Goal: Task Accomplishment & Management: Manage account settings

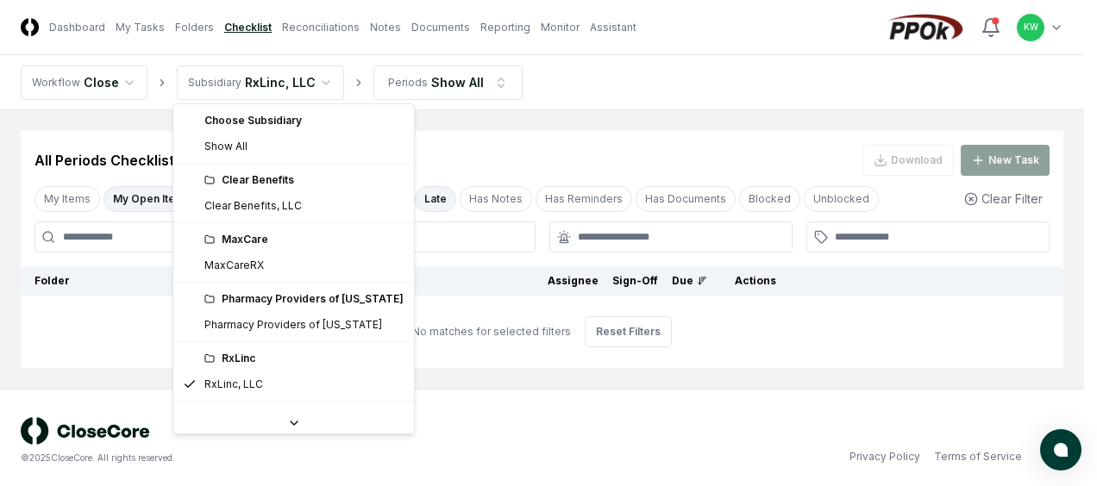
click at [316, 81] on html "CloseCore Dashboard My Tasks Folders Checklist Reconciliations Notes Documents …" at bounding box center [548, 246] width 1097 height 492
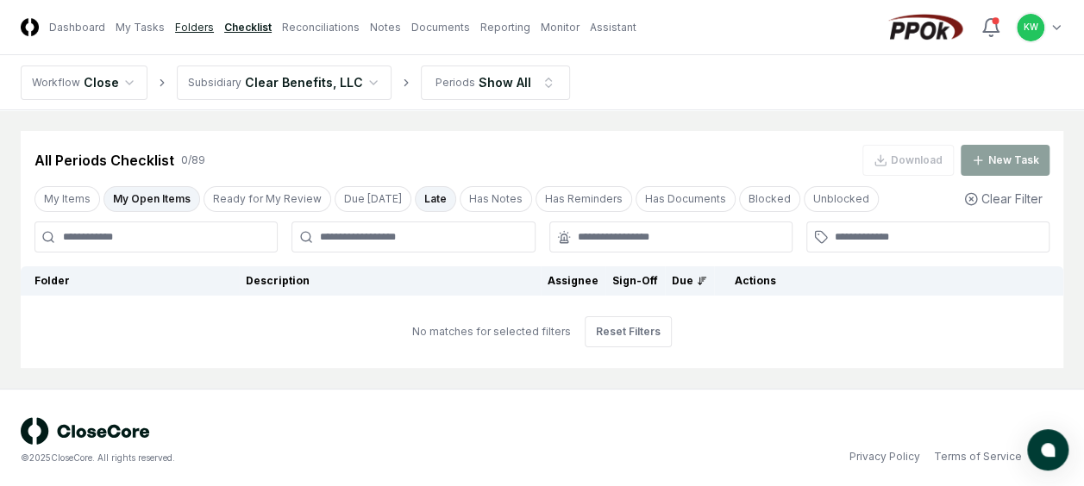
click at [179, 22] on link "Folders" at bounding box center [194, 28] width 39 height 16
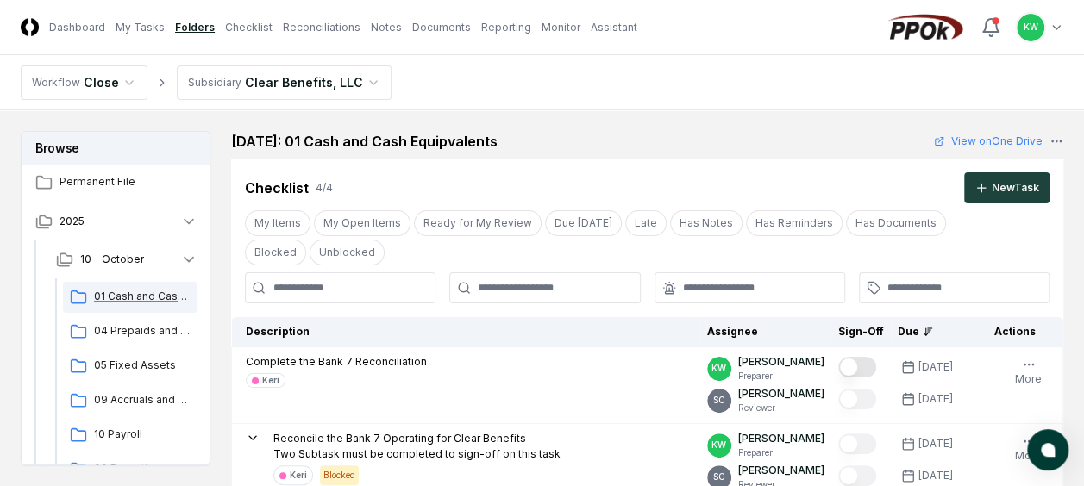
click at [135, 295] on span "01 Cash and Cash Equipvalents" at bounding box center [142, 297] width 97 height 16
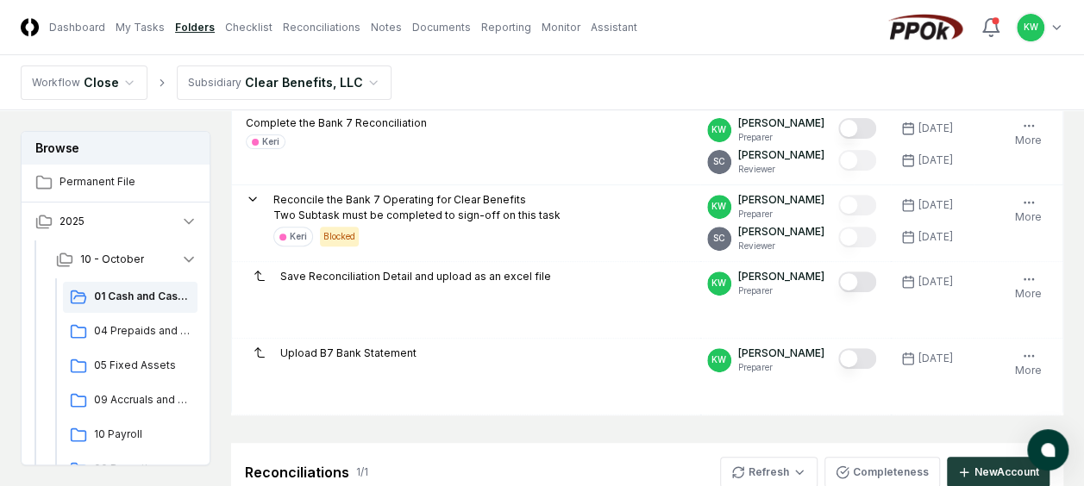
scroll to position [241, 0]
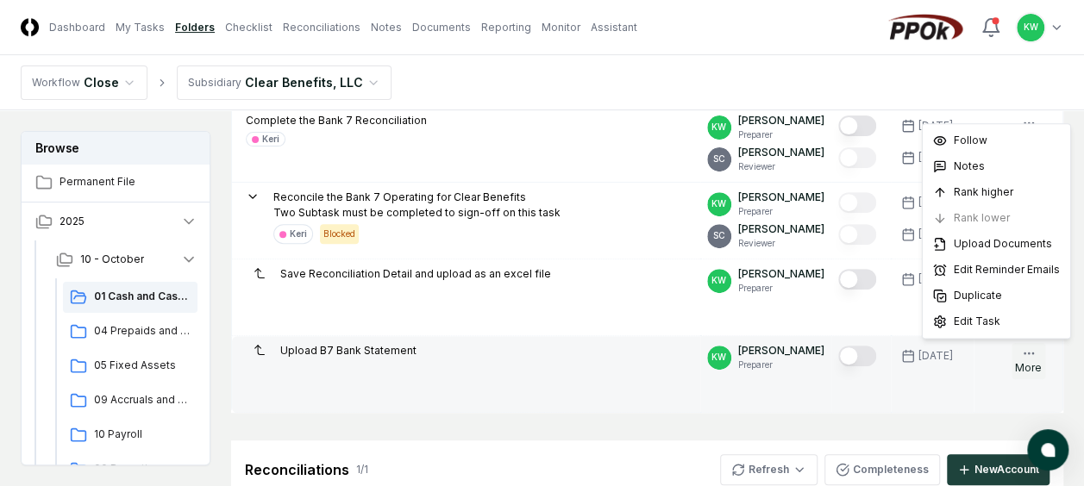
click at [1028, 348] on icon "button" at bounding box center [1029, 354] width 14 height 14
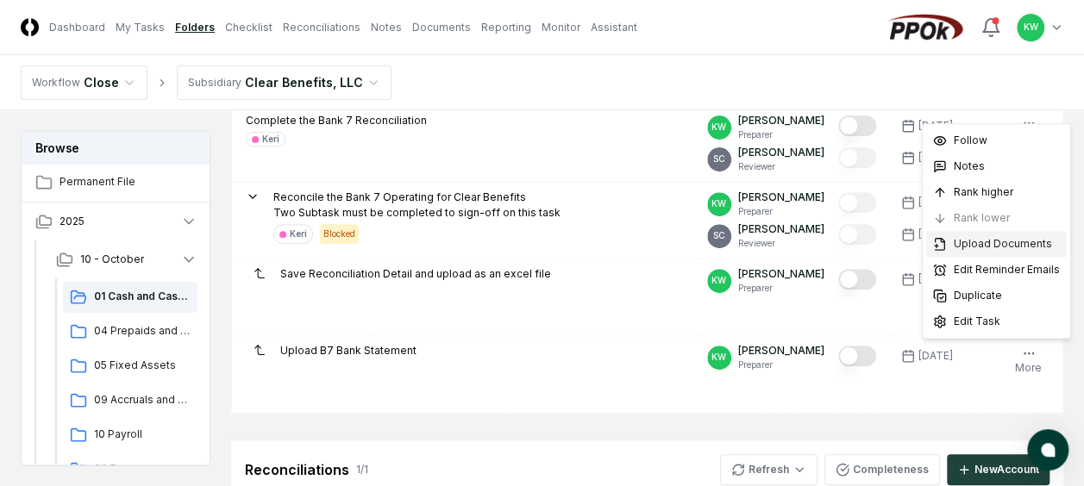
click at [964, 245] on span "Upload Documents" at bounding box center [1003, 244] width 98 height 16
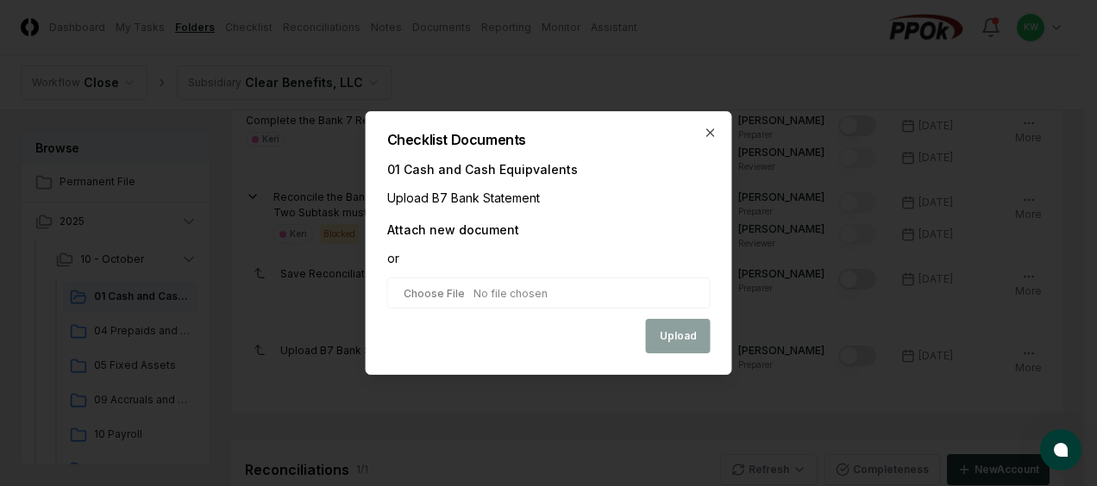
click at [659, 290] on input "file" at bounding box center [548, 293] width 323 height 31
type input "**********"
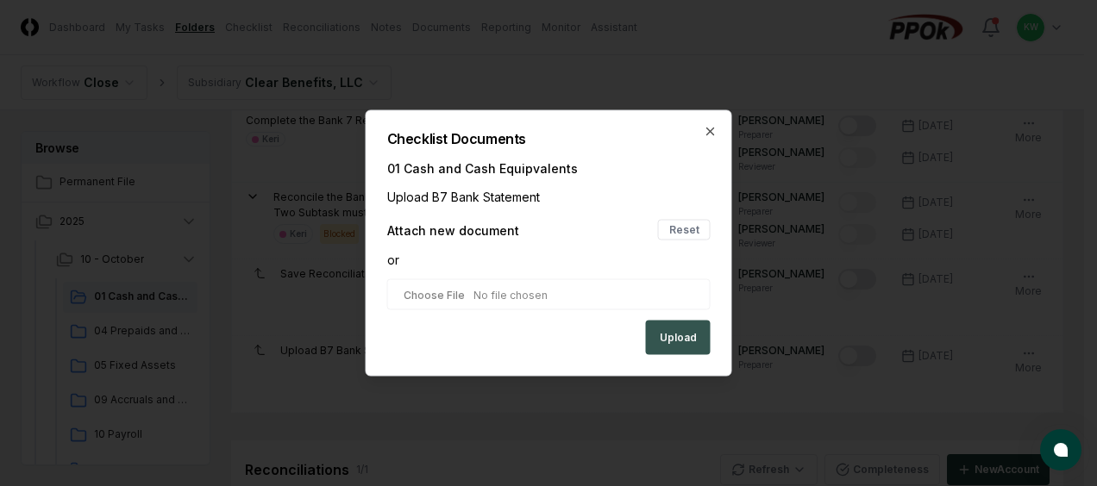
click at [673, 343] on button "Upload" at bounding box center [678, 338] width 65 height 34
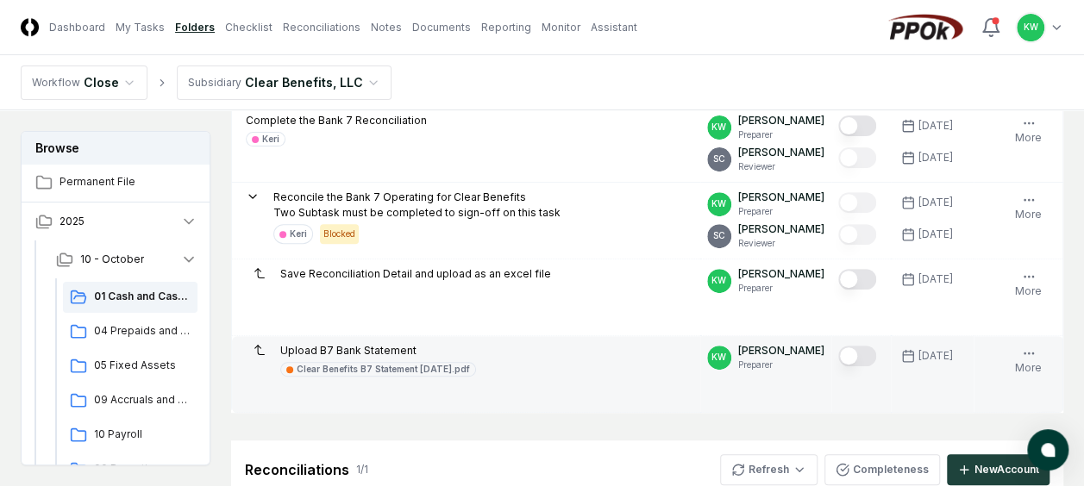
click at [870, 348] on button "Mark complete" at bounding box center [857, 356] width 38 height 21
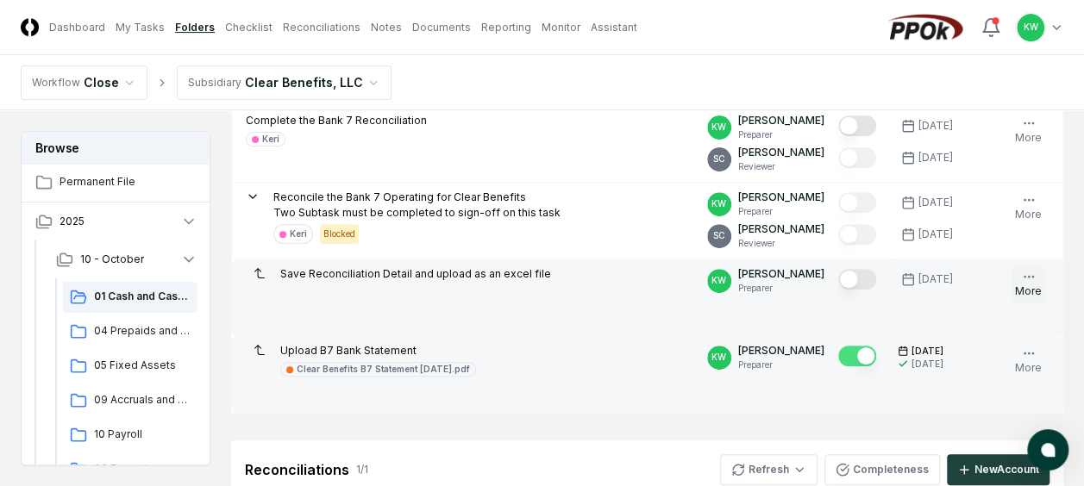
click at [1028, 278] on icon "button" at bounding box center [1029, 277] width 14 height 14
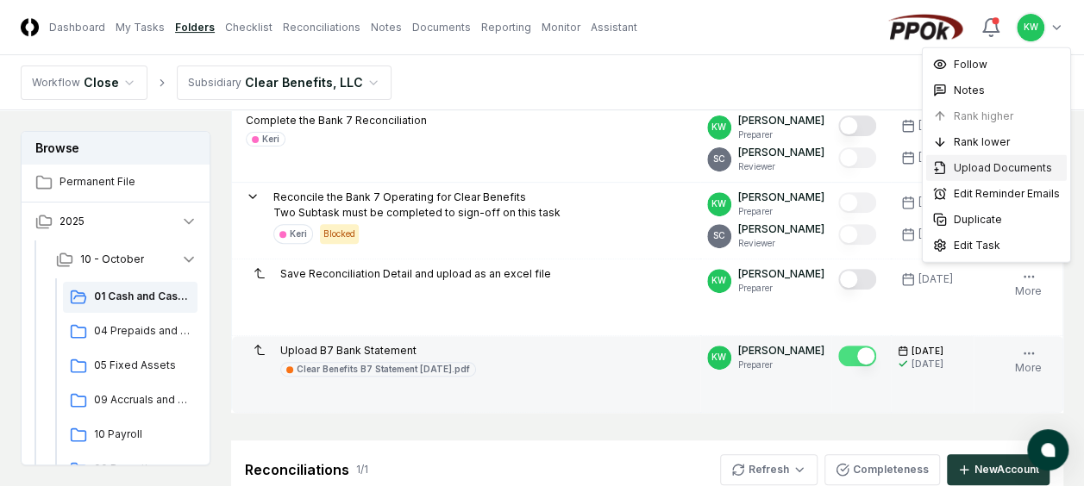
click at [1010, 167] on span "Upload Documents" at bounding box center [1003, 168] width 98 height 16
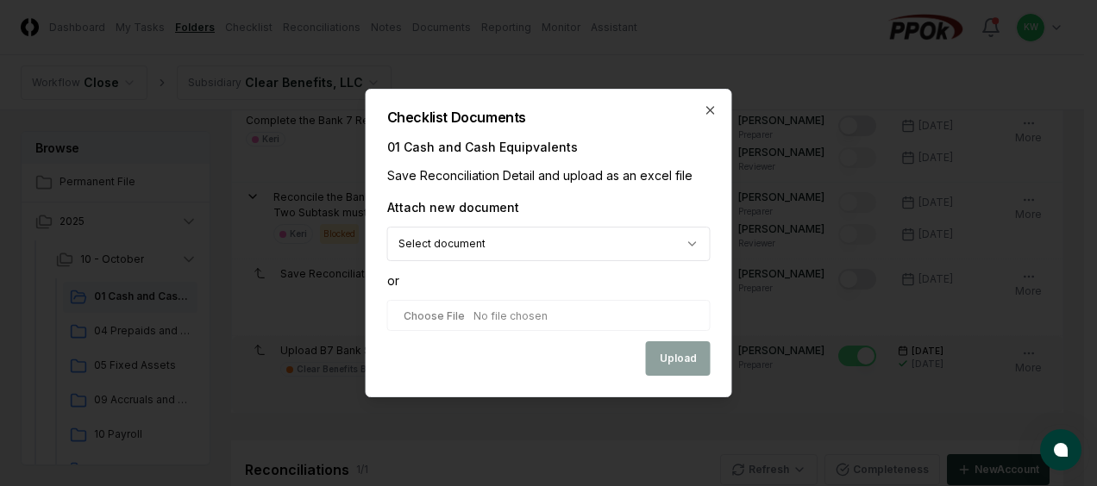
click at [558, 323] on input "file" at bounding box center [548, 315] width 323 height 31
type input "**********"
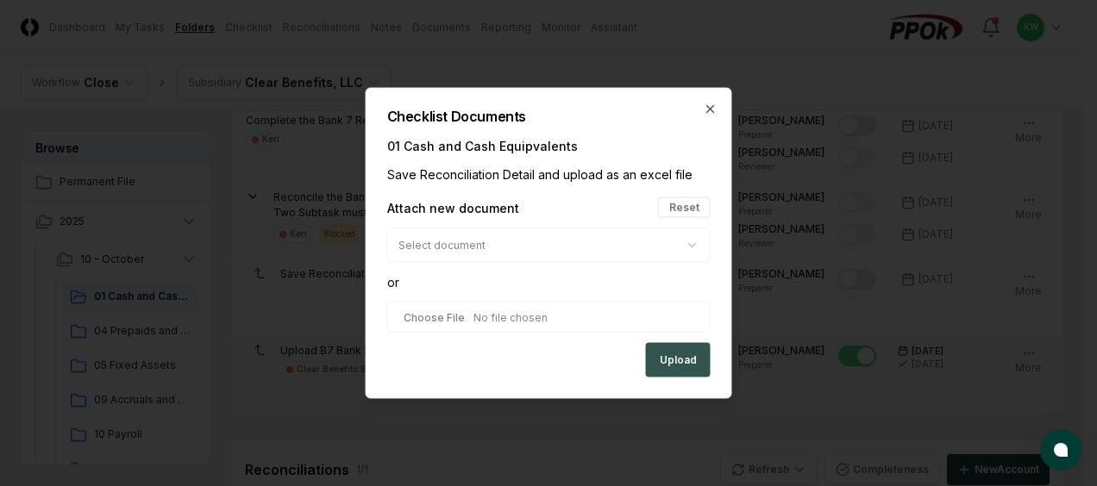
click at [681, 355] on button "Upload" at bounding box center [678, 360] width 65 height 34
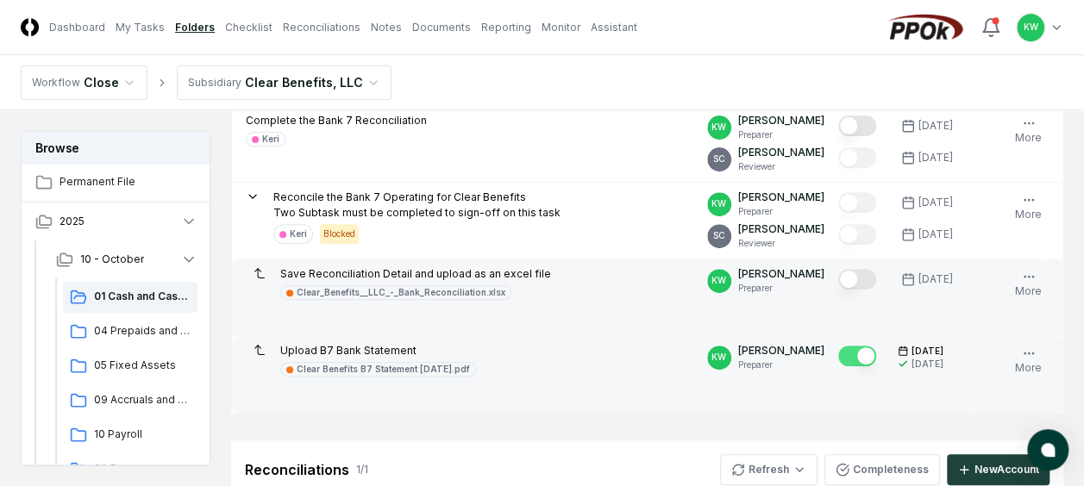
click at [866, 272] on button "Mark complete" at bounding box center [857, 279] width 38 height 21
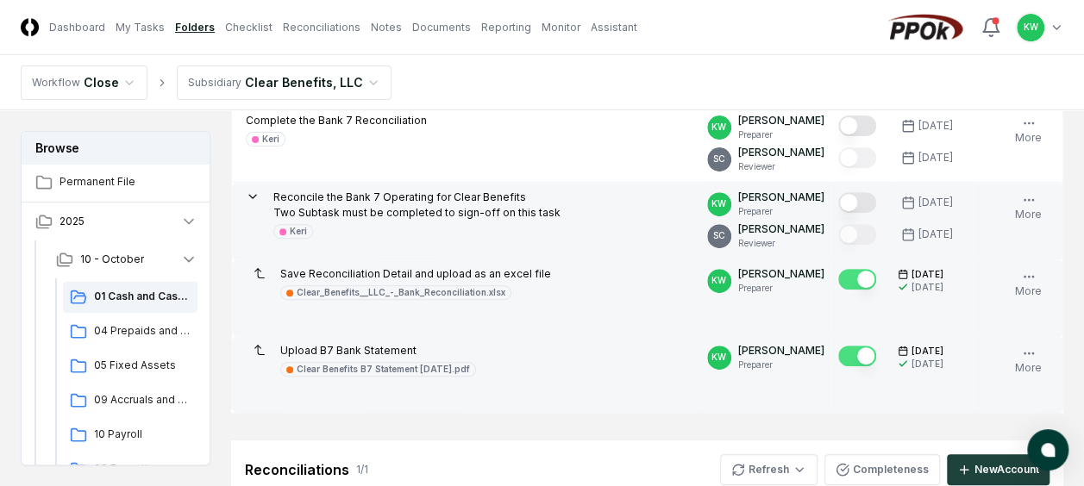
click at [867, 205] on button "Mark complete" at bounding box center [857, 202] width 38 height 21
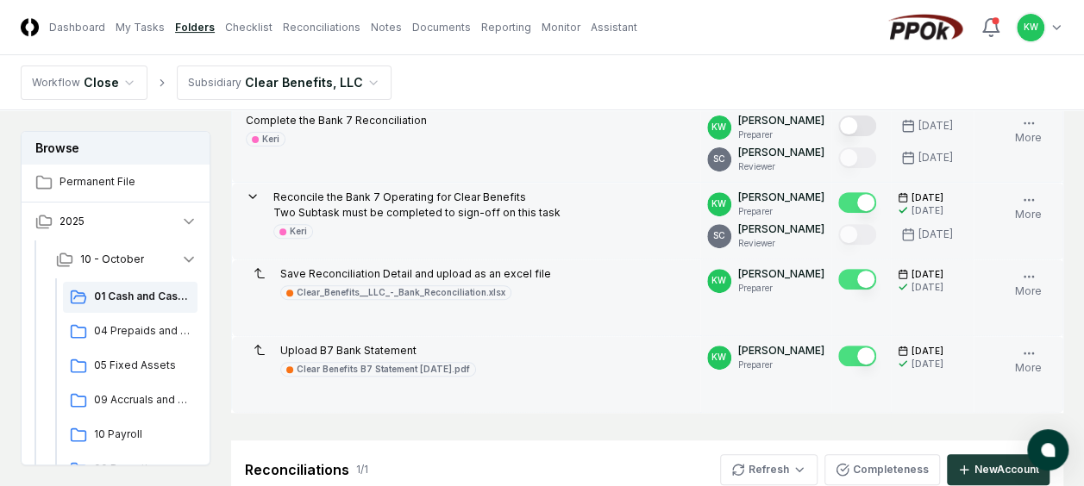
click at [871, 124] on button "Mark complete" at bounding box center [857, 126] width 38 height 21
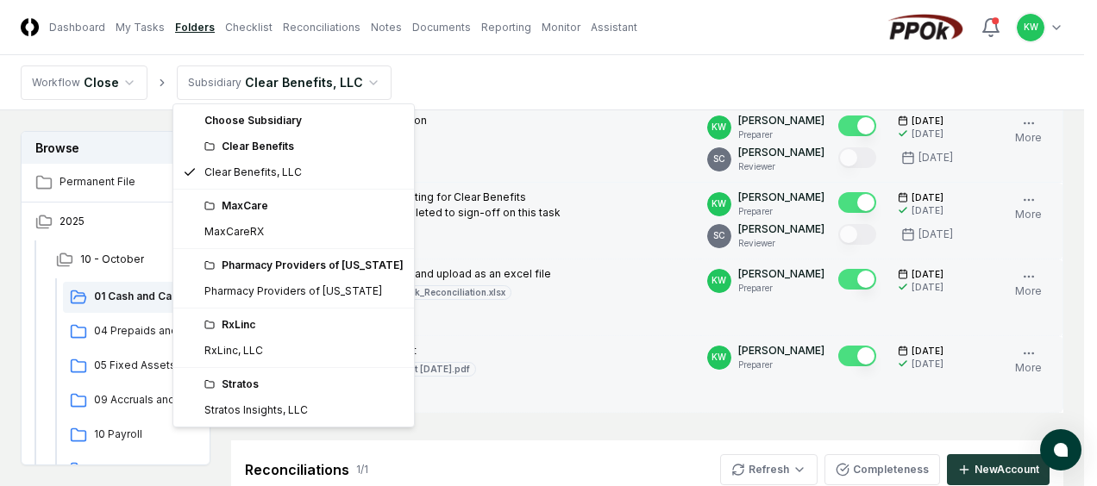
click at [360, 79] on html "CloseCore Dashboard My Tasks Folders Checklist Reconciliations Notes Documents …" at bounding box center [548, 429] width 1097 height 1340
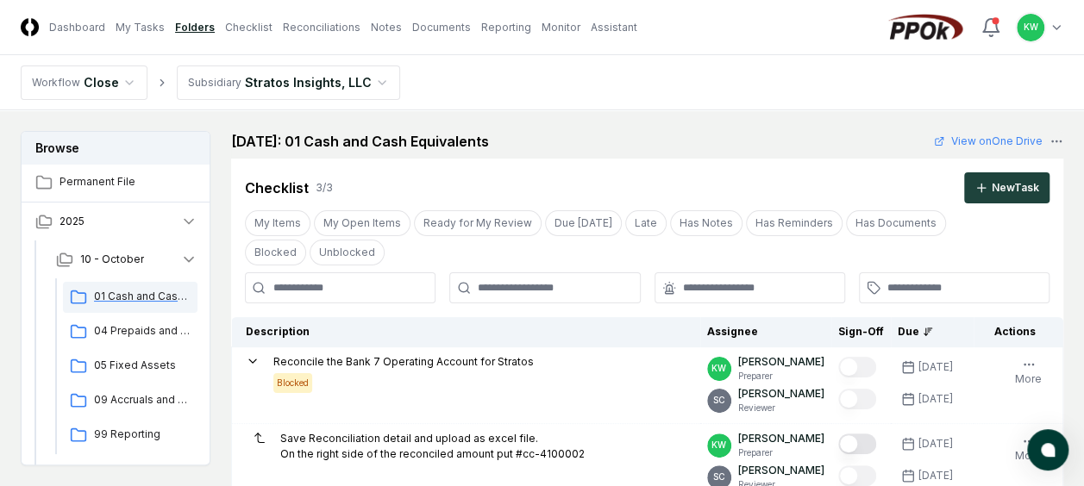
click at [148, 298] on span "01 Cash and Cash Equivalents" at bounding box center [142, 297] width 97 height 16
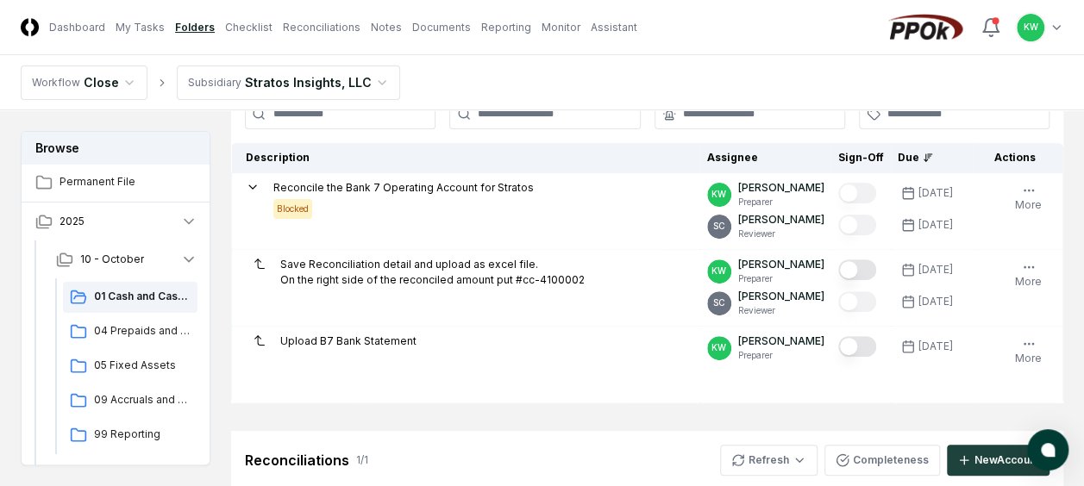
scroll to position [207, 0]
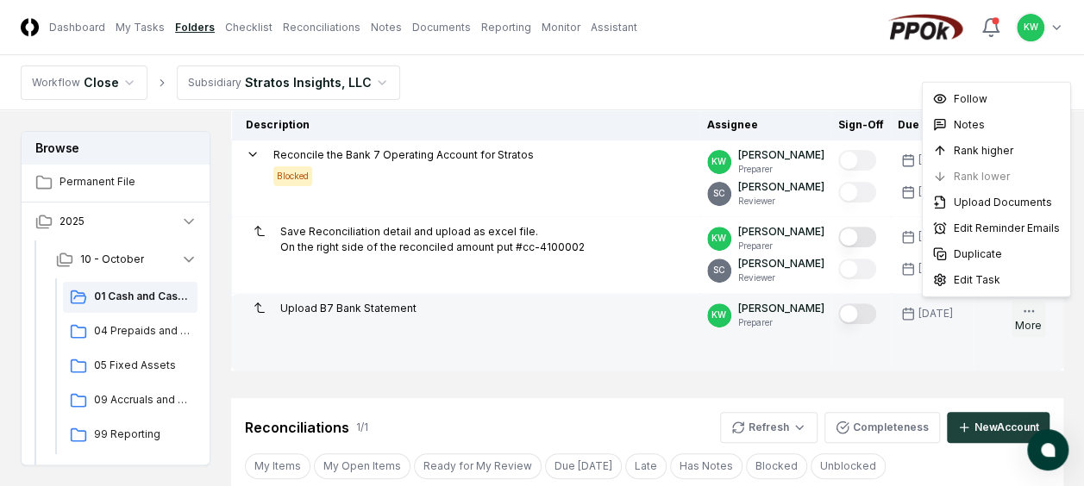
click at [1031, 312] on icon "button" at bounding box center [1029, 311] width 14 height 14
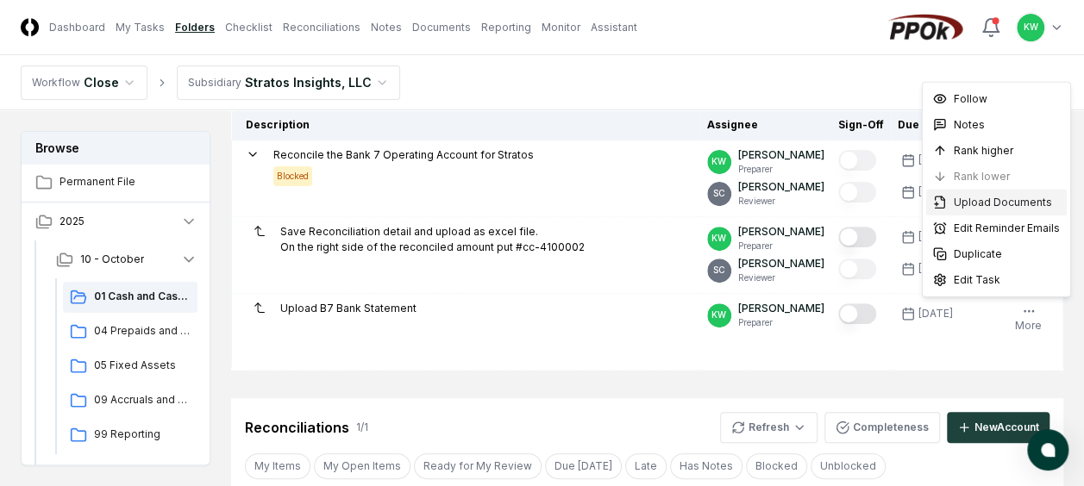
click at [989, 197] on span "Upload Documents" at bounding box center [1003, 203] width 98 height 16
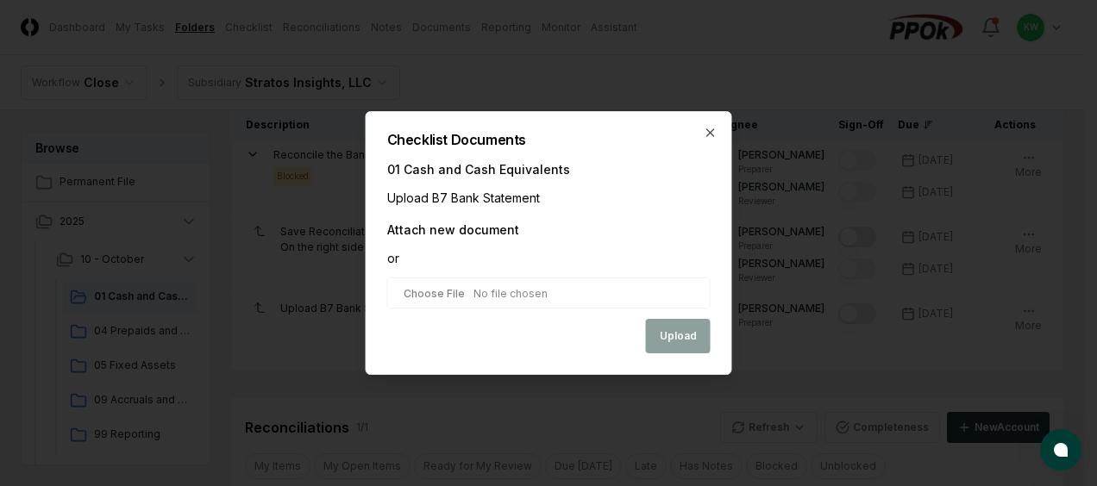
click at [552, 289] on input "file" at bounding box center [548, 293] width 323 height 31
type input "**********"
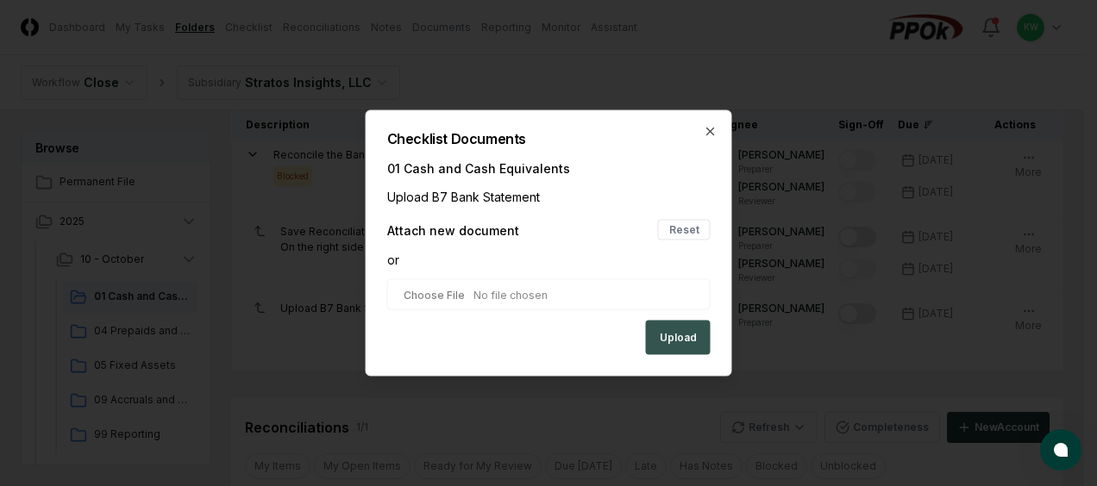
click at [671, 329] on button "Upload" at bounding box center [678, 338] width 65 height 34
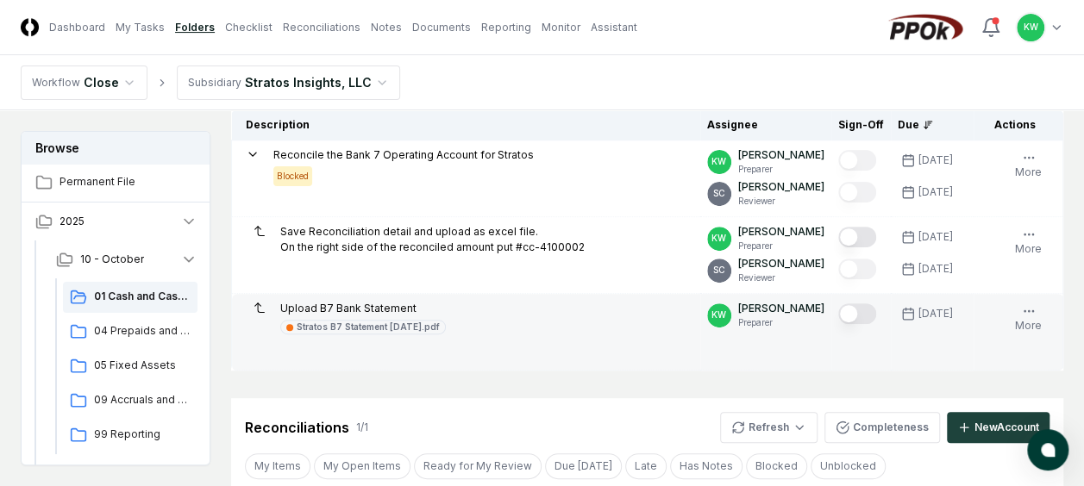
click at [869, 310] on button "Mark complete" at bounding box center [857, 314] width 38 height 21
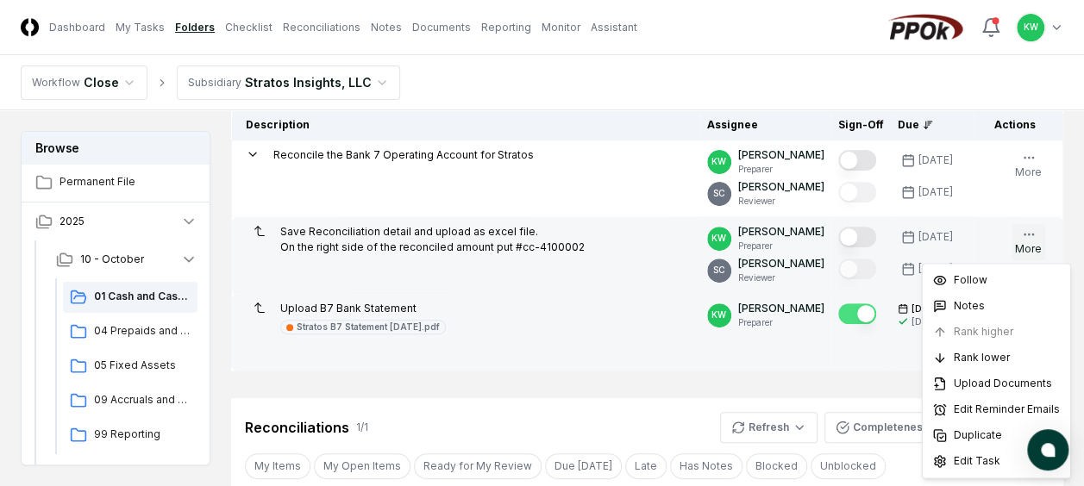
click at [1026, 235] on icon "button" at bounding box center [1029, 235] width 14 height 14
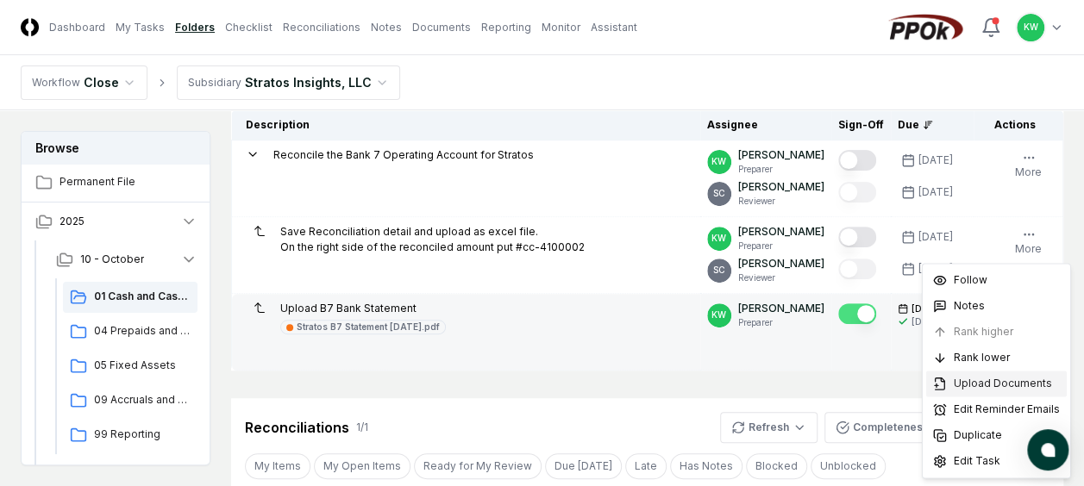
click at [955, 381] on span "Upload Documents" at bounding box center [1003, 384] width 98 height 16
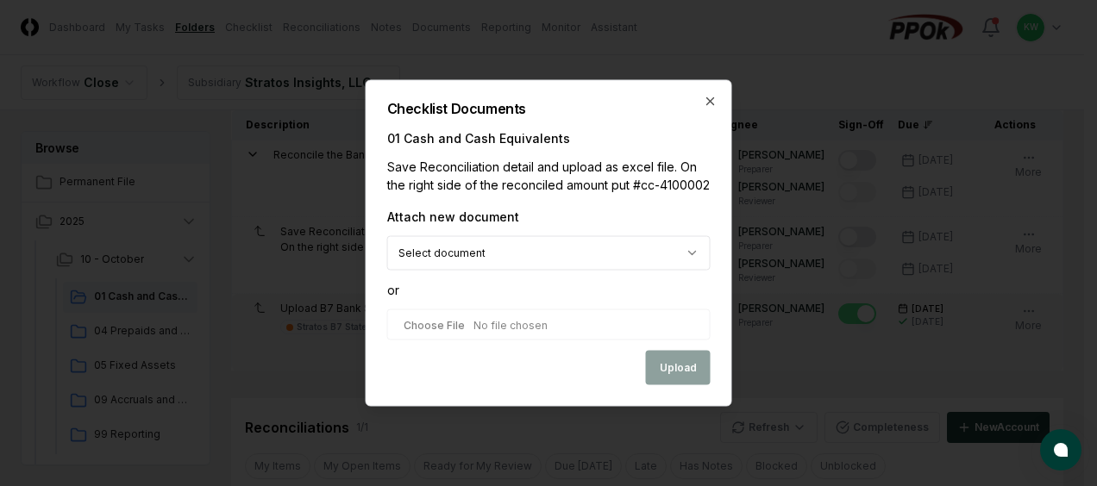
click at [553, 323] on input "file" at bounding box center [548, 325] width 323 height 31
type input "**********"
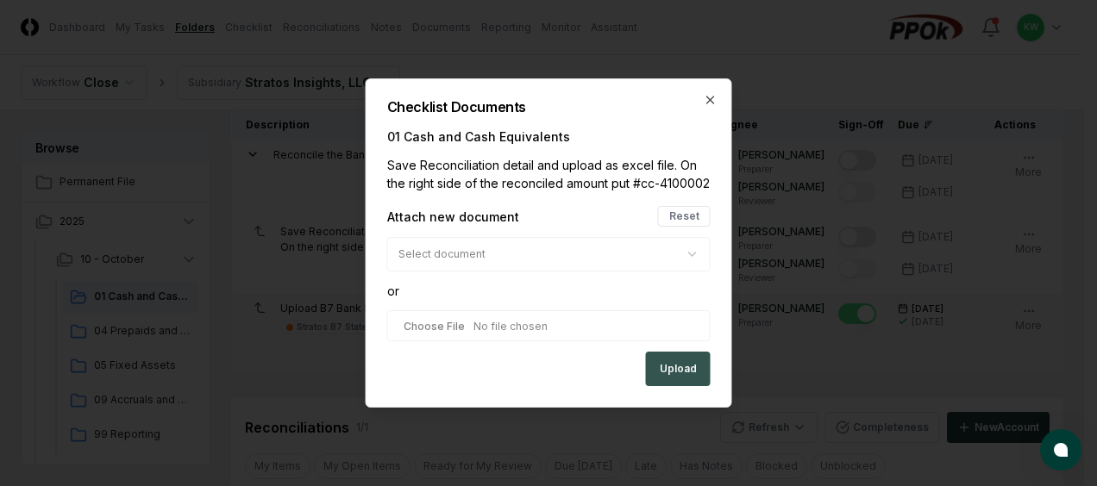
click at [680, 364] on button "Upload" at bounding box center [678, 369] width 65 height 34
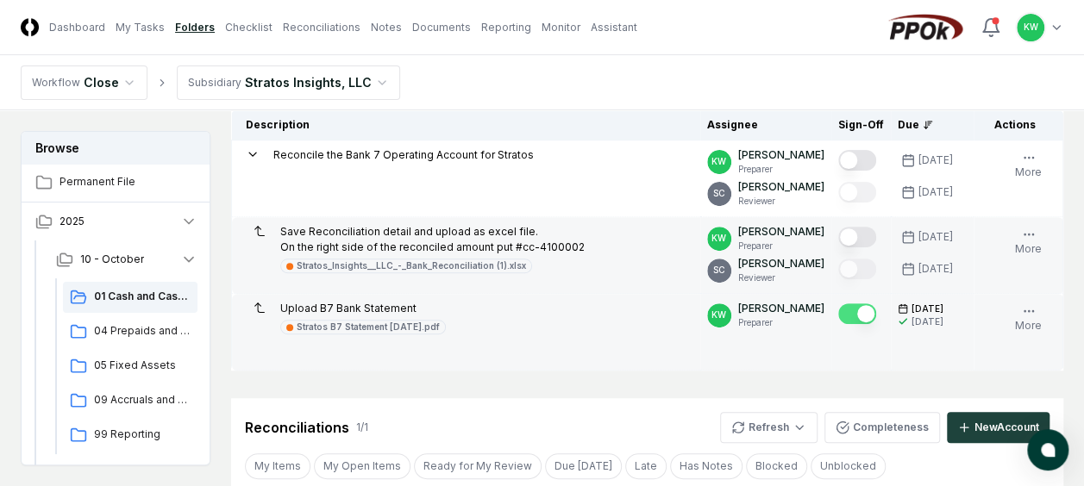
click at [869, 236] on button "Mark complete" at bounding box center [857, 237] width 38 height 21
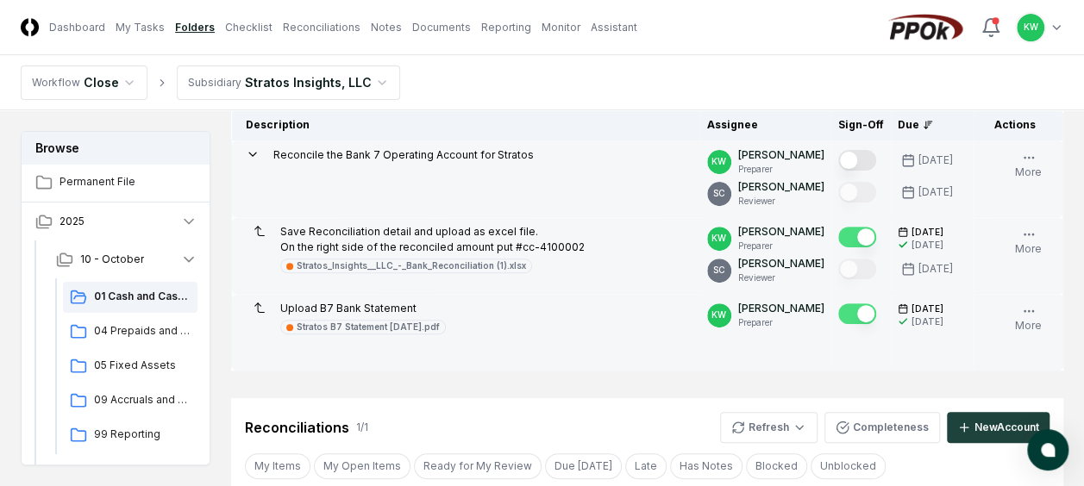
click at [866, 154] on button "Mark complete" at bounding box center [857, 160] width 38 height 21
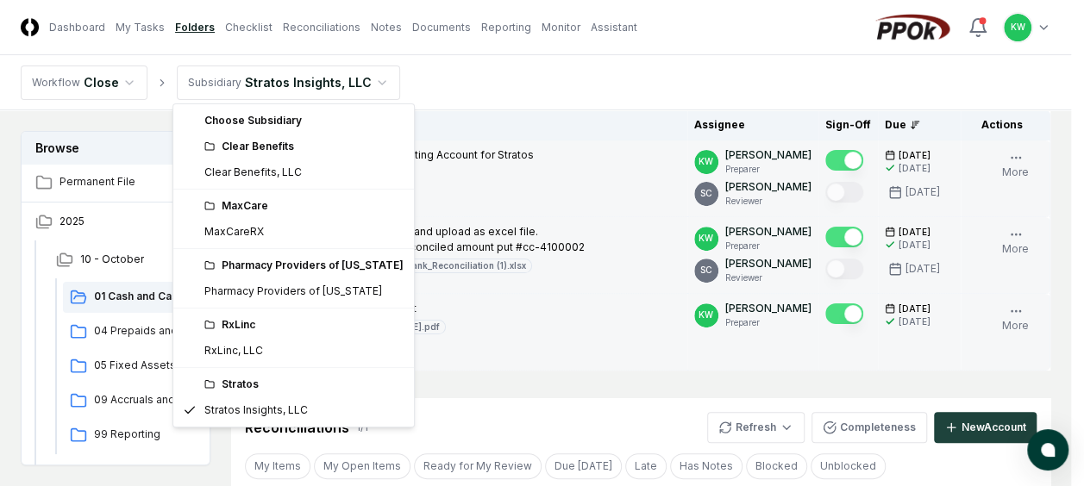
click at [369, 77] on html "CloseCore Dashboard My Tasks Folders Checklist Reconciliations Notes Documents …" at bounding box center [542, 424] width 1084 height 1263
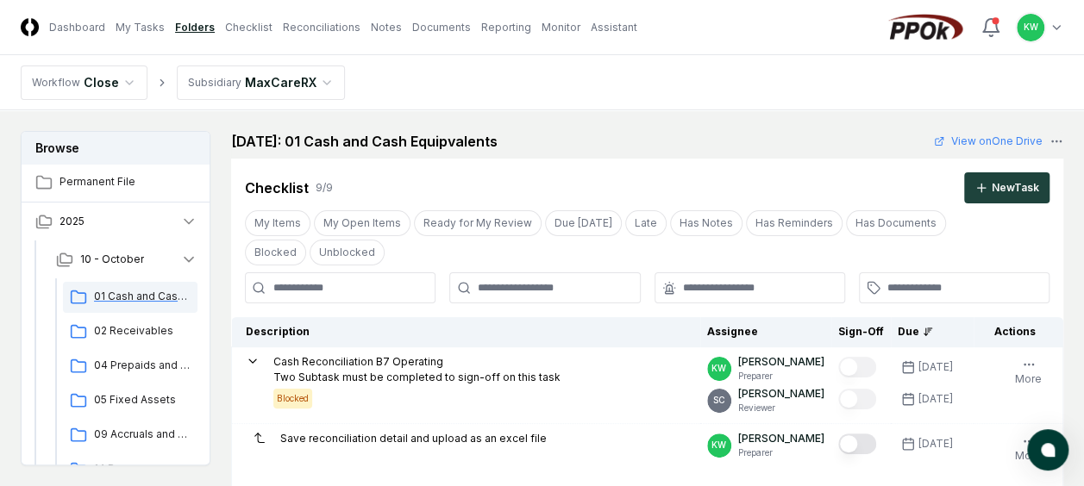
click at [155, 293] on span "01 Cash and Cash Equipvalents" at bounding box center [142, 297] width 97 height 16
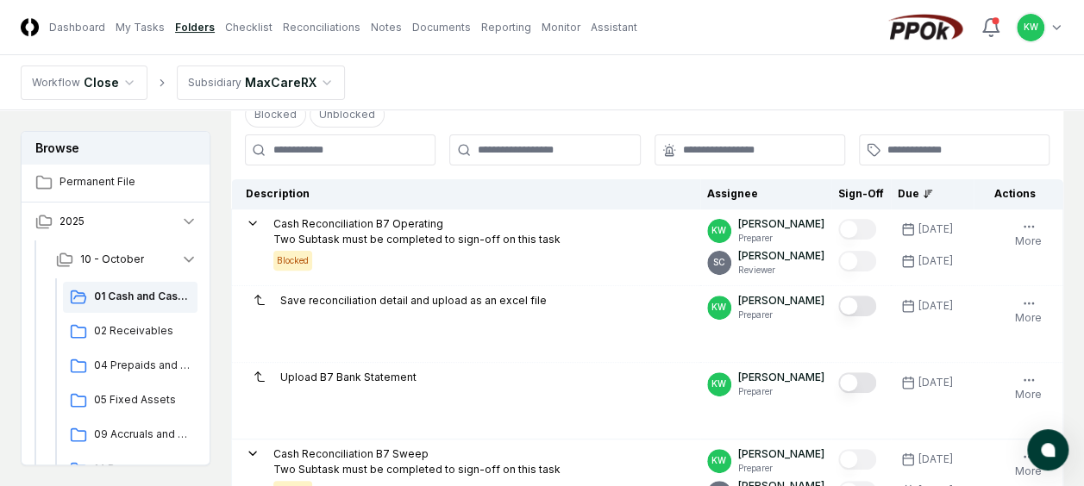
scroll to position [172, 0]
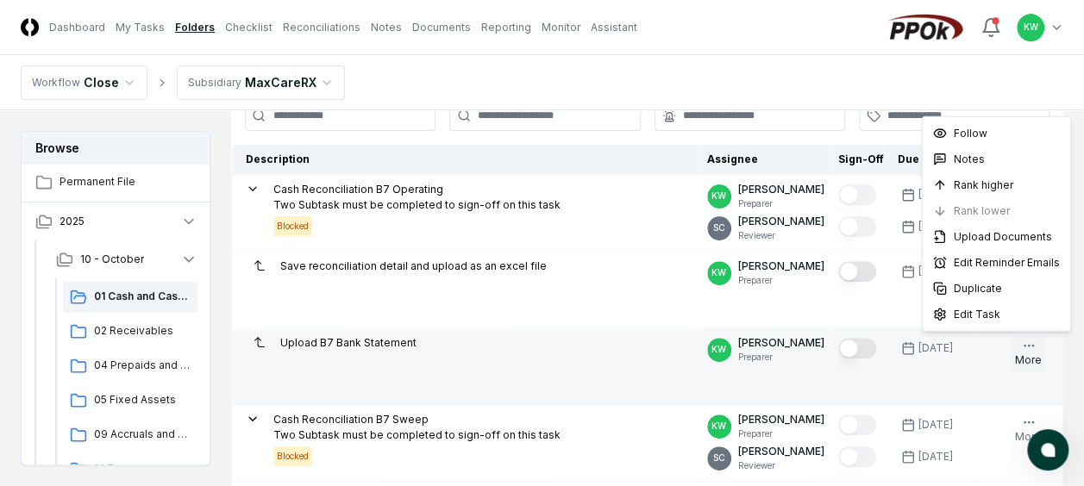
click at [1030, 347] on icon "button" at bounding box center [1029, 346] width 14 height 14
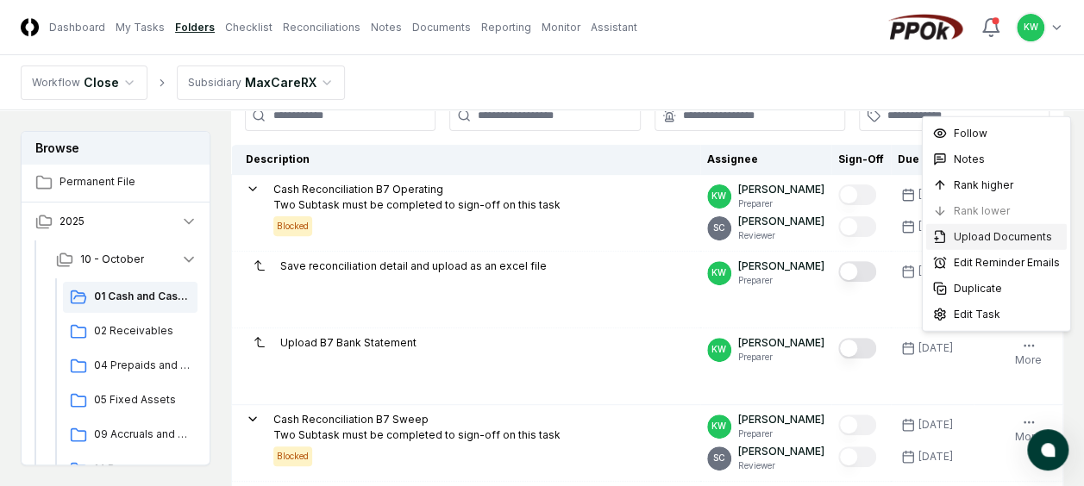
click at [995, 233] on span "Upload Documents" at bounding box center [1003, 237] width 98 height 16
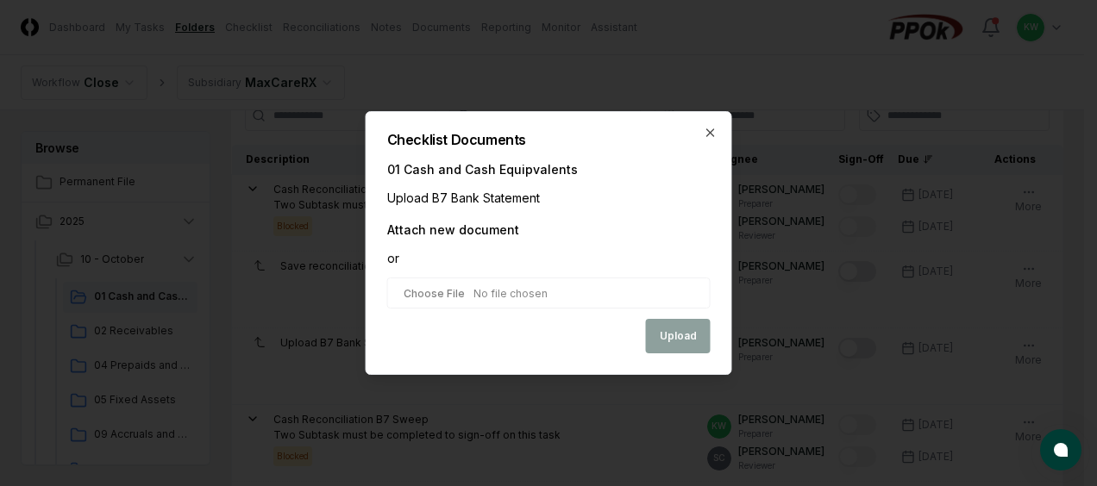
click at [524, 295] on input "file" at bounding box center [548, 293] width 323 height 31
type input "**********"
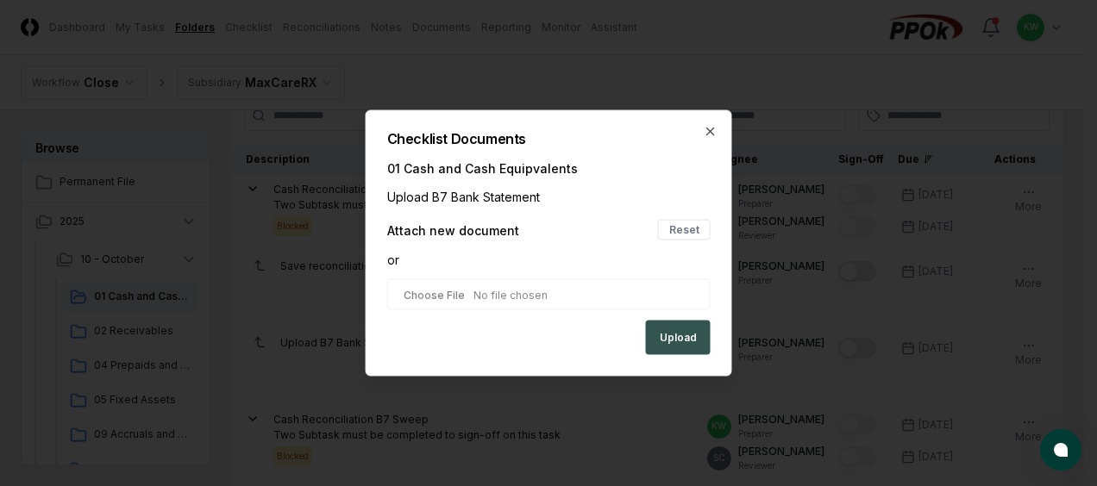
click at [674, 335] on button "Upload" at bounding box center [678, 338] width 65 height 34
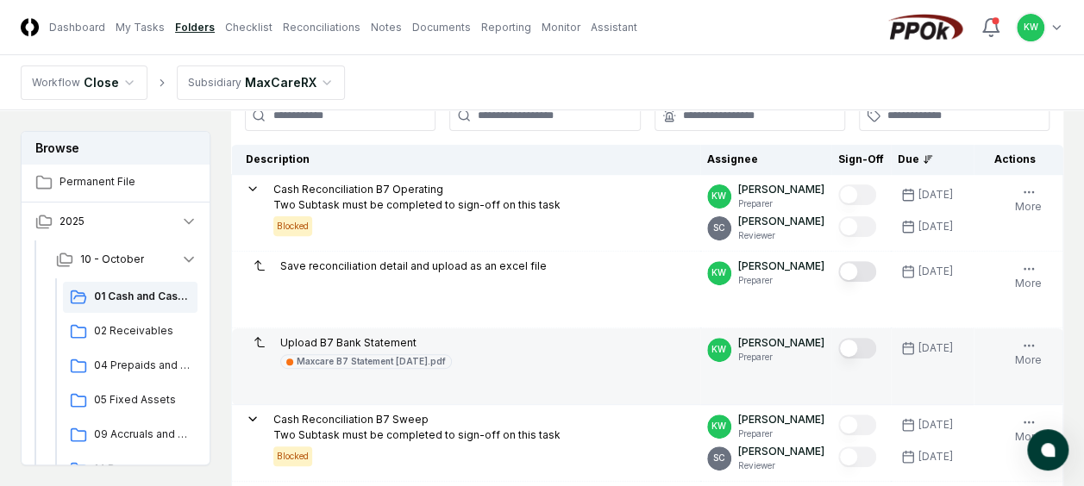
click at [867, 341] on button "Mark complete" at bounding box center [857, 348] width 38 height 21
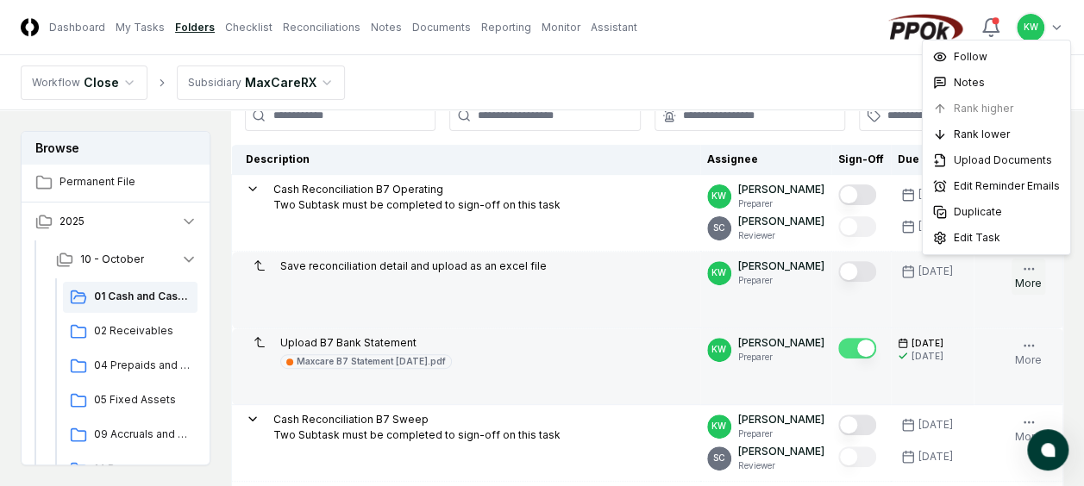
click at [1029, 267] on icon "button" at bounding box center [1029, 269] width 14 height 14
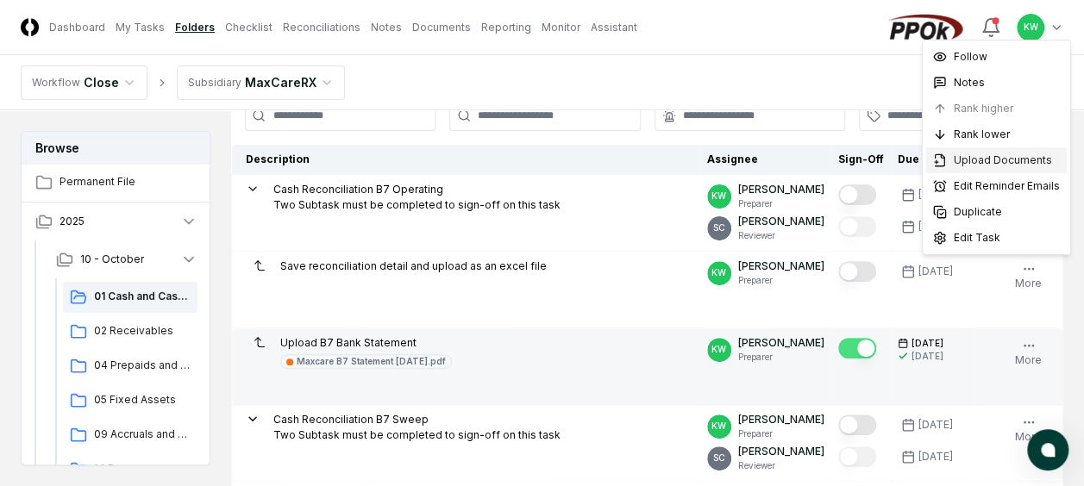
click at [990, 157] on span "Upload Documents" at bounding box center [1003, 161] width 98 height 16
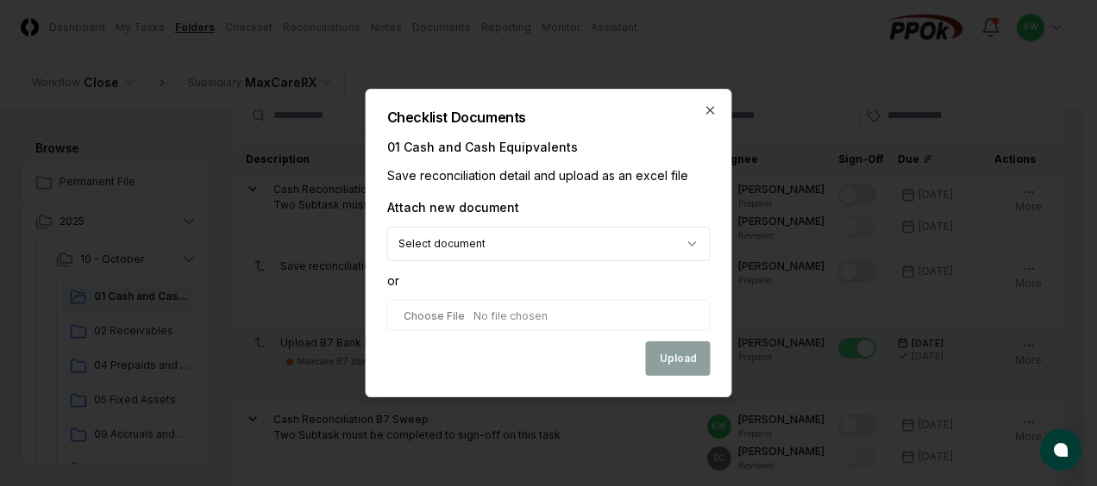
click at [548, 317] on input "file" at bounding box center [548, 315] width 323 height 31
type input "**********"
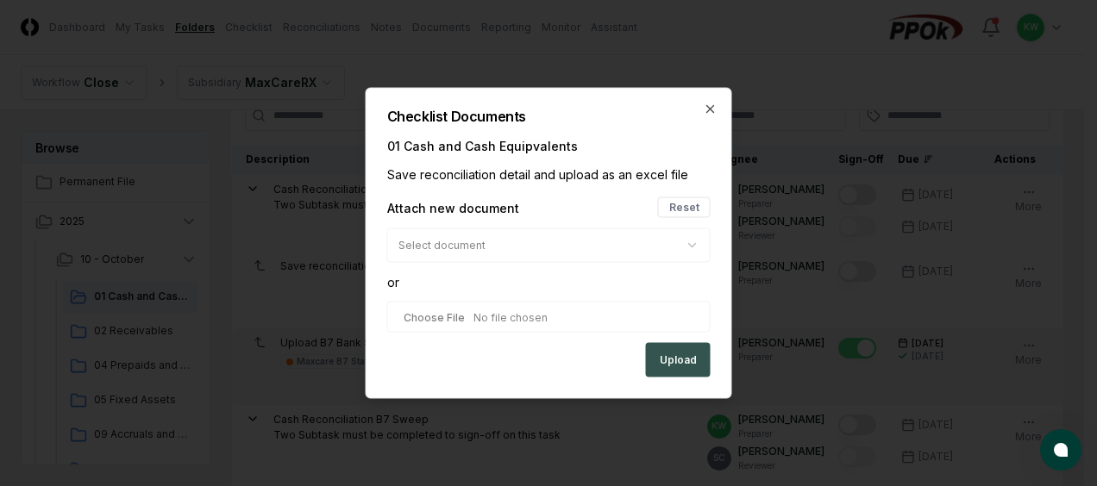
click at [678, 362] on button "Upload" at bounding box center [678, 360] width 65 height 34
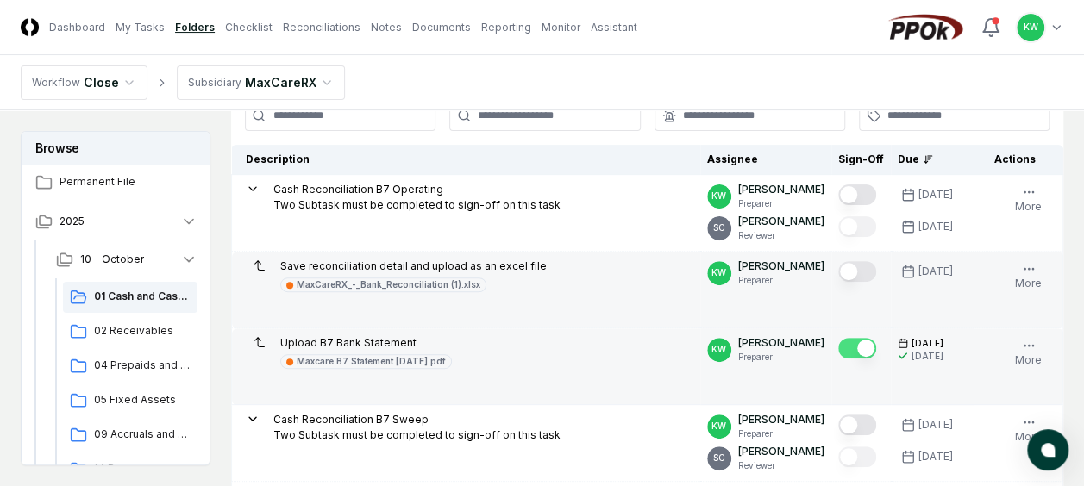
click at [873, 266] on button "Mark complete" at bounding box center [857, 271] width 38 height 21
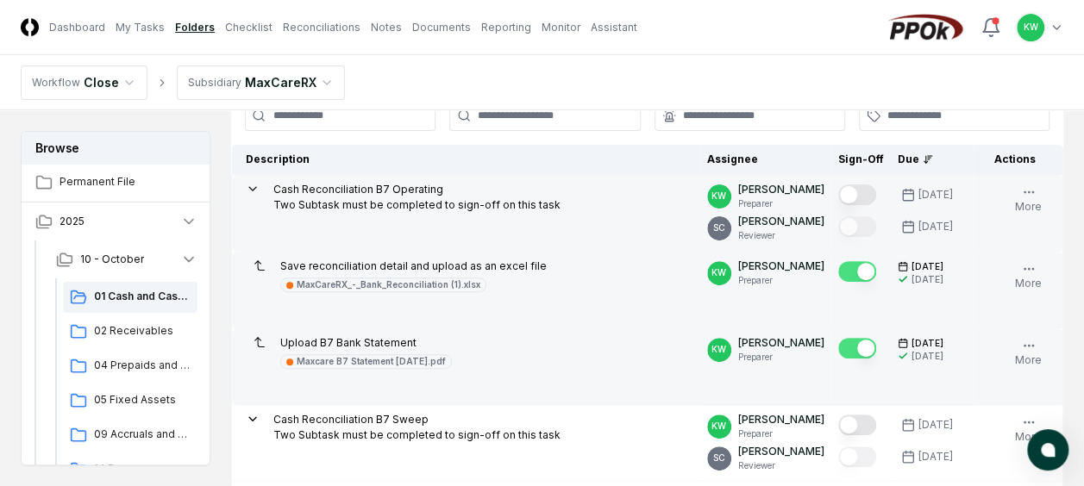
click at [874, 197] on button "Mark complete" at bounding box center [857, 195] width 38 height 21
click at [412, 26] on link "Documents" at bounding box center [441, 28] width 59 height 16
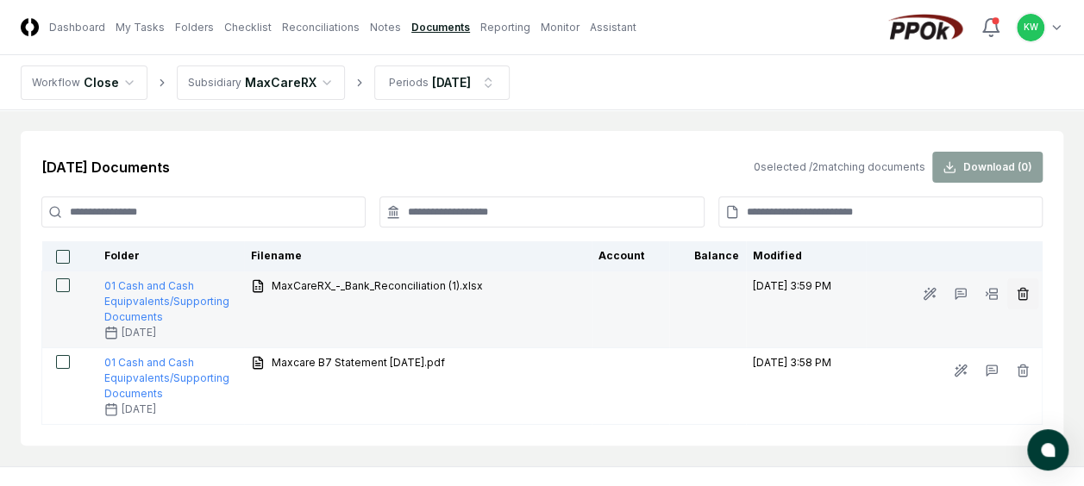
click at [1021, 288] on icon "button" at bounding box center [1022, 289] width 4 height 3
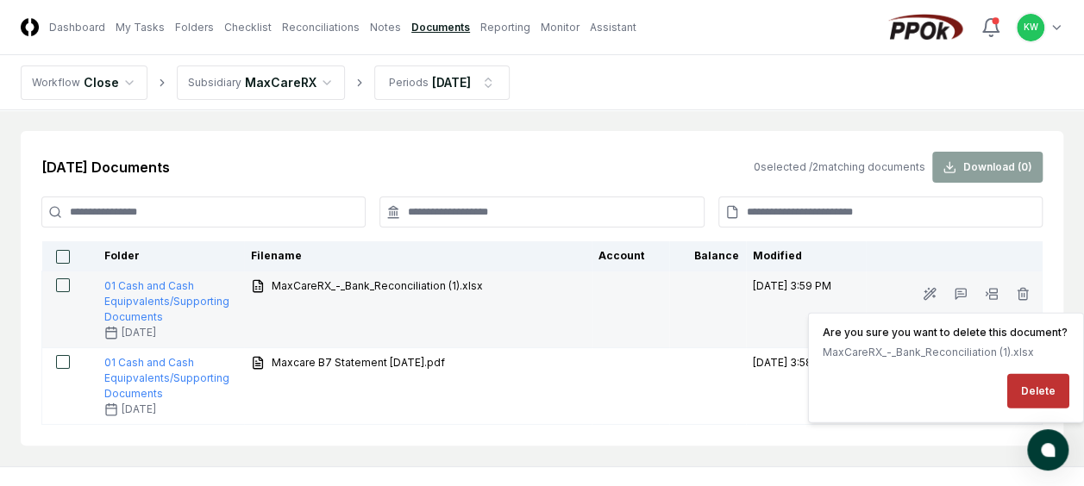
click at [1036, 386] on button "Delete" at bounding box center [1038, 391] width 62 height 34
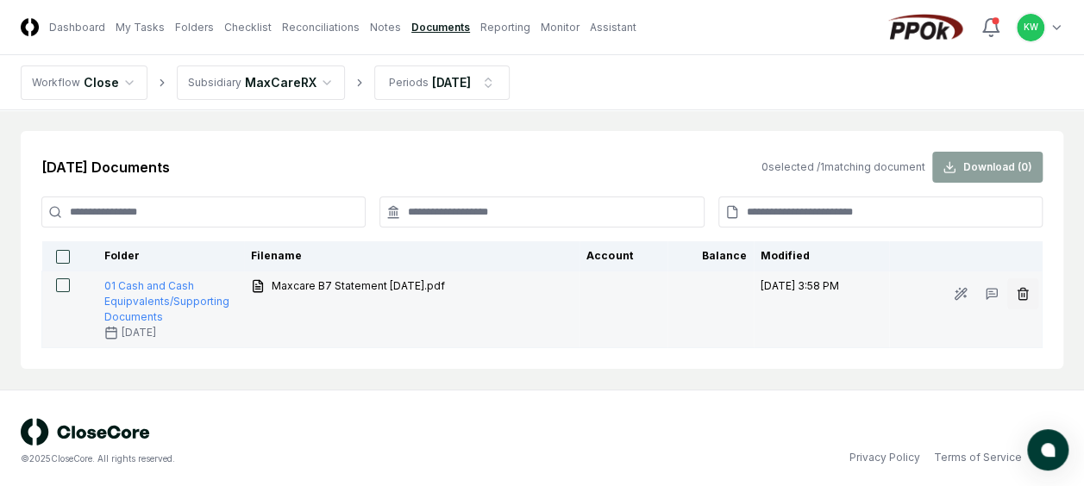
click at [1018, 293] on icon "button" at bounding box center [1022, 295] width 8 height 9
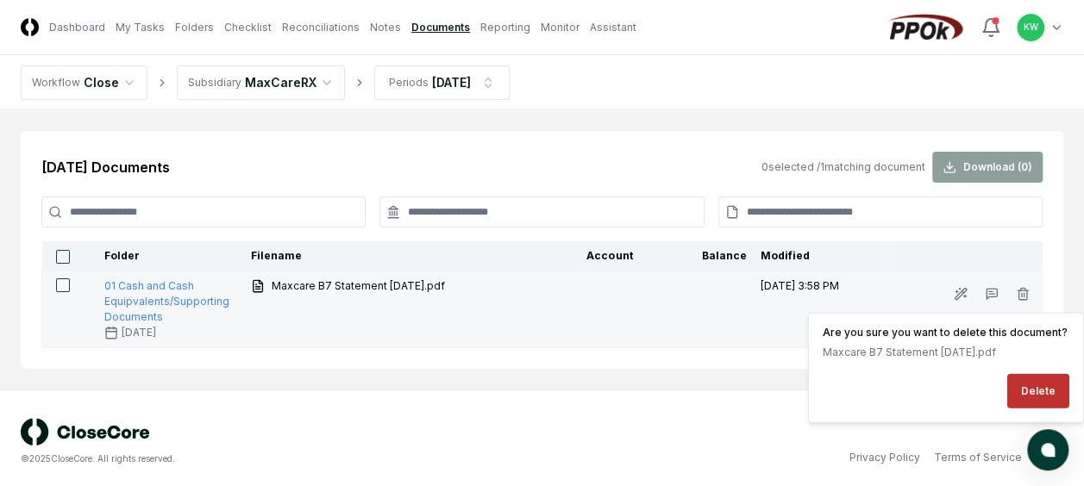
click at [1030, 389] on button "Delete" at bounding box center [1038, 391] width 62 height 34
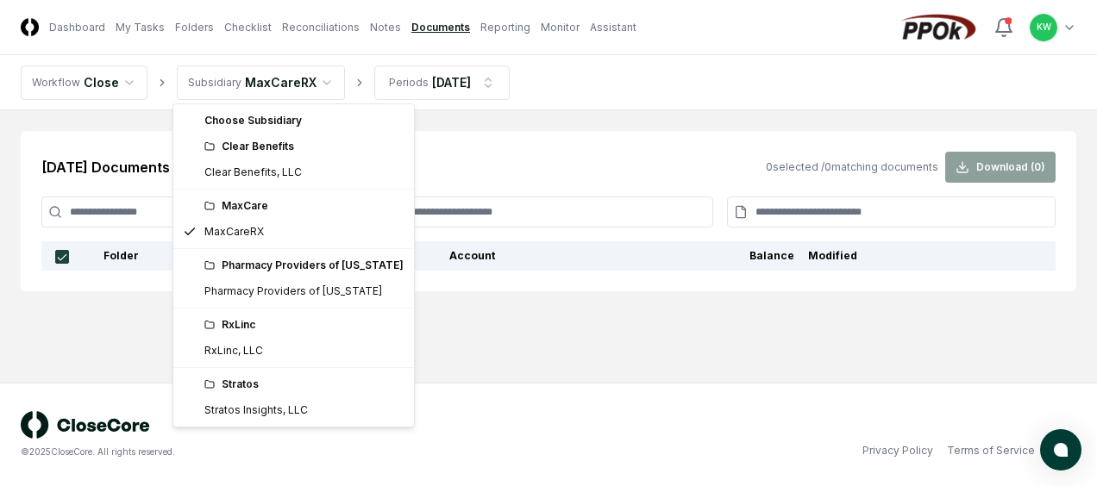
click at [313, 83] on html "CloseCore Dashboard My Tasks Folders Checklist Reconciliations Notes Documents …" at bounding box center [548, 243] width 1097 height 486
click at [266, 143] on div "Clear Benefits" at bounding box center [303, 147] width 199 height 16
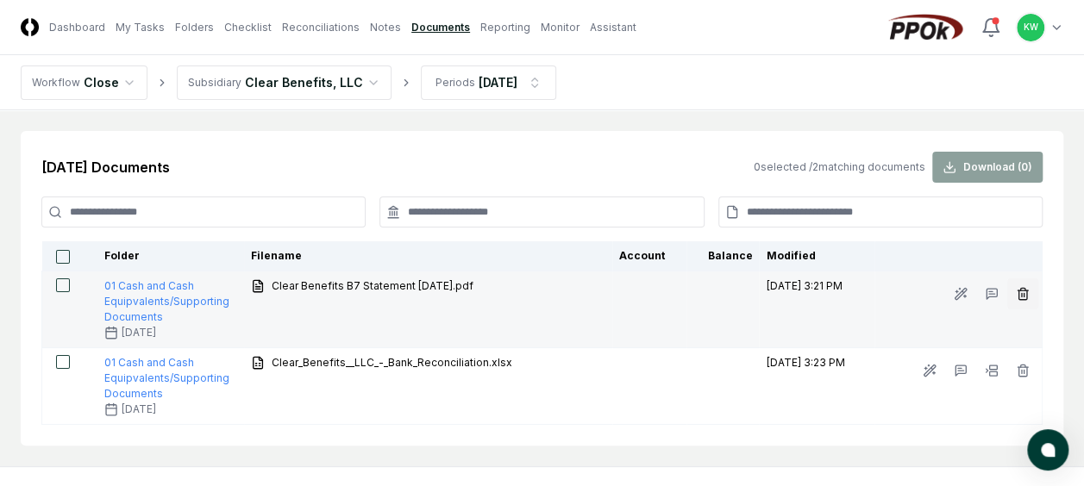
click at [1018, 293] on icon "button" at bounding box center [1022, 295] width 8 height 9
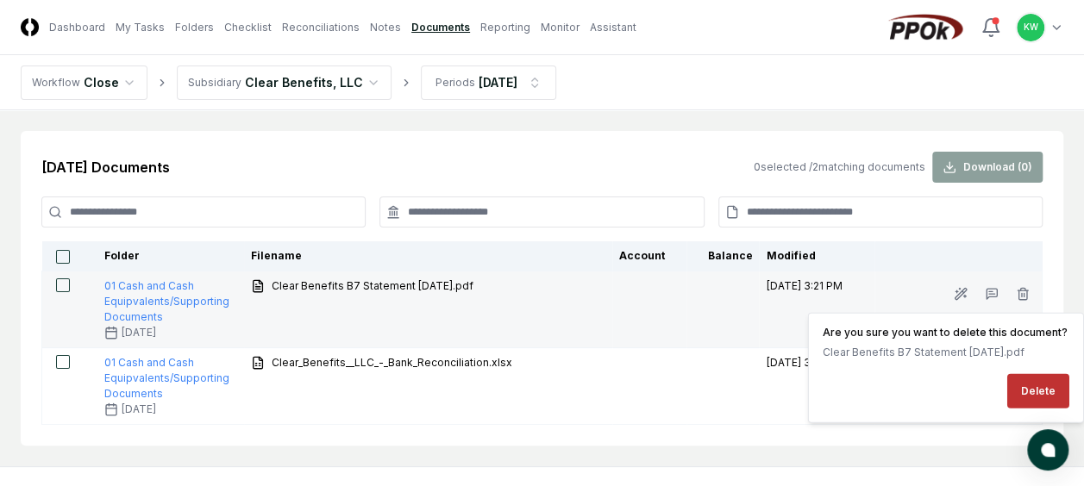
click at [1036, 383] on button "Delete" at bounding box center [1038, 391] width 62 height 34
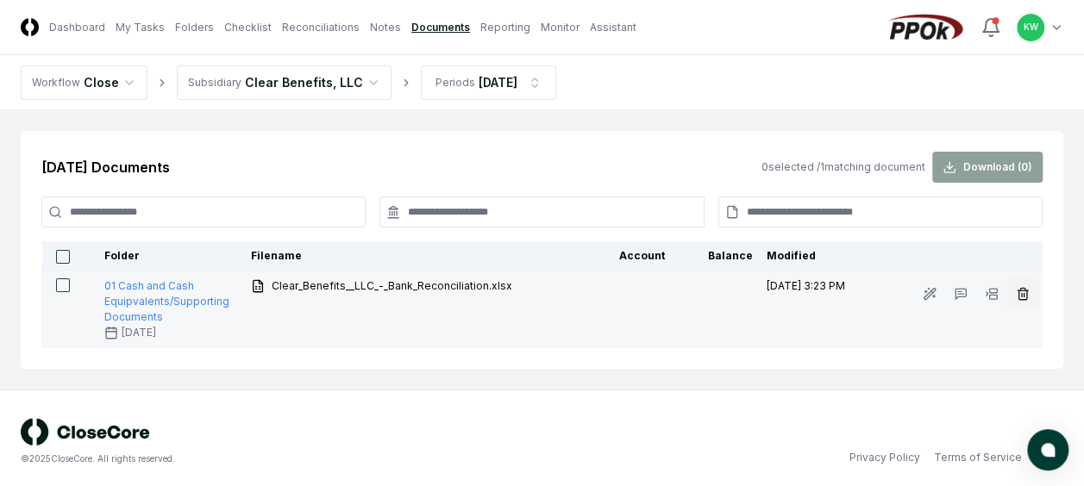
click at [1024, 289] on icon "button" at bounding box center [1023, 294] width 14 height 14
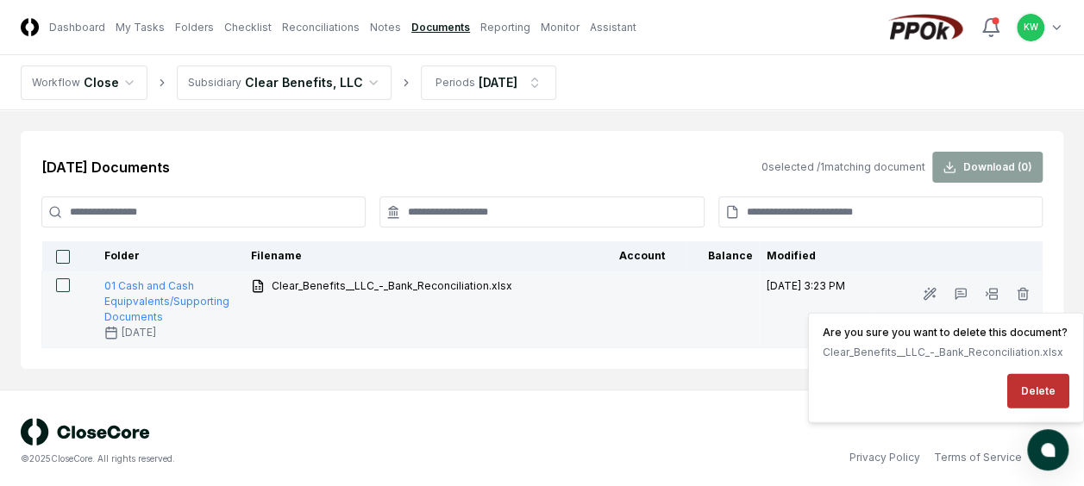
click at [1030, 385] on button "Delete" at bounding box center [1038, 391] width 62 height 34
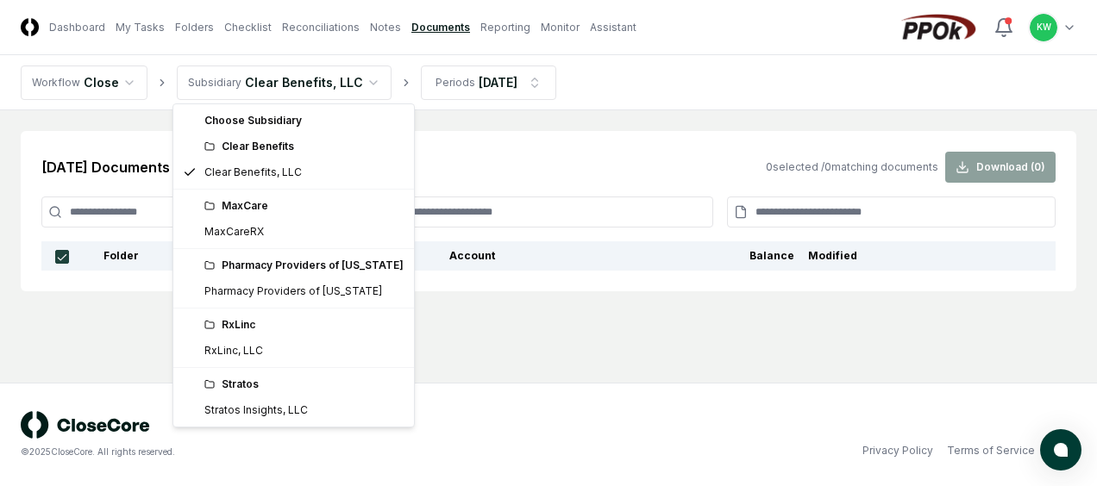
click at [360, 80] on html "CloseCore Dashboard My Tasks Folders Checklist Reconciliations Notes Documents …" at bounding box center [548, 243] width 1097 height 486
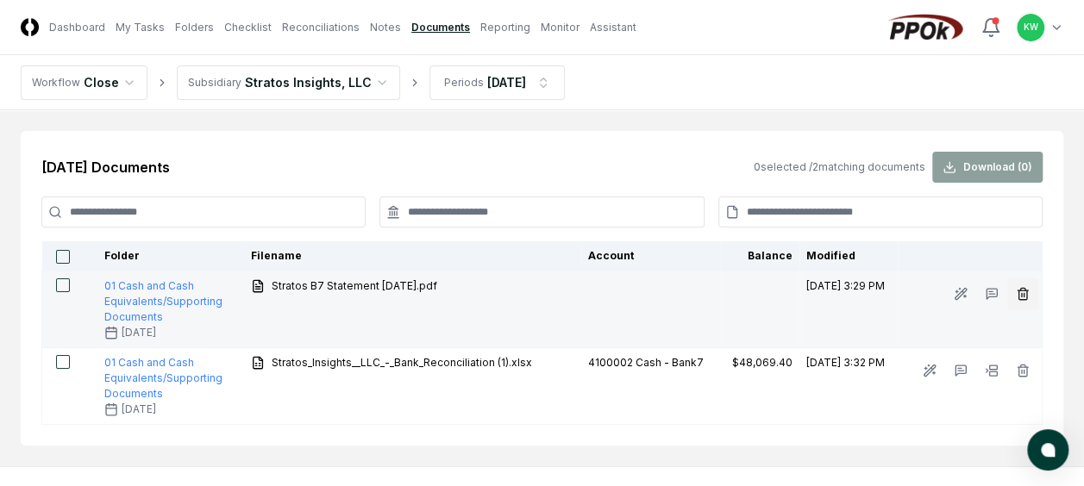
click at [1024, 290] on icon "button" at bounding box center [1022, 289] width 4 height 3
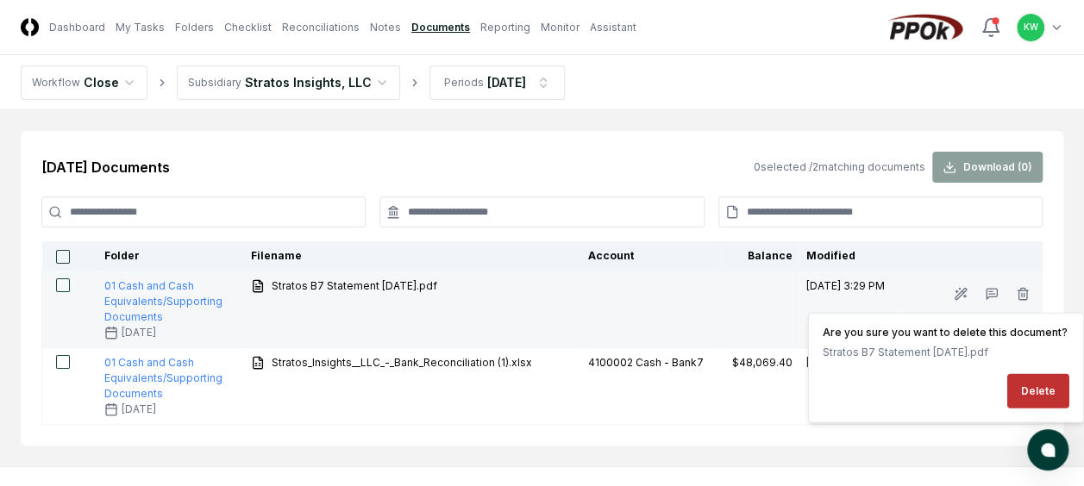
click at [1035, 383] on button "Delete" at bounding box center [1038, 391] width 62 height 34
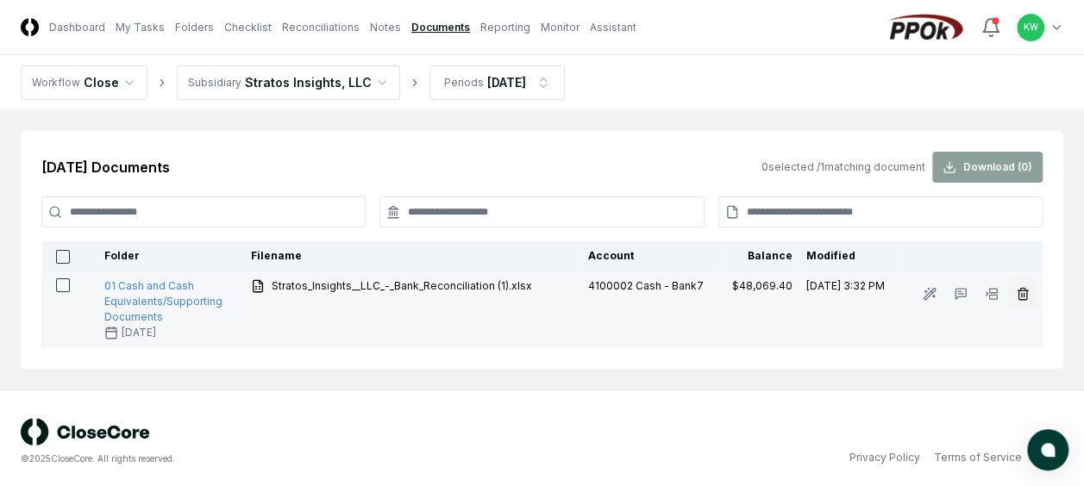
click at [1021, 284] on button "button" at bounding box center [1022, 294] width 31 height 31
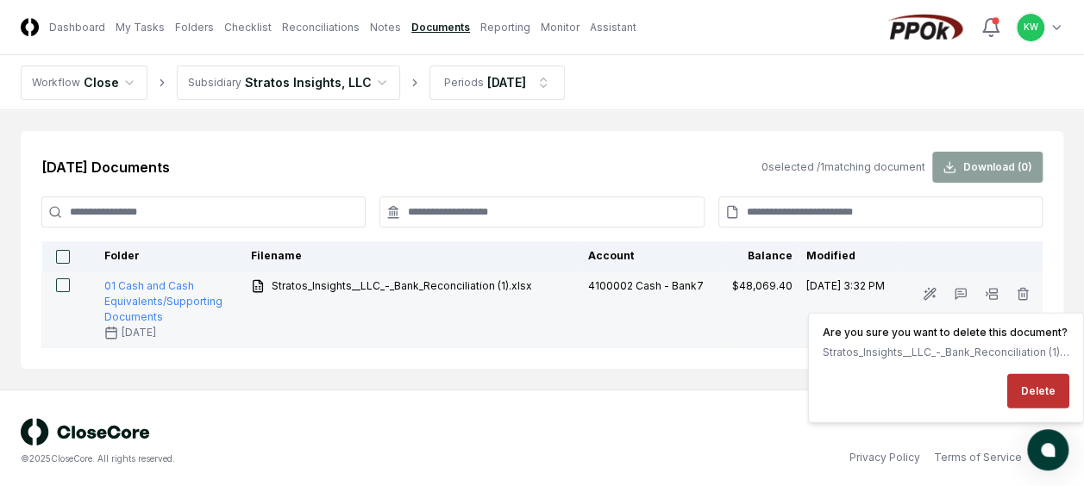
click at [1036, 395] on button "Delete" at bounding box center [1038, 391] width 62 height 34
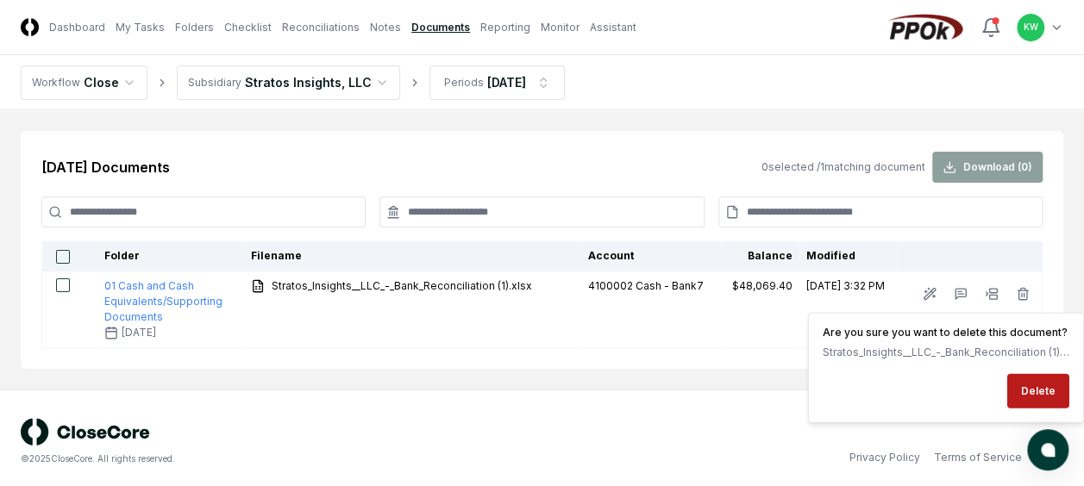
click at [697, 402] on div "© 2025 CloseCore. All rights reserved. Privacy Policy Terms of Service" at bounding box center [542, 441] width 1084 height 103
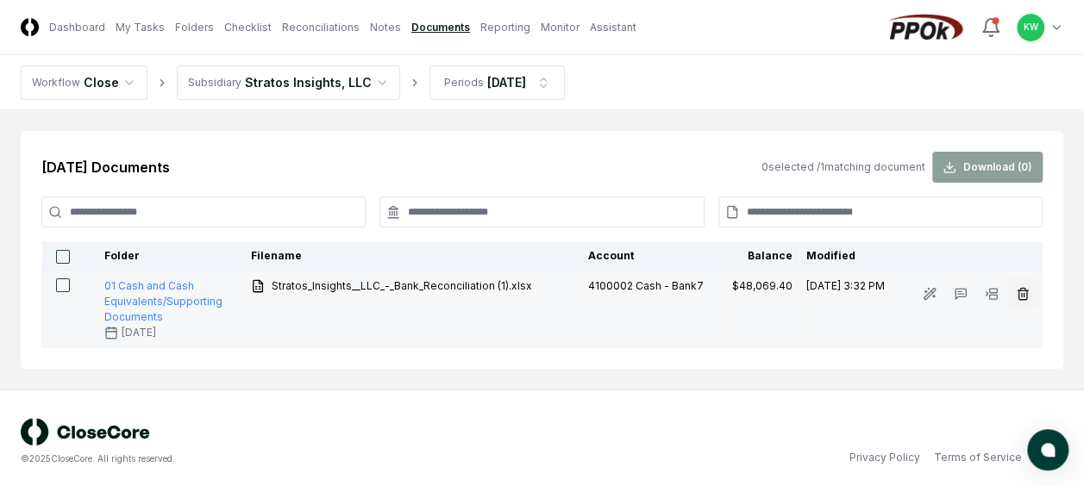
click at [1016, 290] on icon "button" at bounding box center [1023, 294] width 14 height 14
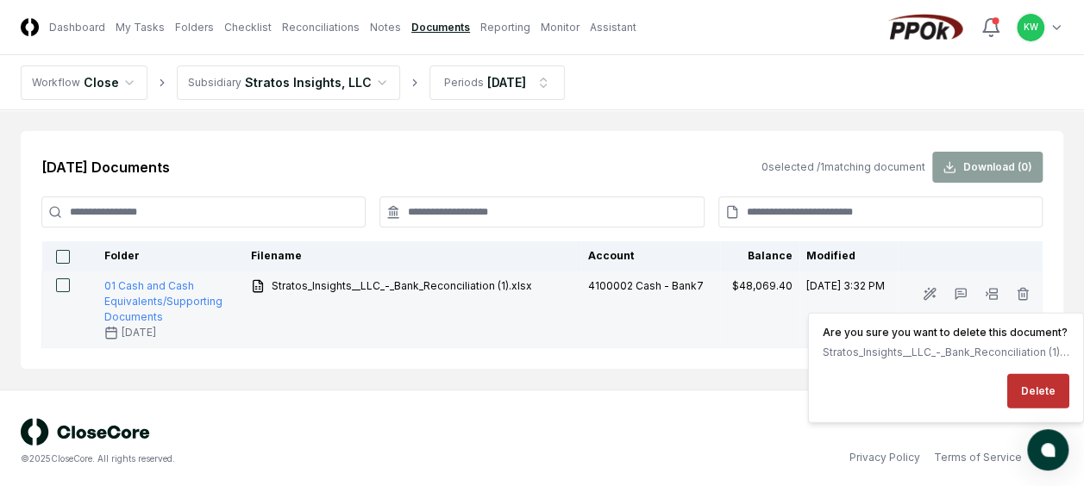
click at [1038, 386] on button "Delete" at bounding box center [1038, 391] width 62 height 34
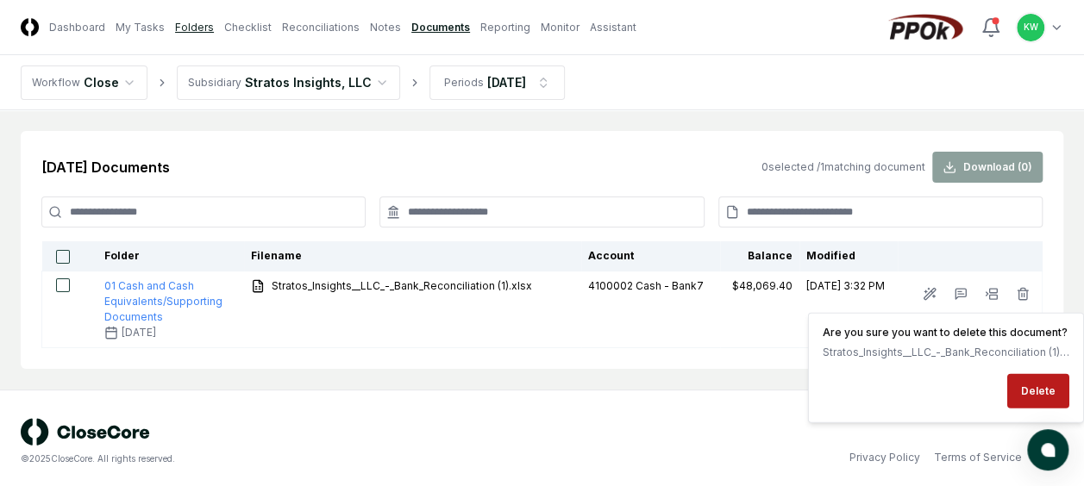
click at [182, 27] on link "Folders" at bounding box center [194, 28] width 39 height 16
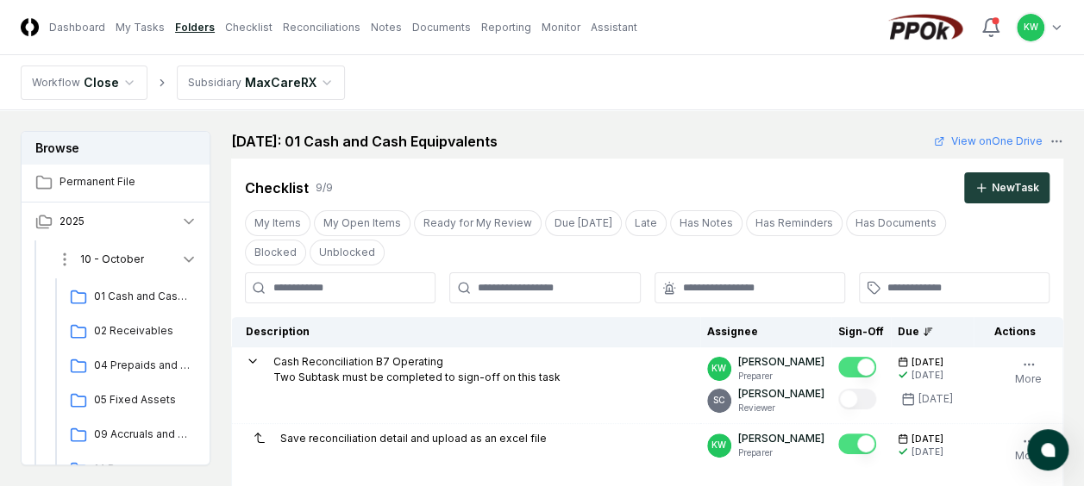
click at [188, 258] on icon "button" at bounding box center [188, 259] width 17 height 17
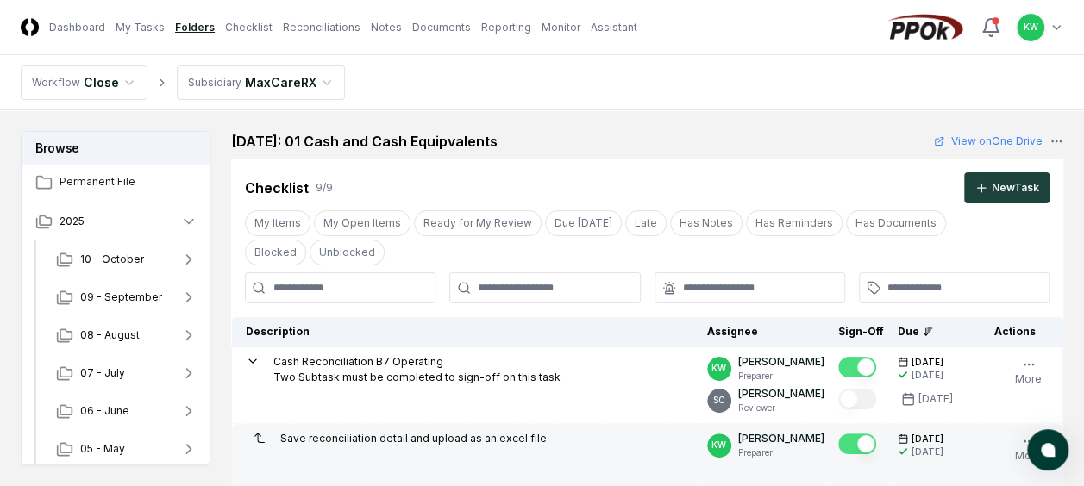
click at [845, 443] on button "Mark complete" at bounding box center [857, 444] width 38 height 21
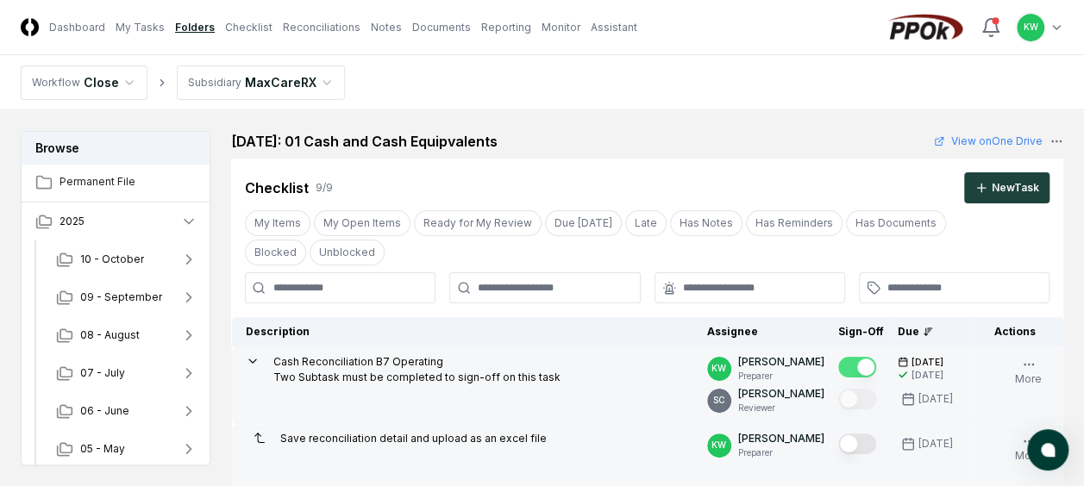
click at [849, 363] on button "Mark complete" at bounding box center [857, 367] width 38 height 21
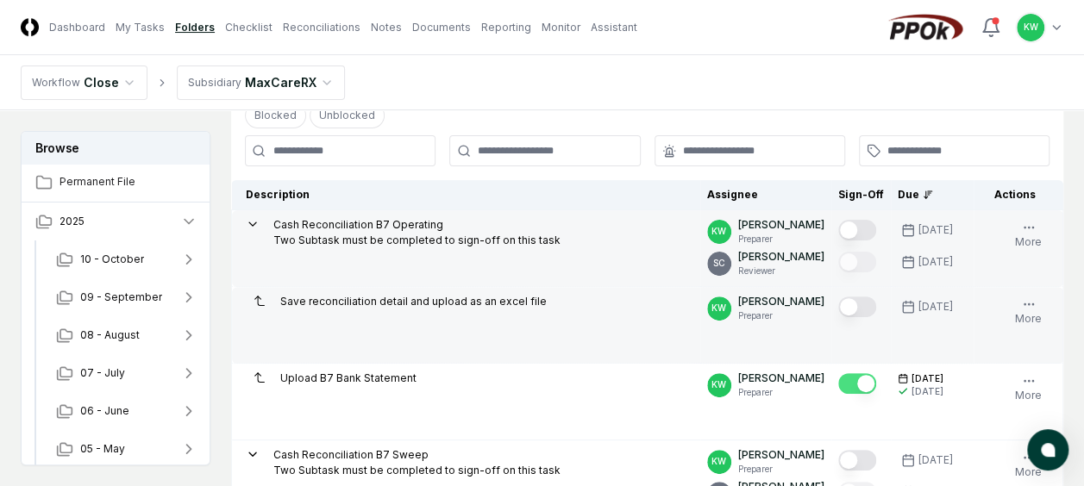
scroll to position [138, 0]
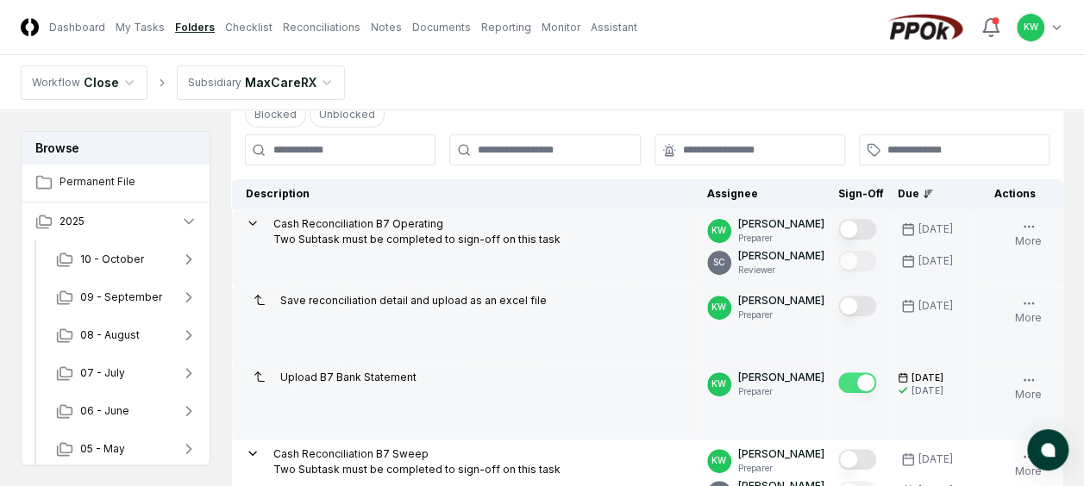
click at [847, 379] on button "Mark complete" at bounding box center [857, 383] width 38 height 21
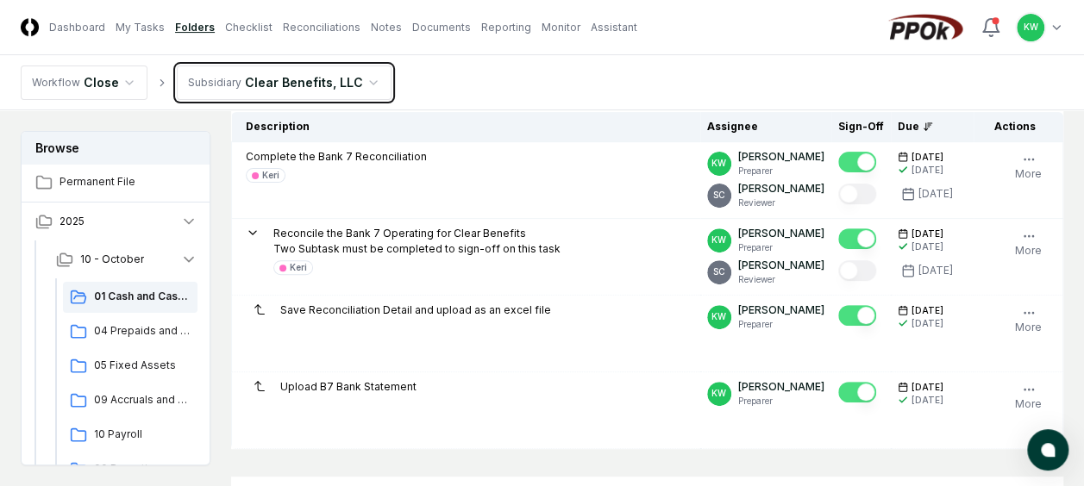
scroll to position [207, 0]
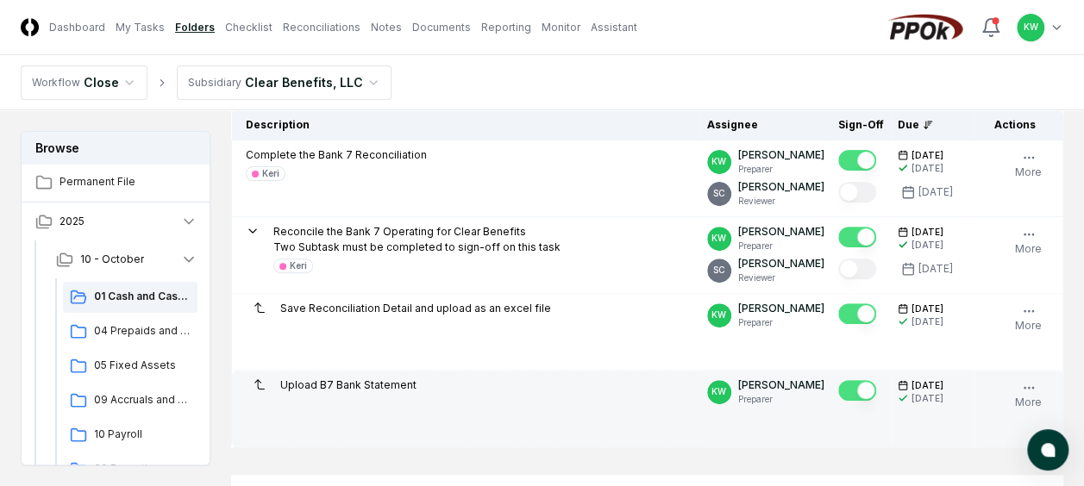
click at [850, 386] on button "Mark complete" at bounding box center [857, 390] width 38 height 21
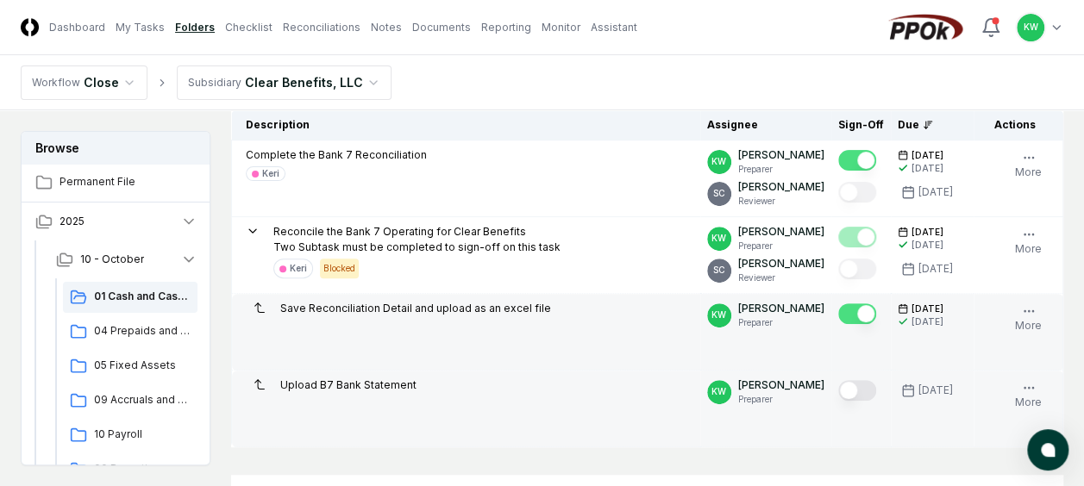
click at [851, 310] on button "Mark complete" at bounding box center [857, 314] width 38 height 21
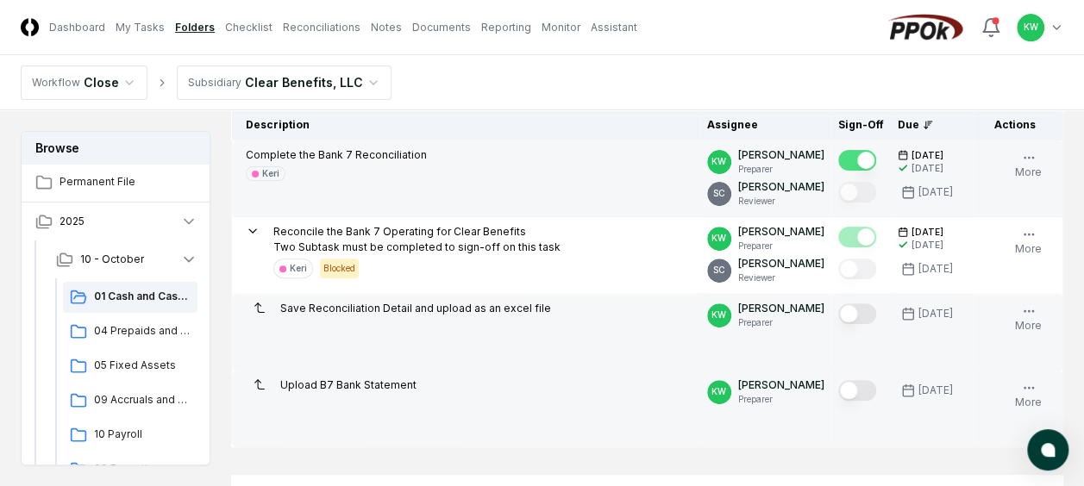
click at [853, 153] on button "Mark complete" at bounding box center [857, 160] width 38 height 21
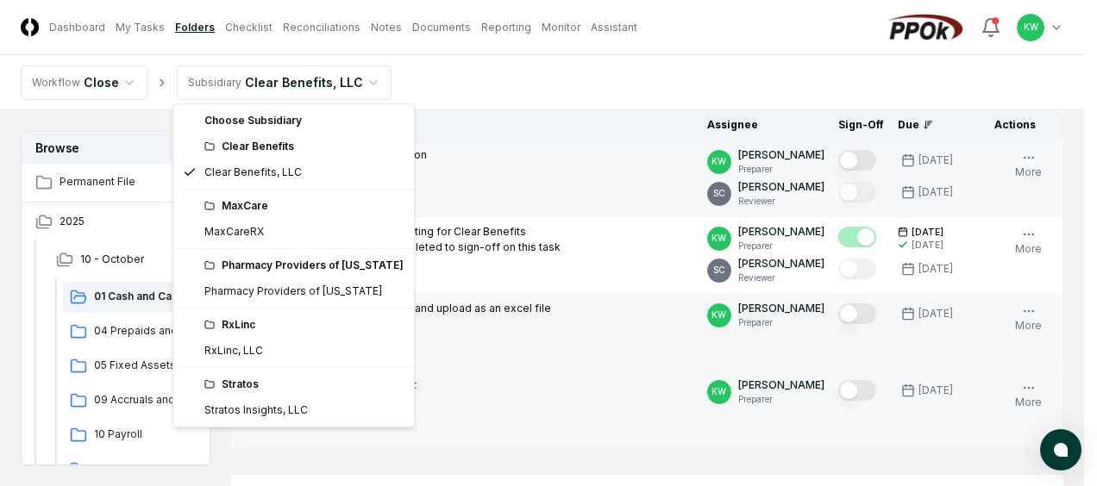
click at [357, 78] on html "CloseCore Dashboard My Tasks Folders Checklist Reconciliations Notes Documents …" at bounding box center [548, 417] width 1097 height 1249
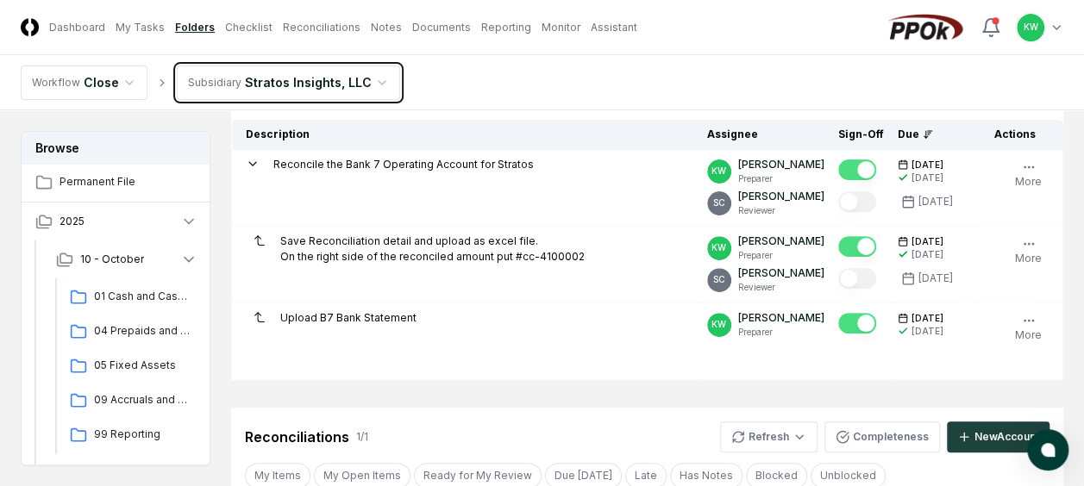
scroll to position [207, 0]
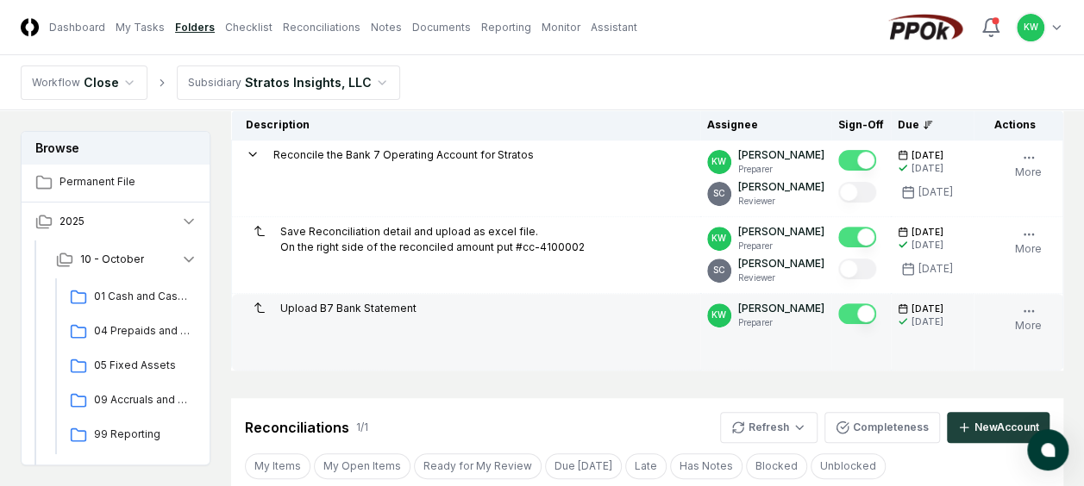
click at [849, 312] on button "Mark complete" at bounding box center [857, 314] width 38 height 21
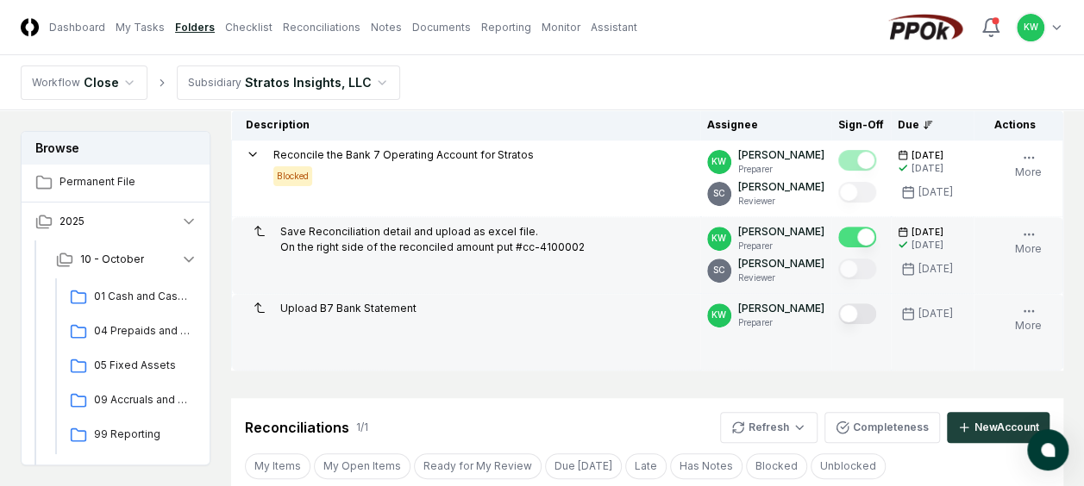
click at [850, 233] on button "Mark complete" at bounding box center [857, 237] width 38 height 21
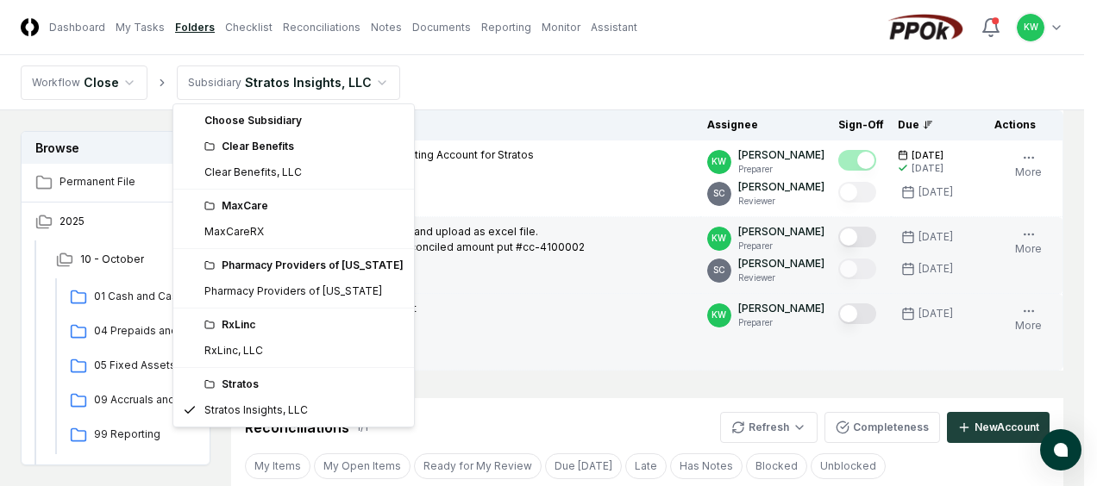
click at [369, 84] on html "CloseCore Dashboard My Tasks Folders Checklist Reconciliations Notes Documents …" at bounding box center [548, 379] width 1097 height 1172
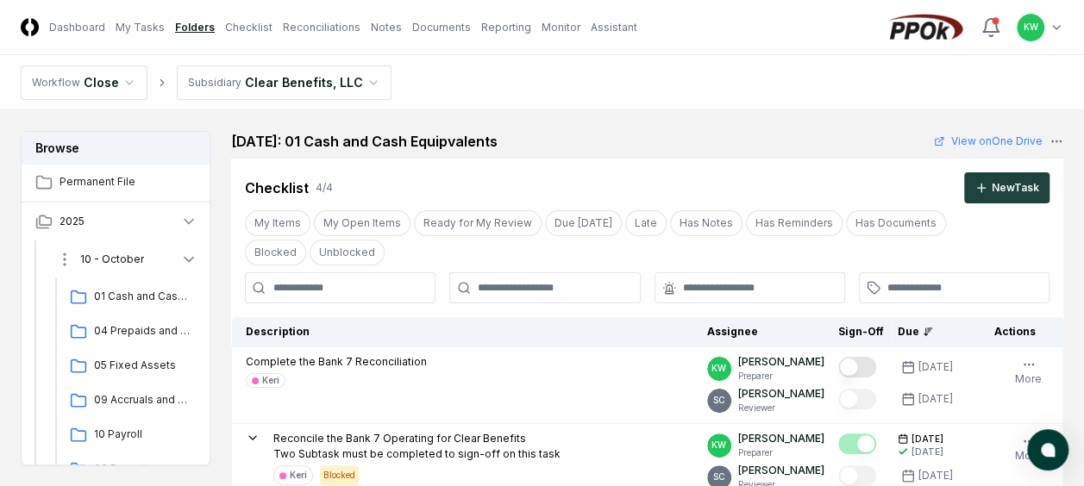
click at [186, 257] on icon "button" at bounding box center [188, 259] width 17 height 17
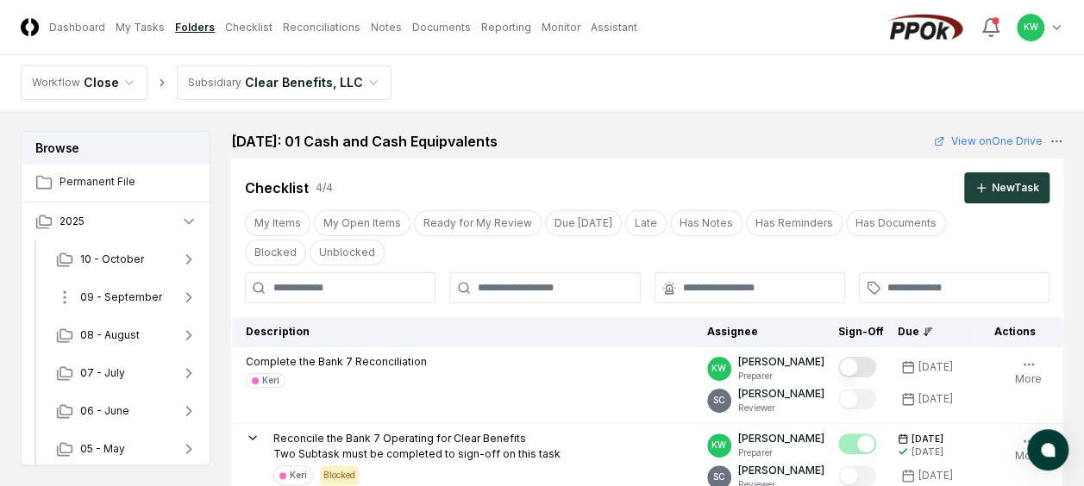
click at [137, 290] on span "09 - September" at bounding box center [121, 298] width 82 height 16
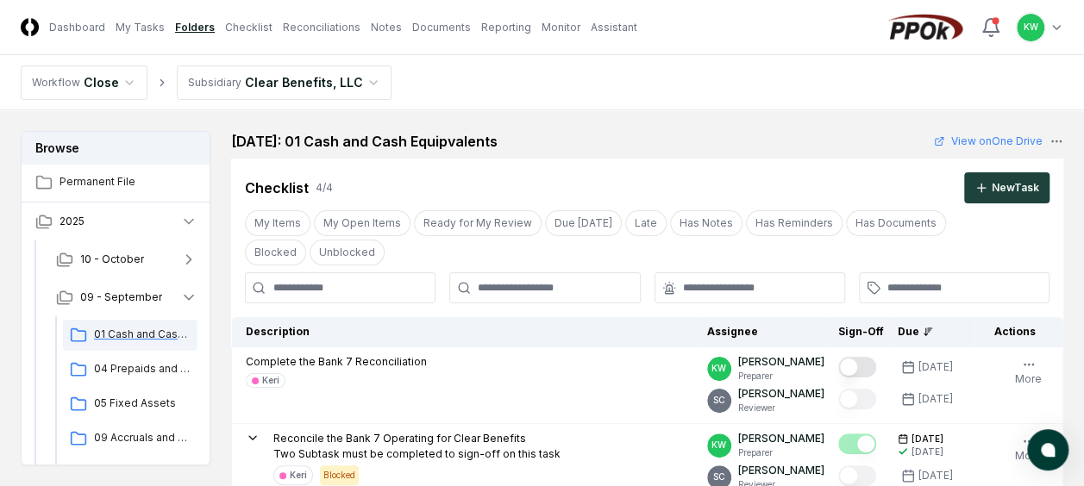
click at [133, 331] on span "01 Cash and Cash Equipvalents" at bounding box center [142, 335] width 97 height 16
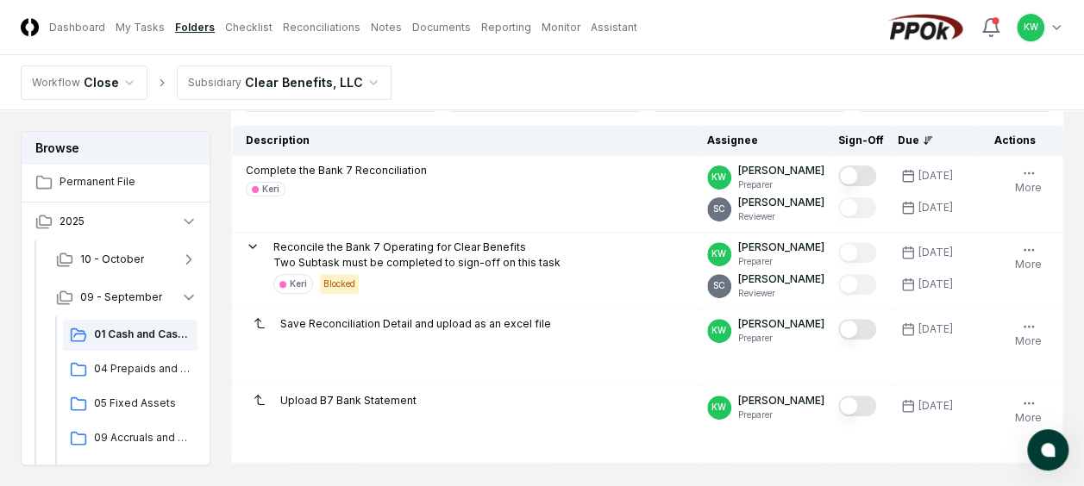
scroll to position [207, 0]
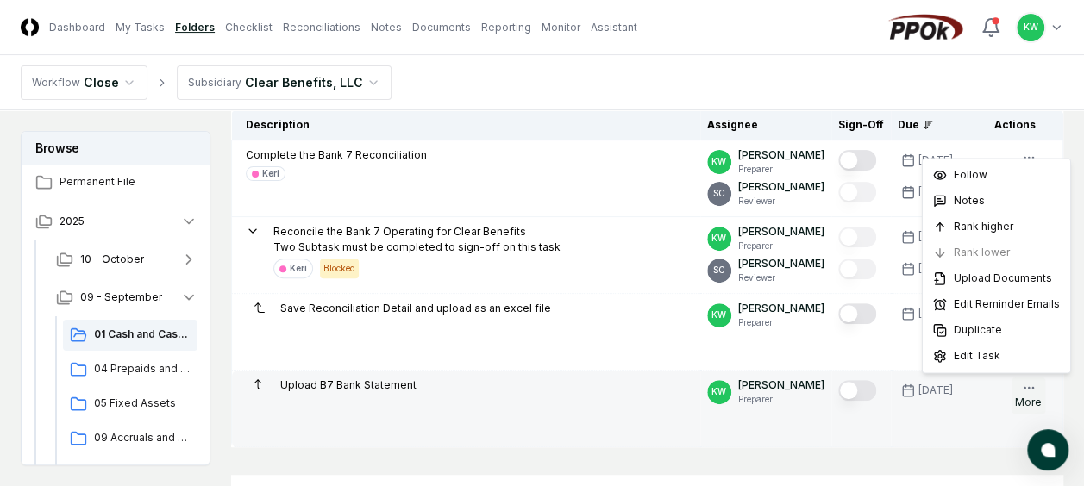
click at [1024, 385] on icon "button" at bounding box center [1029, 388] width 14 height 14
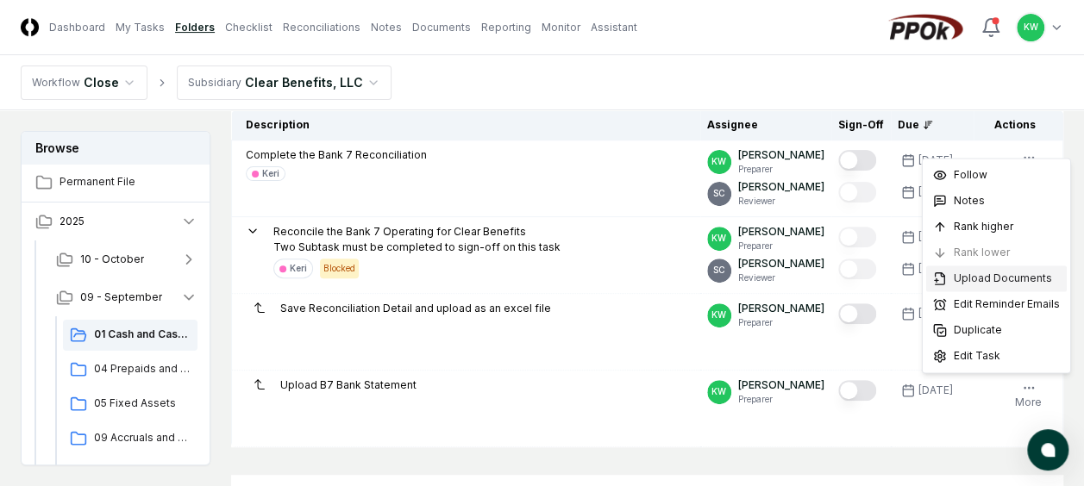
click at [979, 270] on div "Upload Documents" at bounding box center [996, 279] width 141 height 26
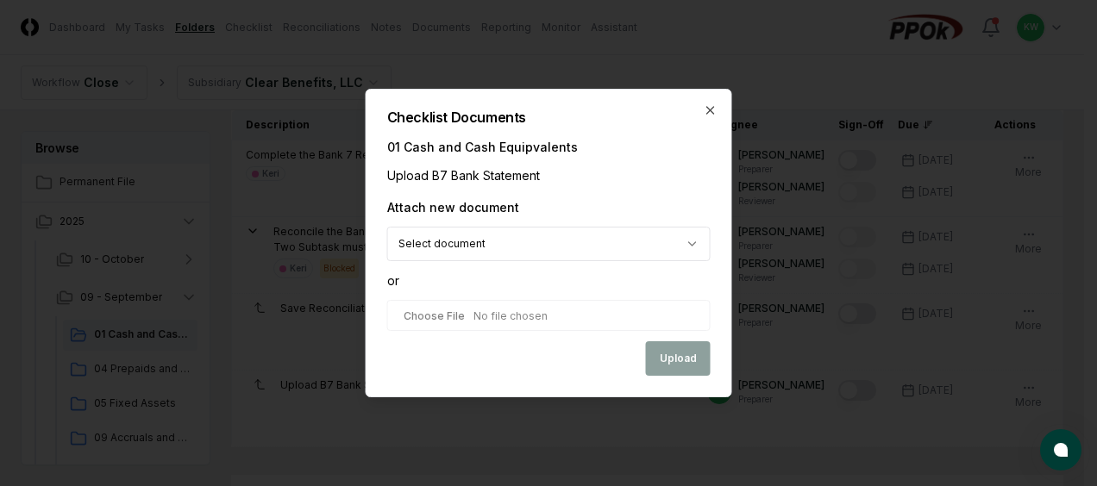
click at [526, 325] on input "file" at bounding box center [548, 315] width 323 height 31
type input "**********"
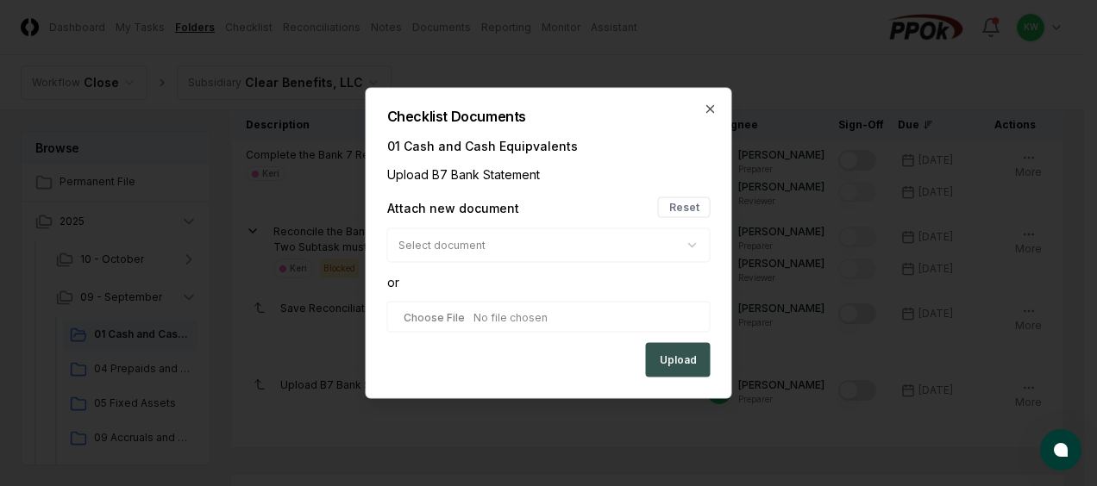
click at [673, 354] on button "Upload" at bounding box center [678, 360] width 65 height 34
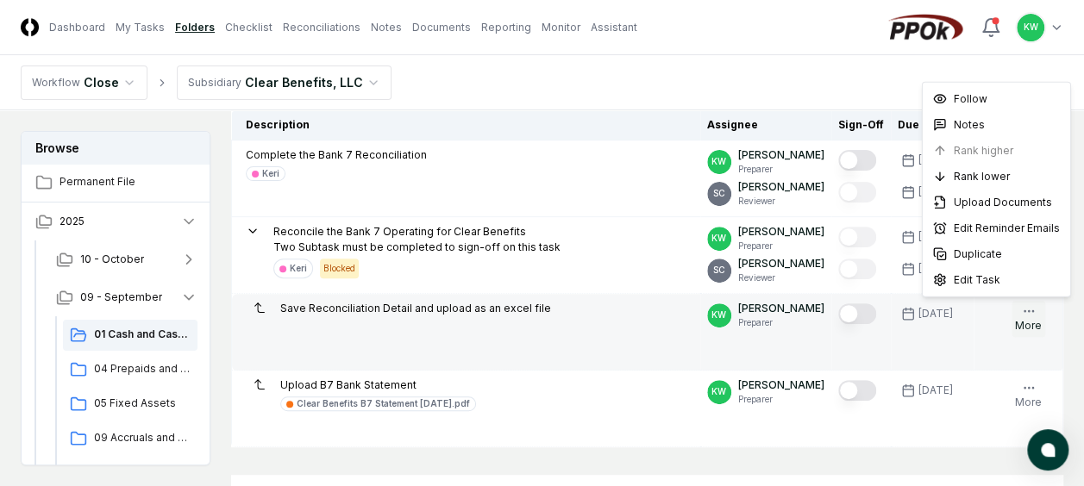
click at [1031, 309] on icon "button" at bounding box center [1029, 311] width 14 height 14
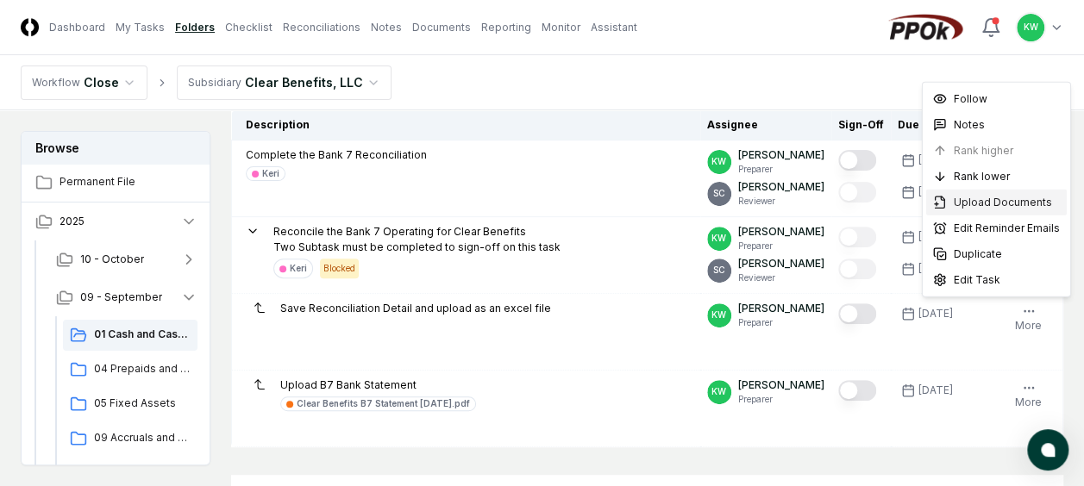
click at [995, 193] on div "Upload Documents" at bounding box center [996, 203] width 141 height 26
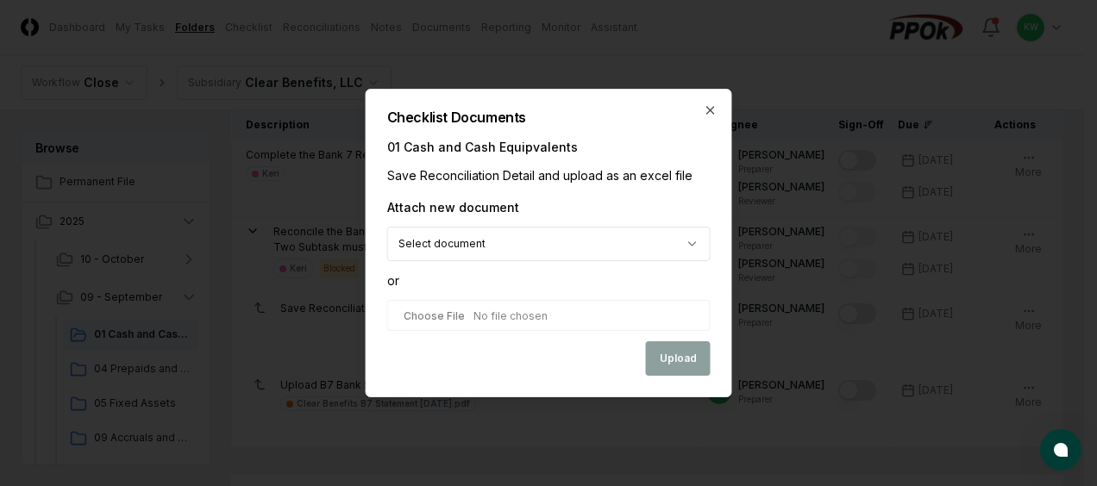
click at [511, 316] on input "file" at bounding box center [548, 315] width 323 height 31
type input "**********"
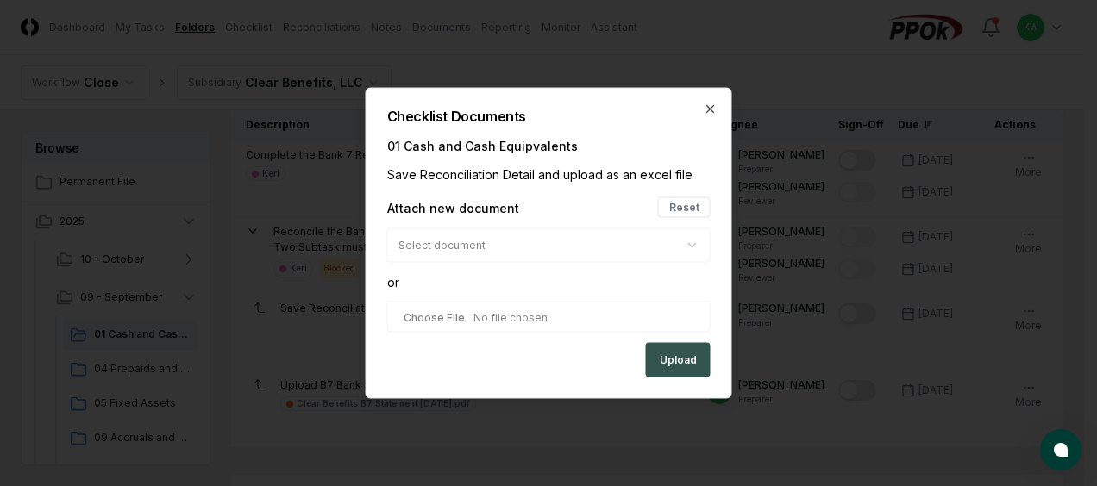
click at [672, 357] on button "Upload" at bounding box center [678, 360] width 65 height 34
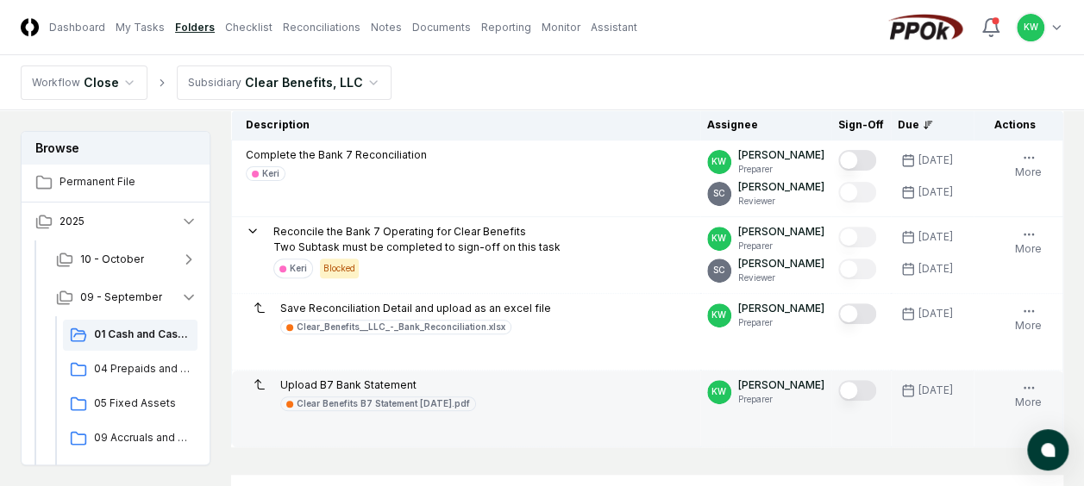
click at [874, 389] on button "Mark complete" at bounding box center [857, 390] width 38 height 21
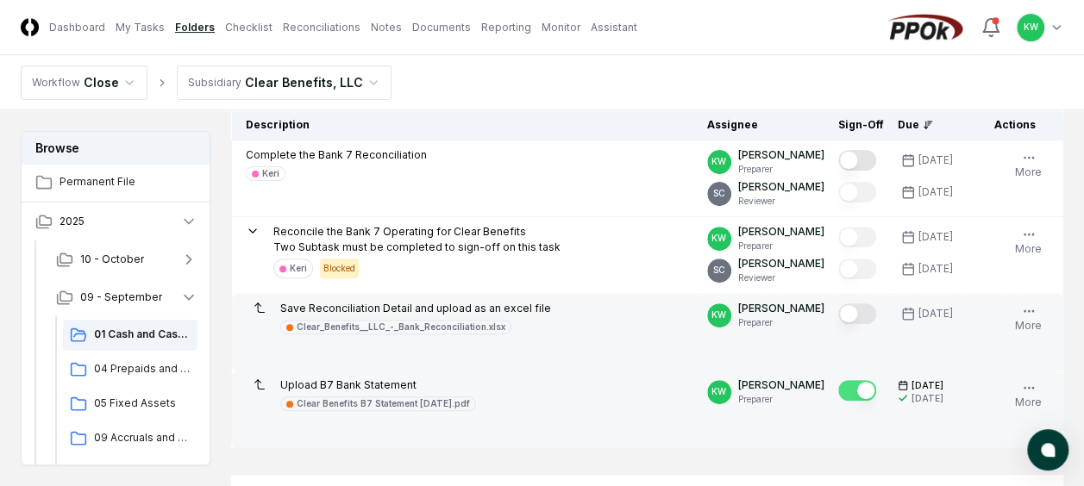
click at [876, 307] on button "Mark complete" at bounding box center [857, 314] width 38 height 21
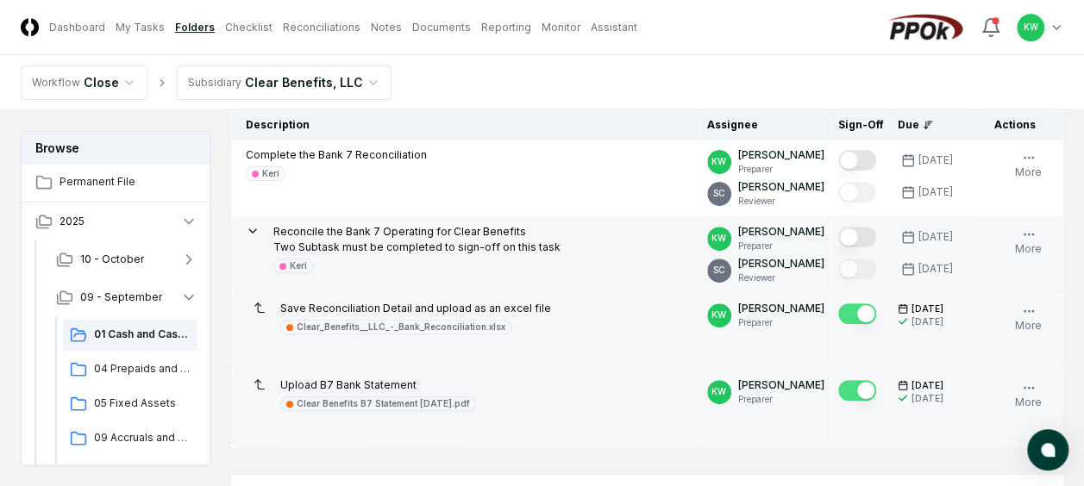
click at [870, 237] on button "Mark complete" at bounding box center [857, 237] width 38 height 21
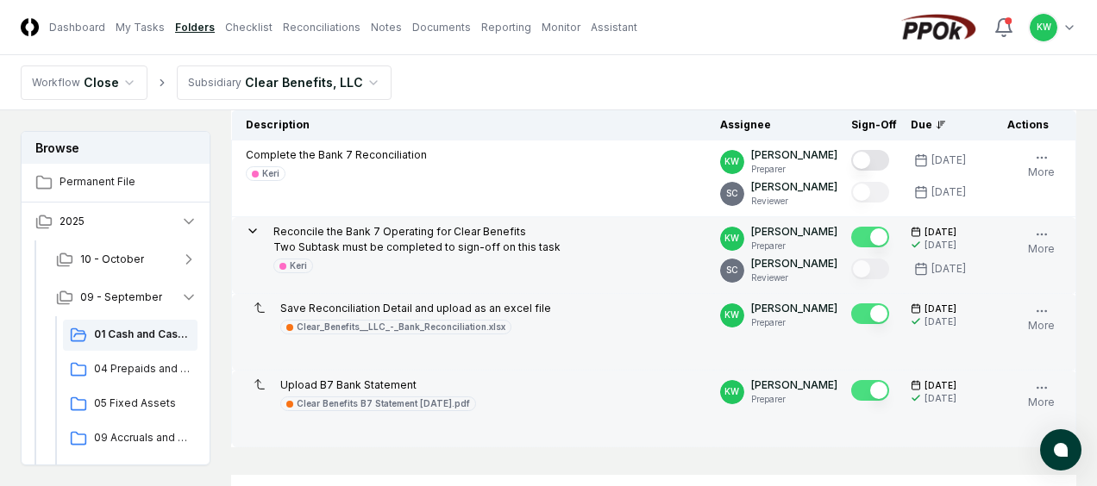
click at [360, 85] on html "CloseCore Dashboard My Tasks Folders Checklist Reconciliations Notes Documents …" at bounding box center [548, 486] width 1097 height 1386
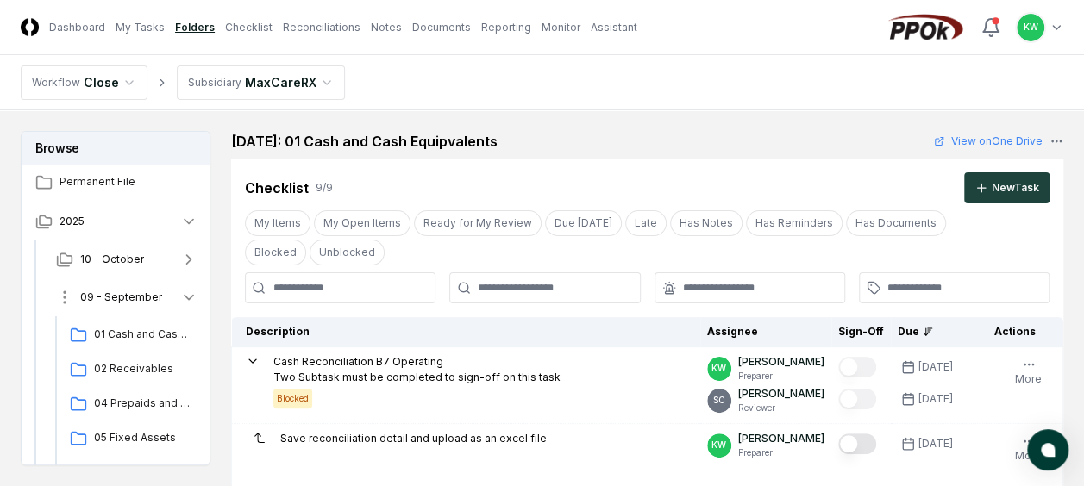
click at [128, 295] on span "09 - September" at bounding box center [121, 298] width 82 height 16
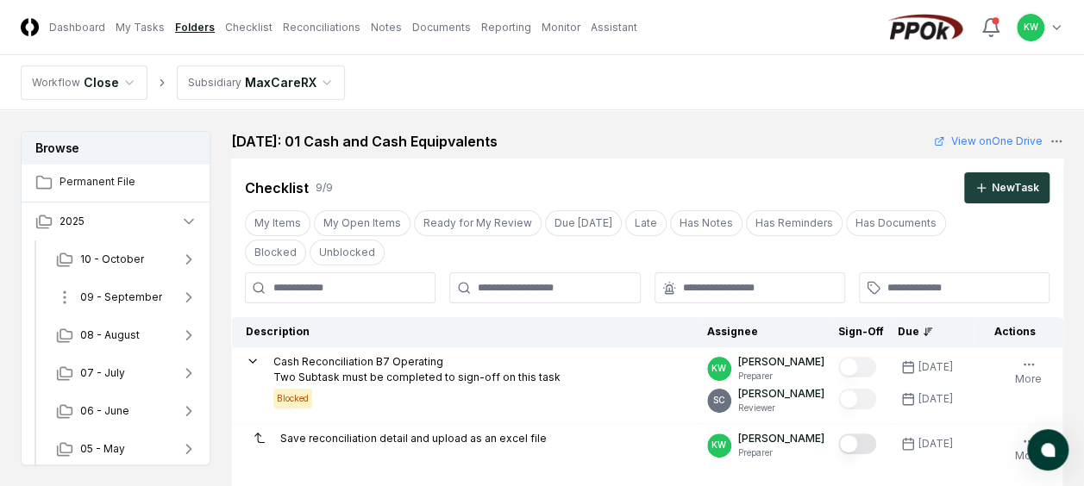
click at [128, 295] on span "09 - September" at bounding box center [121, 298] width 82 height 16
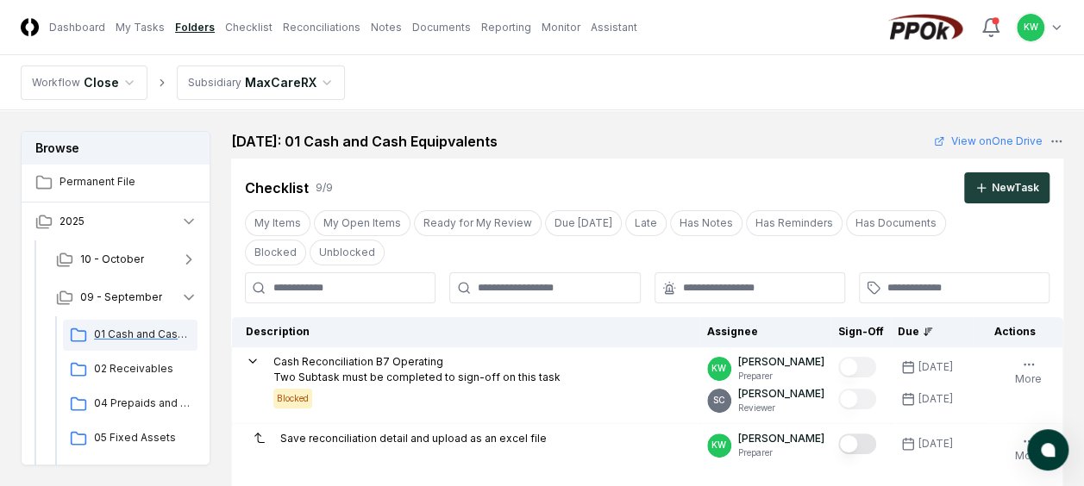
click at [129, 333] on span "01 Cash and Cash Equipvalents" at bounding box center [142, 335] width 97 height 16
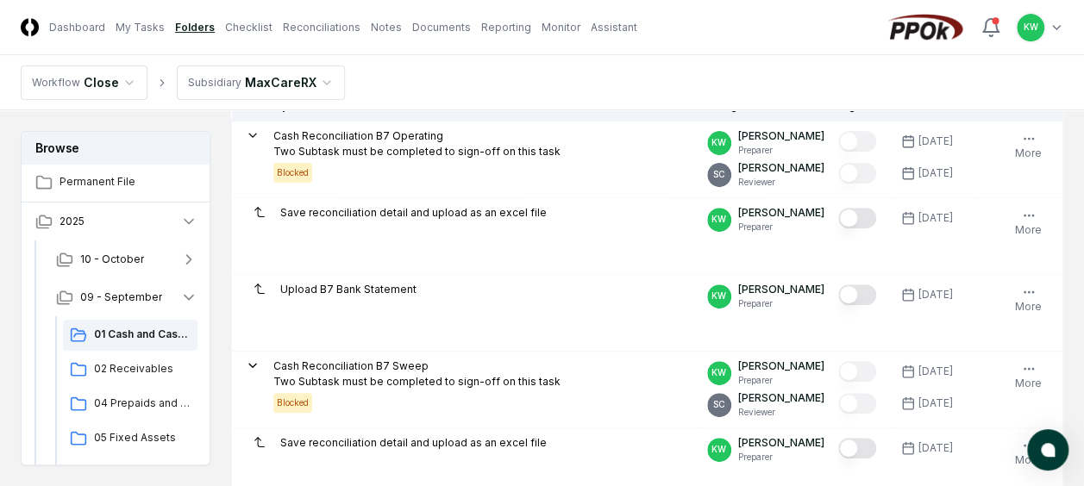
scroll to position [241, 0]
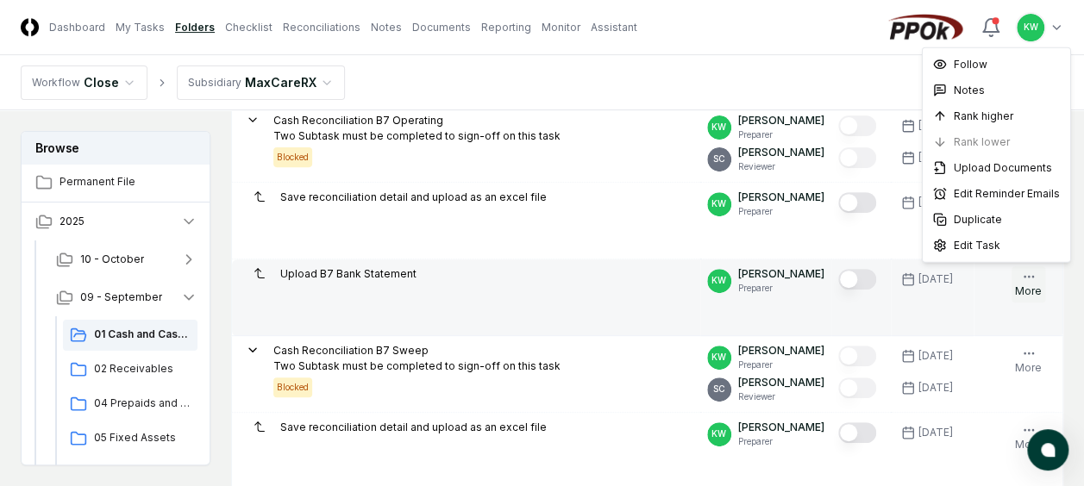
click at [1022, 279] on icon "button" at bounding box center [1029, 277] width 14 height 14
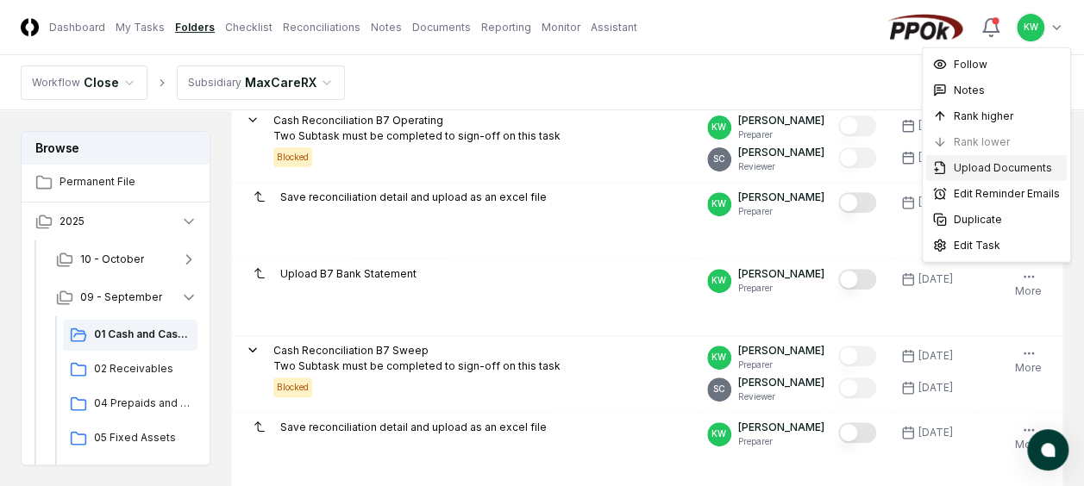
click at [961, 162] on span "Upload Documents" at bounding box center [1003, 168] width 98 height 16
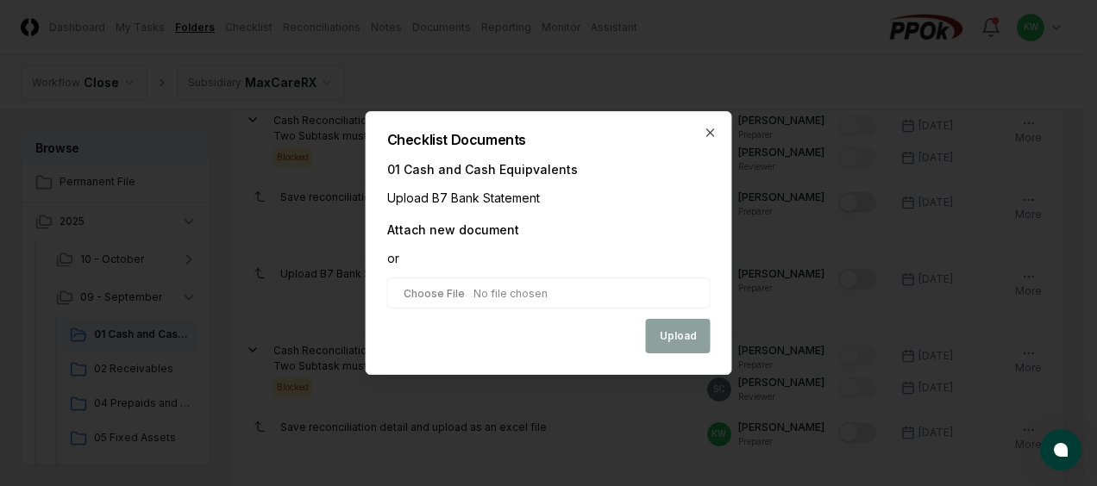
click at [548, 296] on input "file" at bounding box center [548, 293] width 323 height 31
type input "**********"
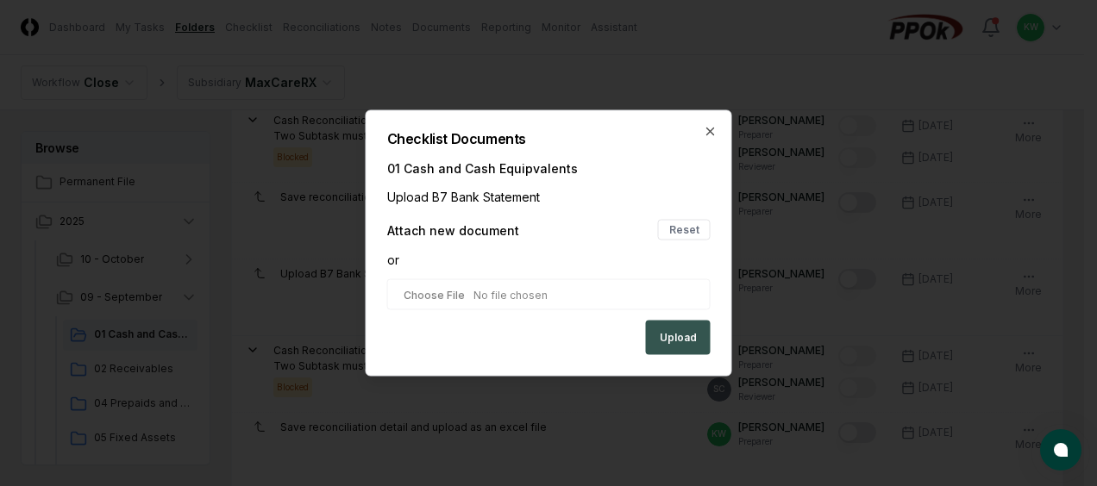
click at [682, 335] on button "Upload" at bounding box center [678, 338] width 65 height 34
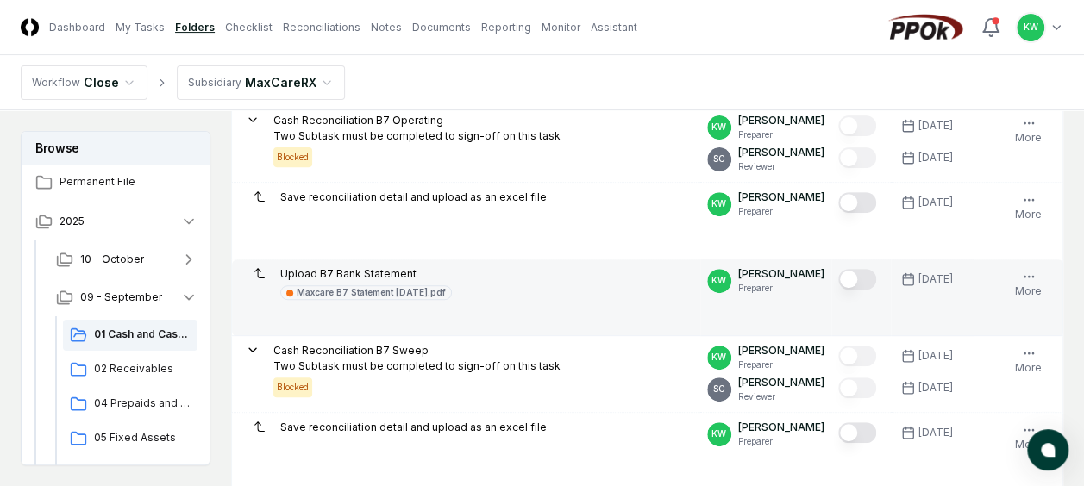
click at [867, 275] on button "Mark complete" at bounding box center [857, 279] width 38 height 21
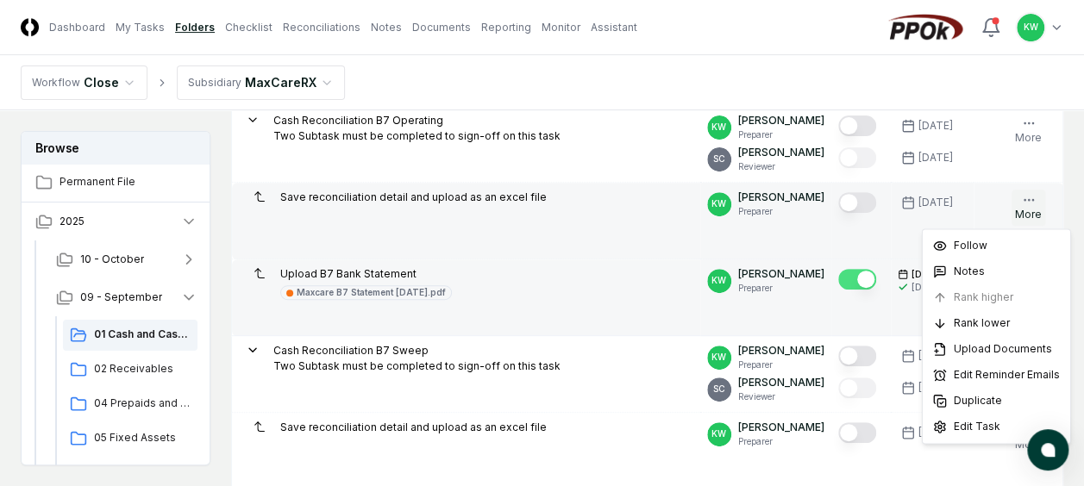
click at [1024, 197] on icon "button" at bounding box center [1029, 200] width 14 height 14
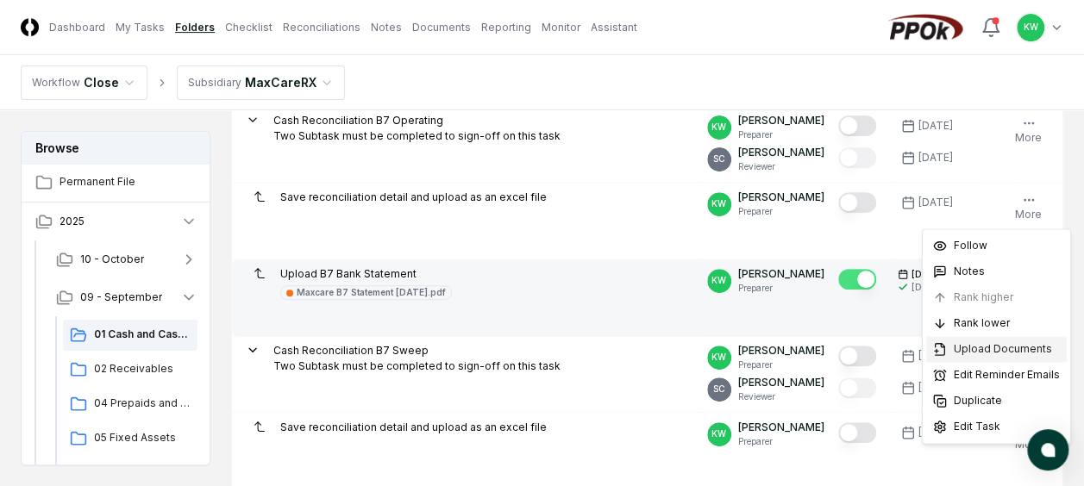
click at [989, 350] on span "Upload Documents" at bounding box center [1003, 349] width 98 height 16
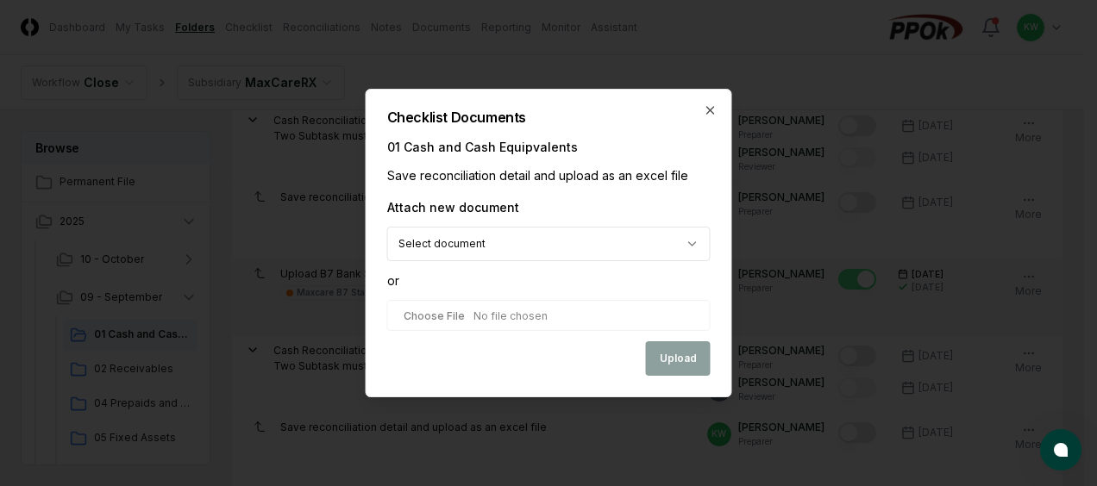
click at [535, 314] on input "file" at bounding box center [548, 315] width 323 height 31
type input "**********"
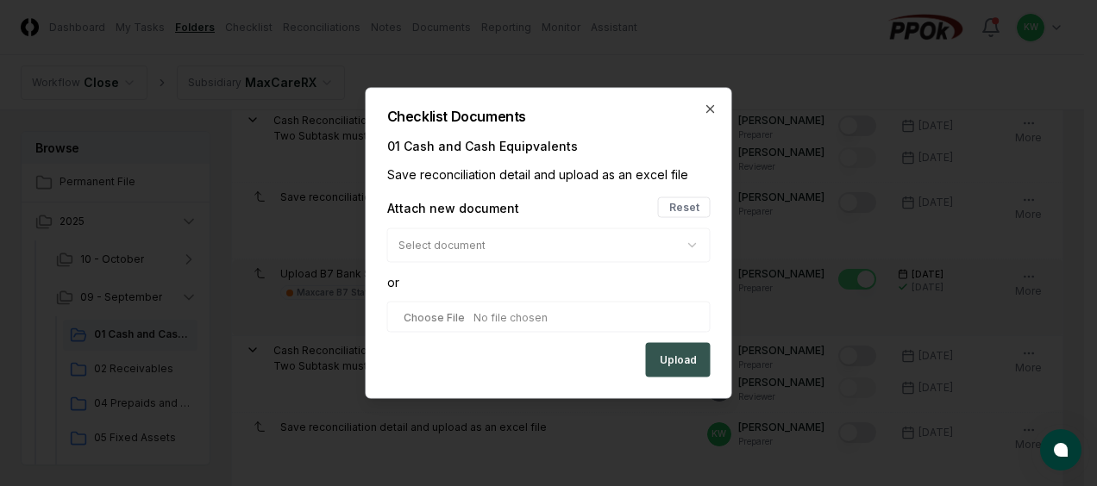
click at [677, 358] on button "Upload" at bounding box center [678, 360] width 65 height 34
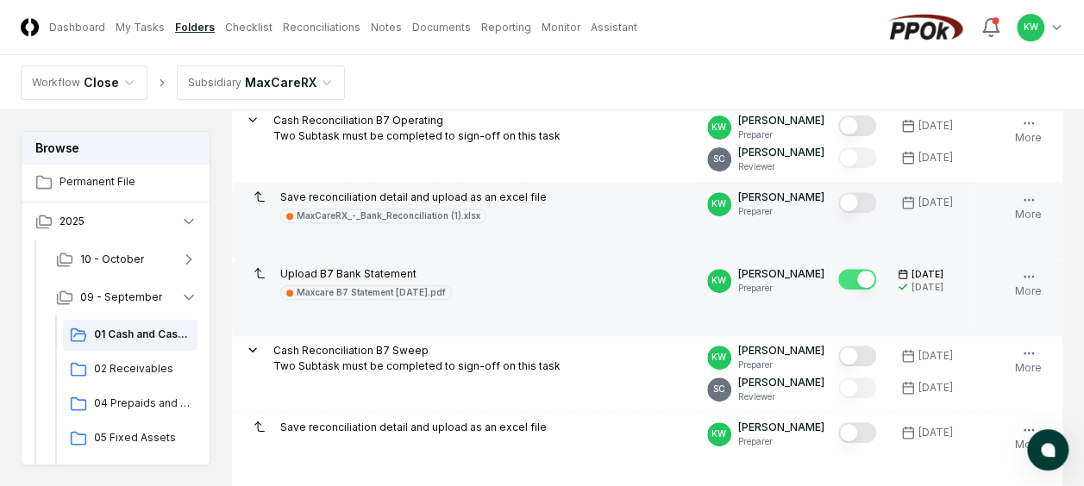
click at [871, 203] on button "Mark complete" at bounding box center [857, 202] width 38 height 21
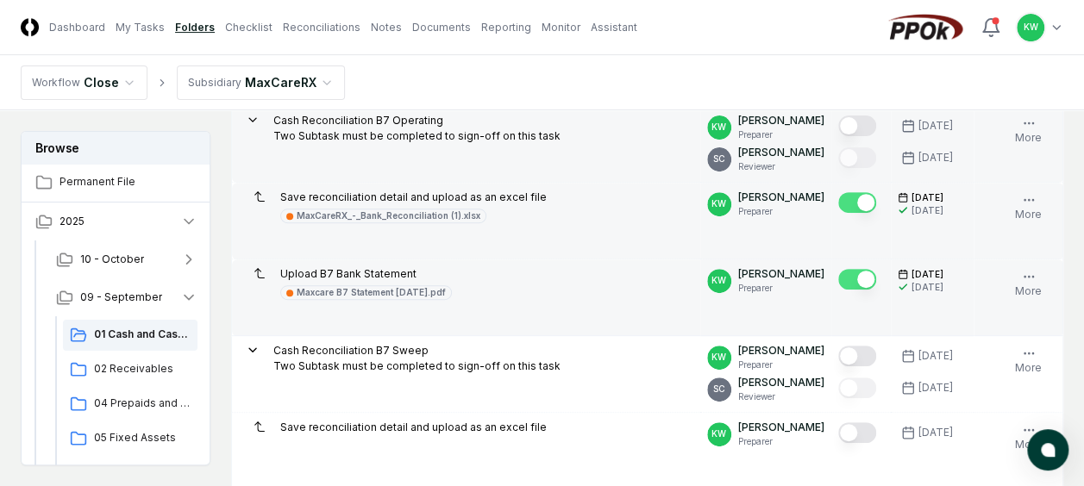
click at [872, 121] on button "Mark complete" at bounding box center [857, 126] width 38 height 21
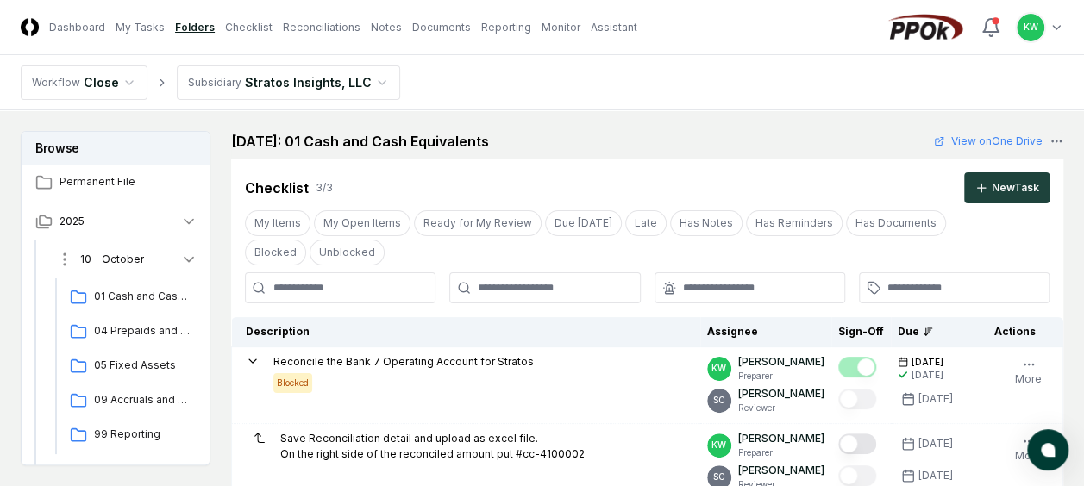
click at [188, 258] on icon "button" at bounding box center [188, 259] width 17 height 17
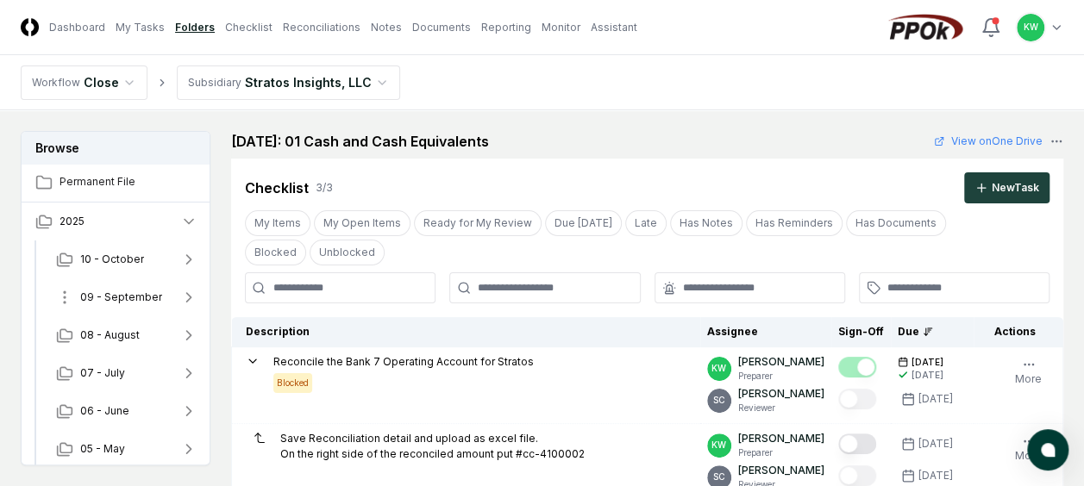
click at [153, 299] on span "09 - September" at bounding box center [121, 298] width 82 height 16
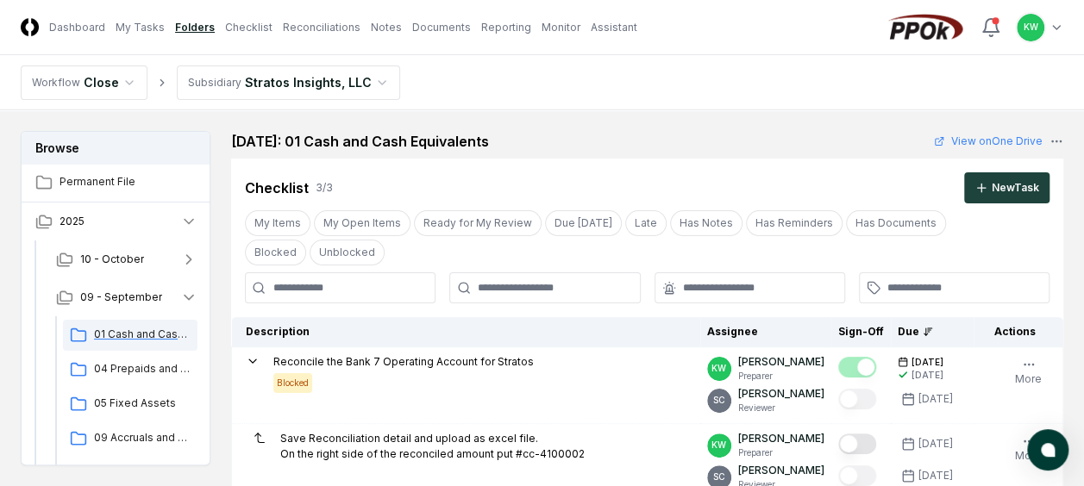
click at [147, 330] on span "01 Cash and Cash Equivalents" at bounding box center [142, 335] width 97 height 16
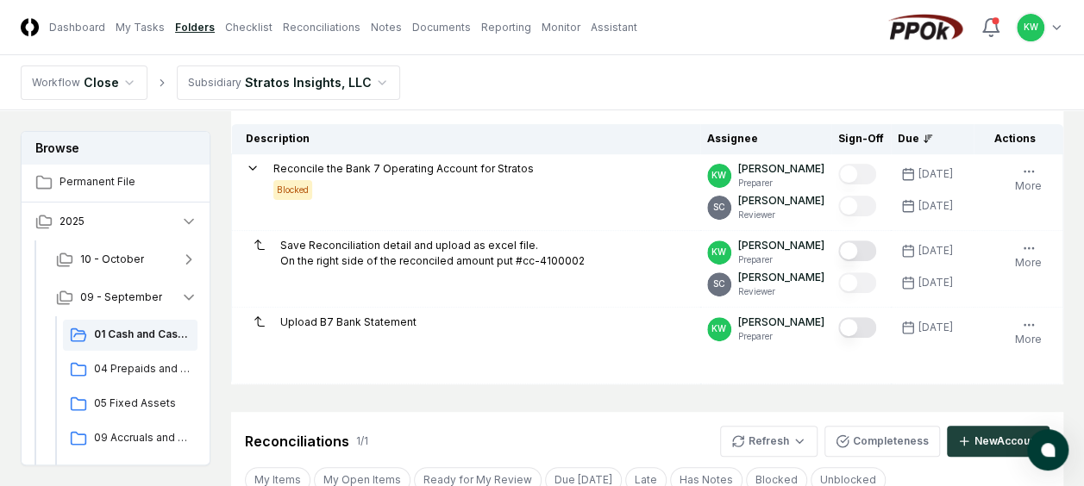
scroll to position [218, 0]
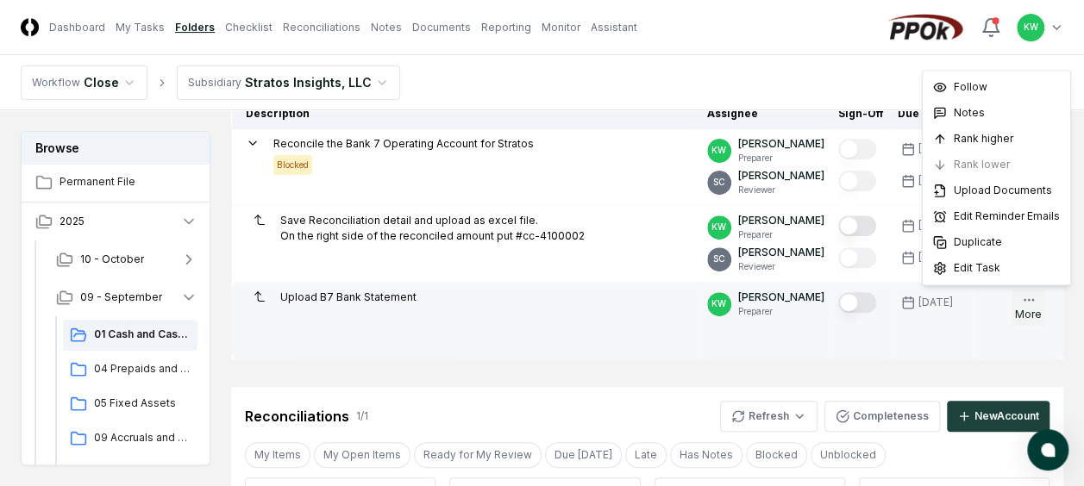
click at [1025, 296] on icon "button" at bounding box center [1029, 300] width 14 height 14
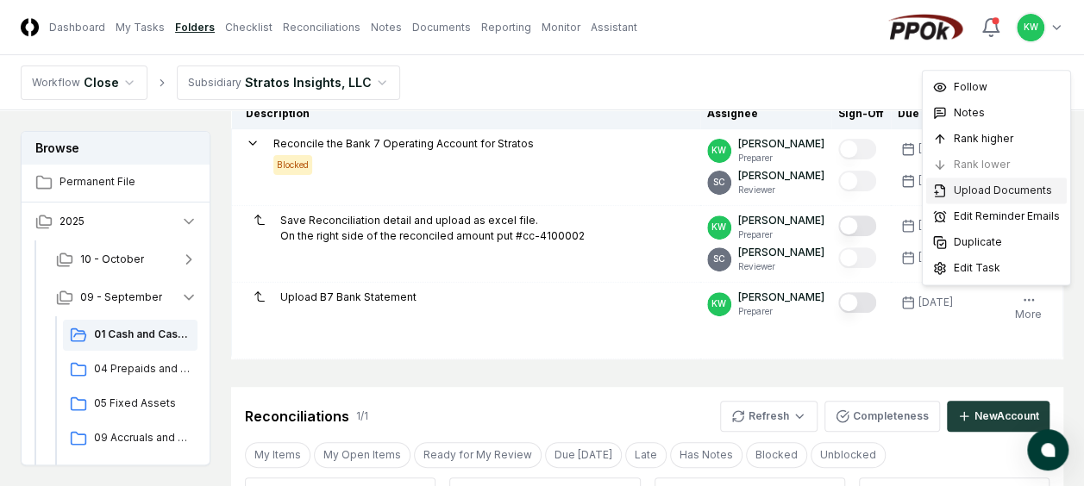
click at [980, 187] on span "Upload Documents" at bounding box center [1003, 191] width 98 height 16
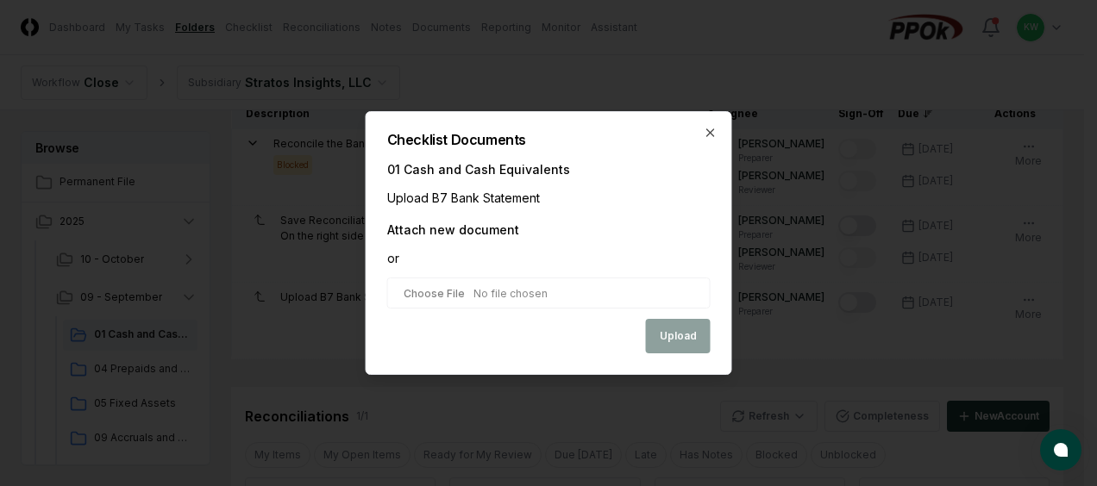
click at [565, 283] on input "file" at bounding box center [548, 293] width 323 height 31
type input "**********"
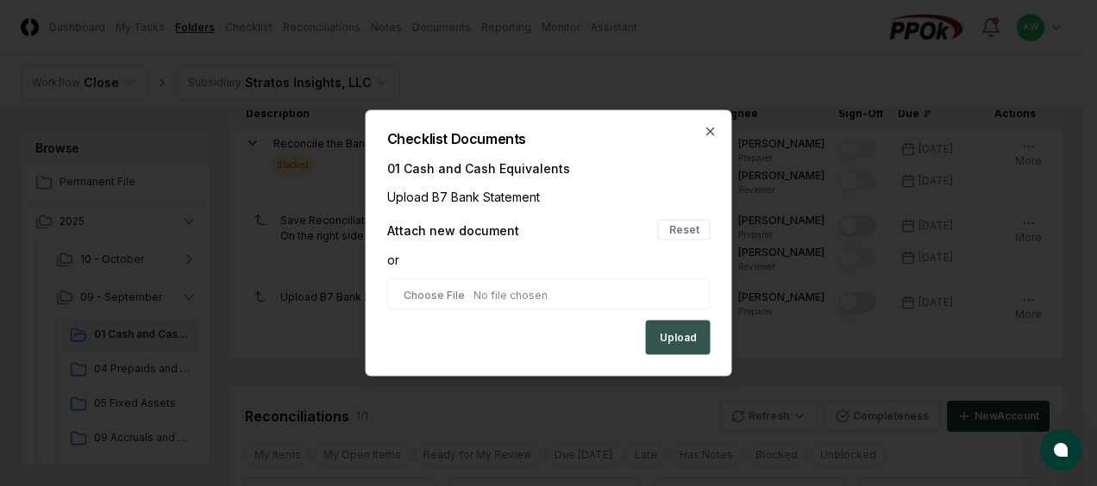
click at [678, 335] on button "Upload" at bounding box center [678, 338] width 65 height 34
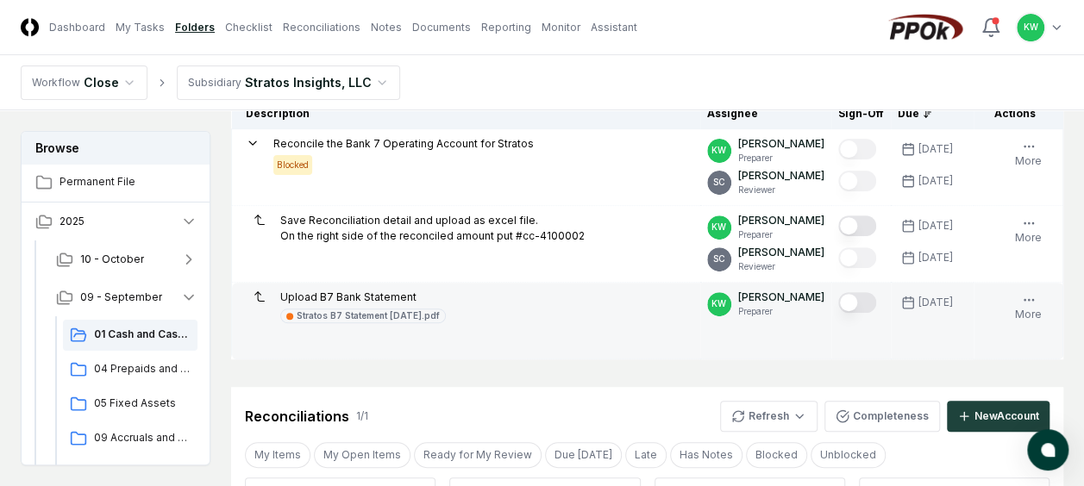
click at [867, 301] on button "Mark complete" at bounding box center [857, 302] width 38 height 21
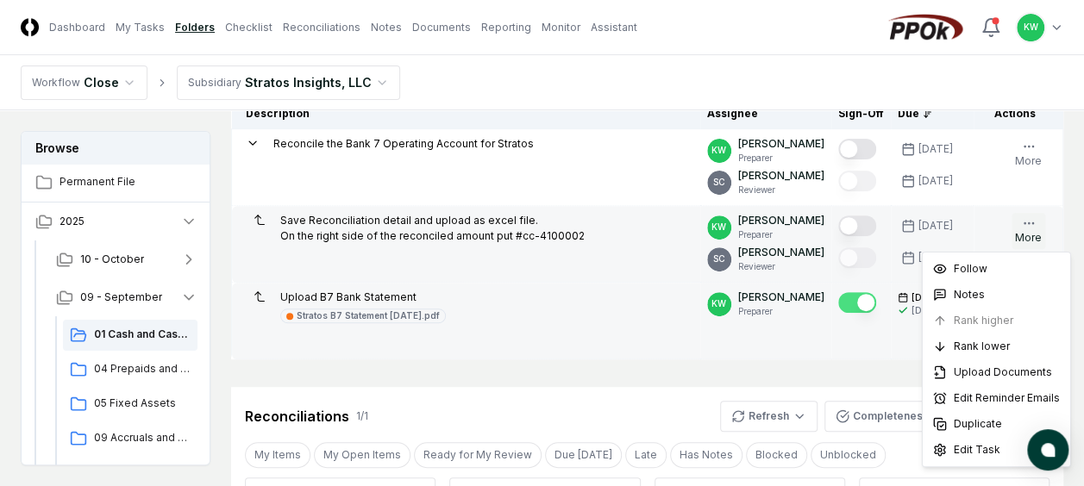
click at [1031, 222] on icon "button" at bounding box center [1029, 223] width 14 height 14
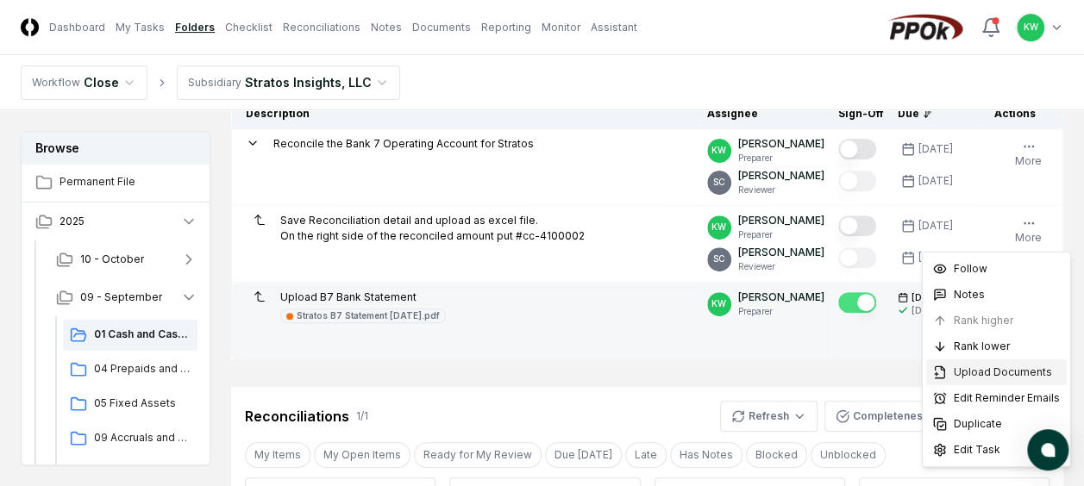
click at [982, 371] on span "Upload Documents" at bounding box center [1003, 373] width 98 height 16
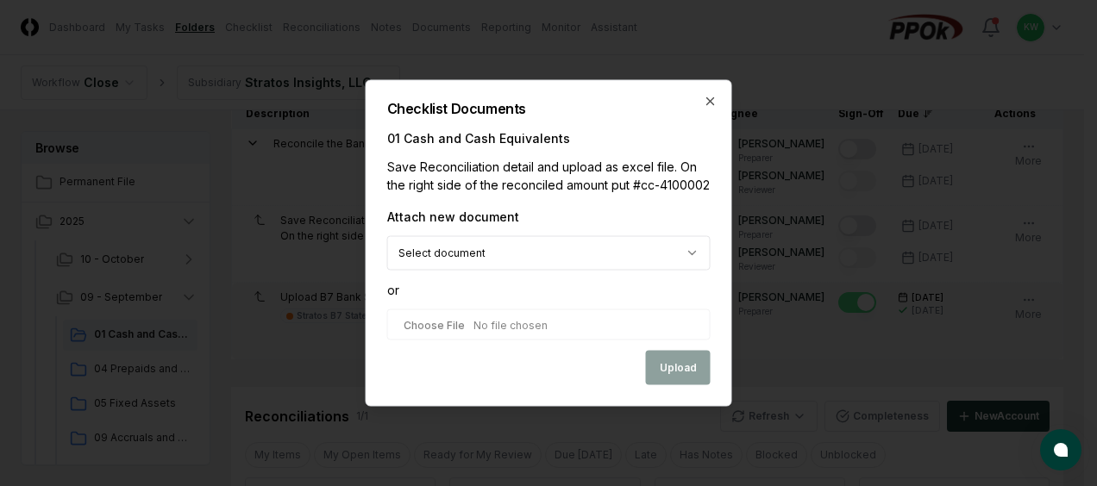
click at [521, 325] on input "file" at bounding box center [548, 325] width 323 height 31
type input "**********"
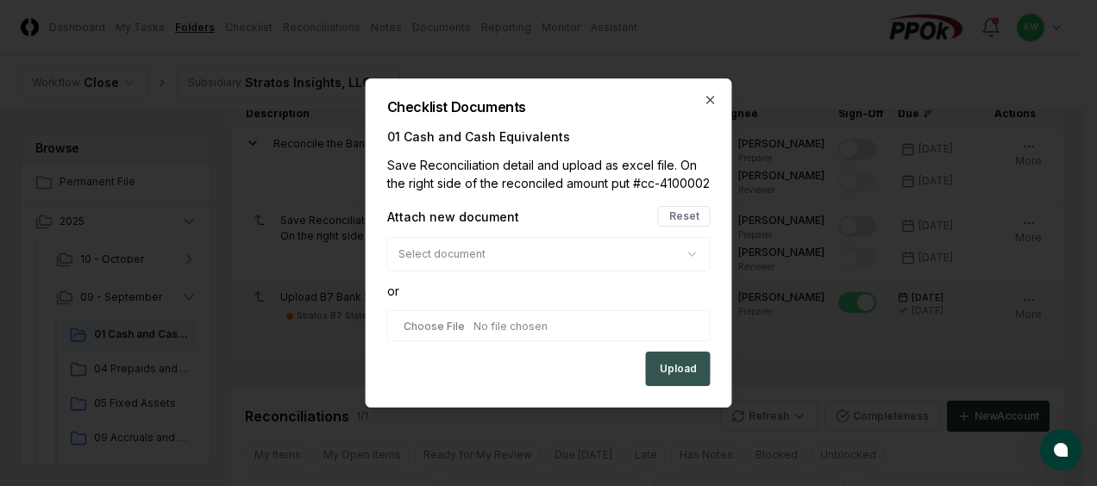
click at [675, 367] on button "Upload" at bounding box center [678, 369] width 65 height 34
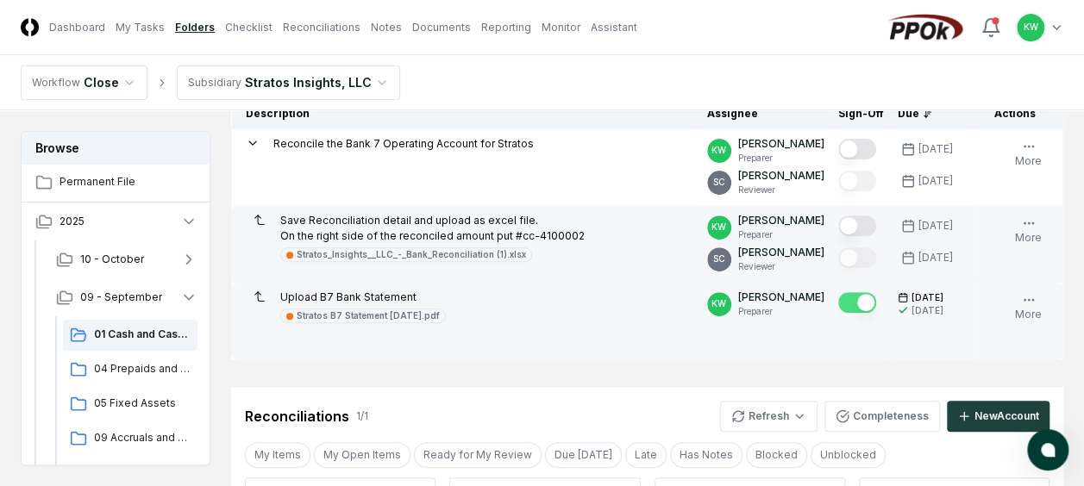
click at [870, 221] on button "Mark complete" at bounding box center [857, 226] width 38 height 21
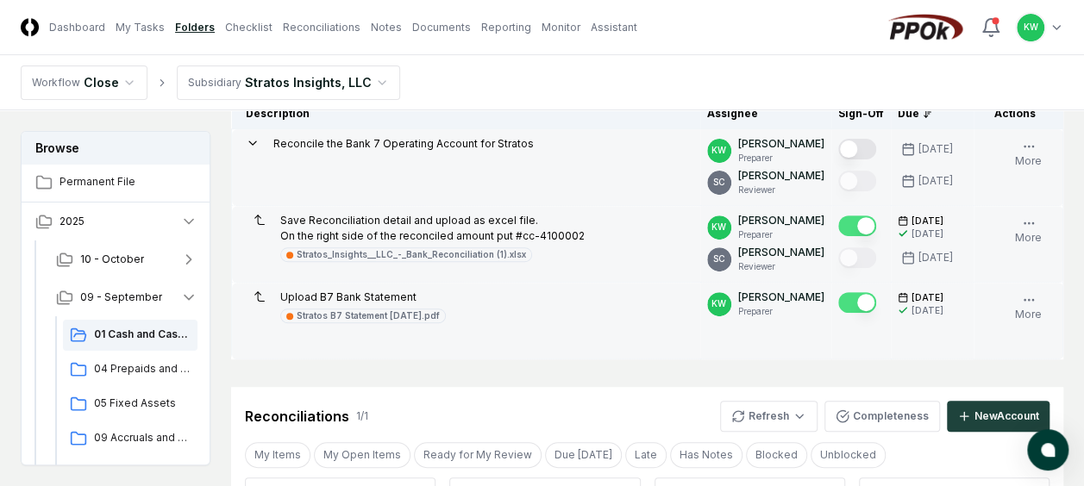
click at [867, 148] on button "Mark complete" at bounding box center [857, 149] width 38 height 21
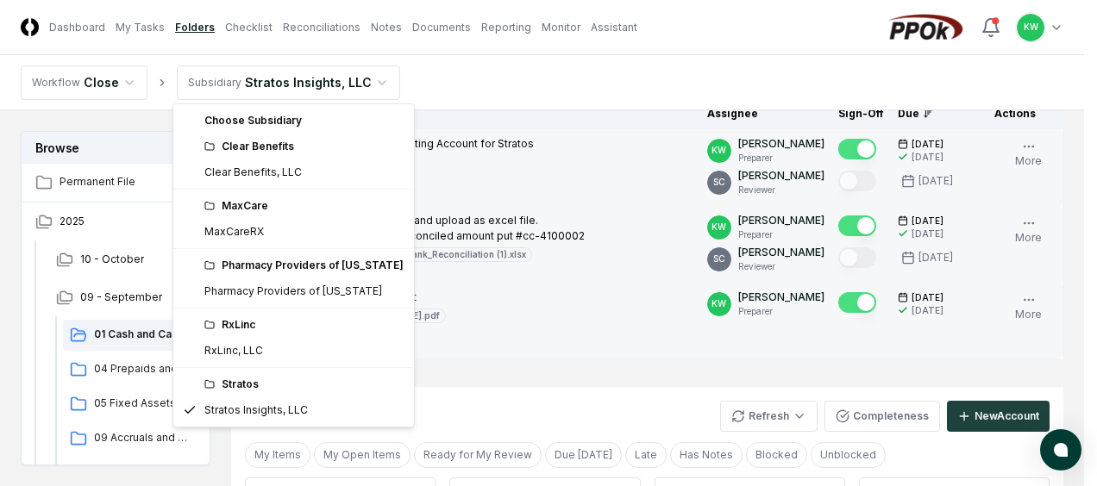
click at [368, 82] on html "CloseCore Dashboard My Tasks Folders Checklist Reconciliations Notes Documents …" at bounding box center [548, 413] width 1097 height 1263
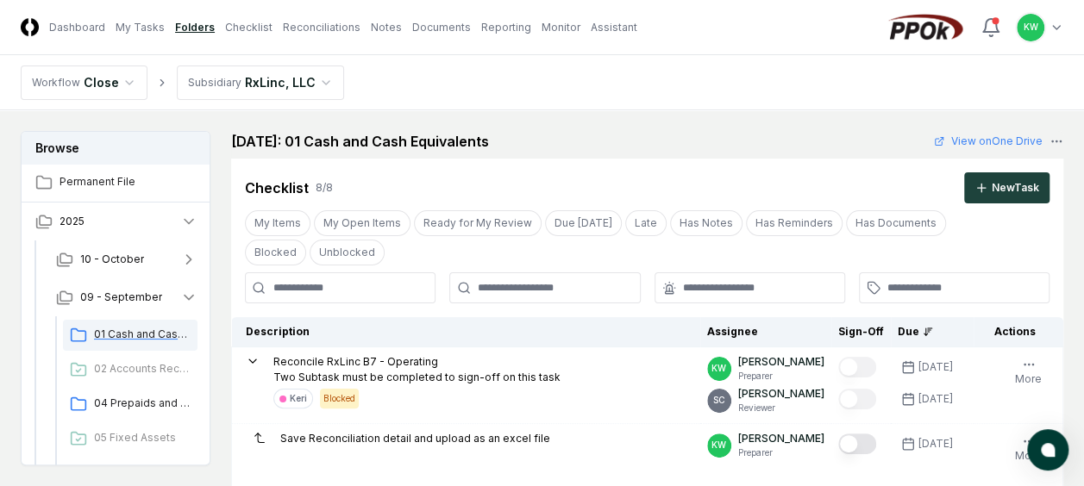
click at [148, 328] on span "01 Cash and Cash Equivalents" at bounding box center [142, 335] width 97 height 16
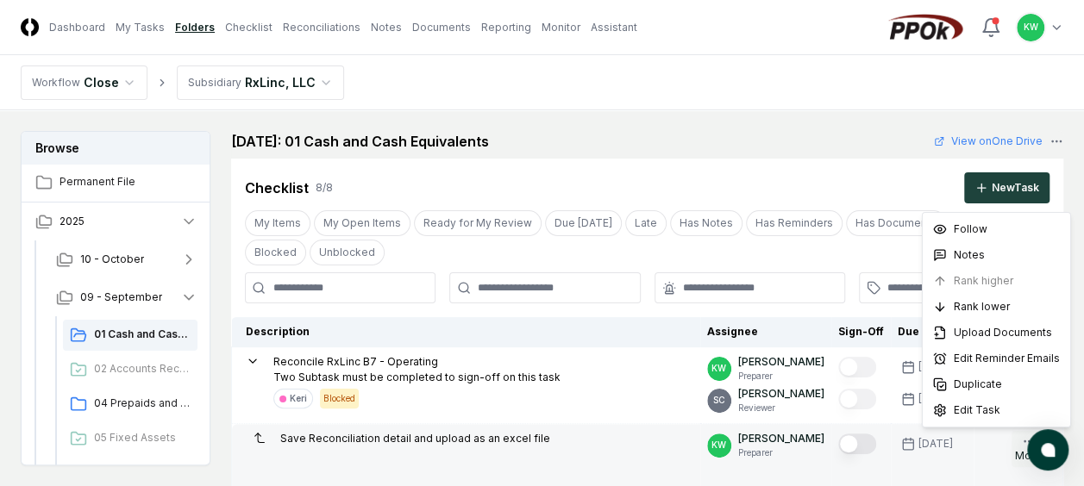
click at [1013, 440] on button "More" at bounding box center [1028, 449] width 34 height 36
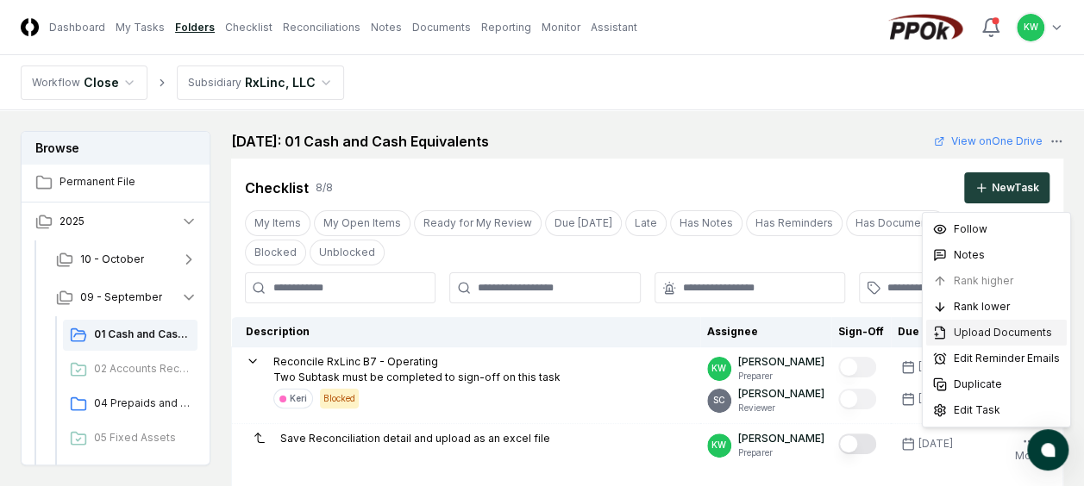
click at [973, 329] on span "Upload Documents" at bounding box center [1003, 333] width 98 height 16
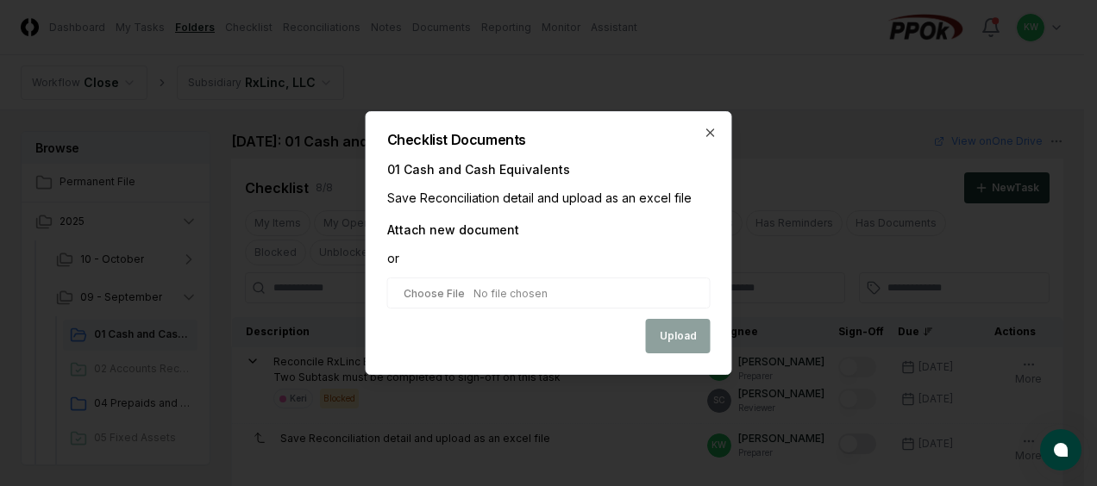
click at [604, 286] on input "file" at bounding box center [548, 293] width 323 height 31
type input "**********"
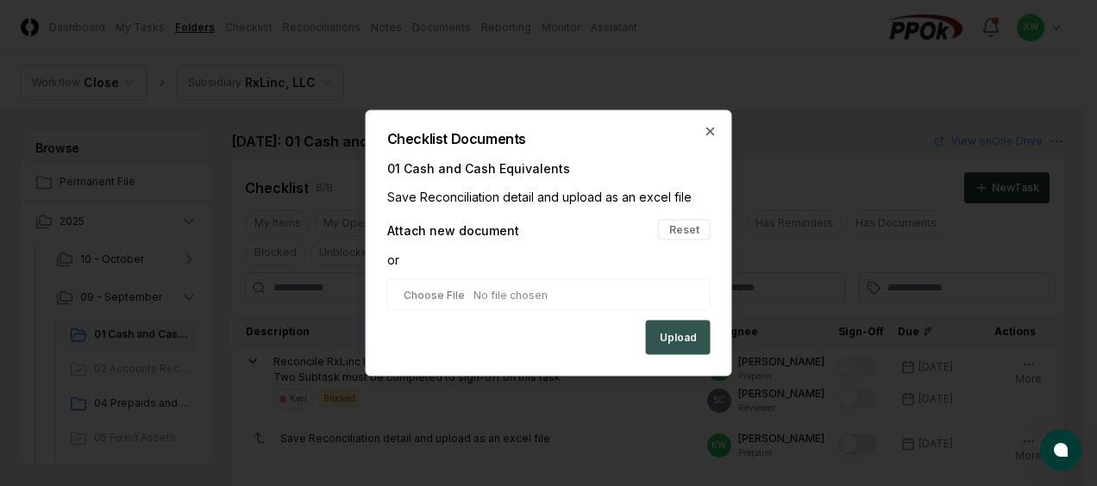
click at [675, 330] on button "Upload" at bounding box center [678, 338] width 65 height 34
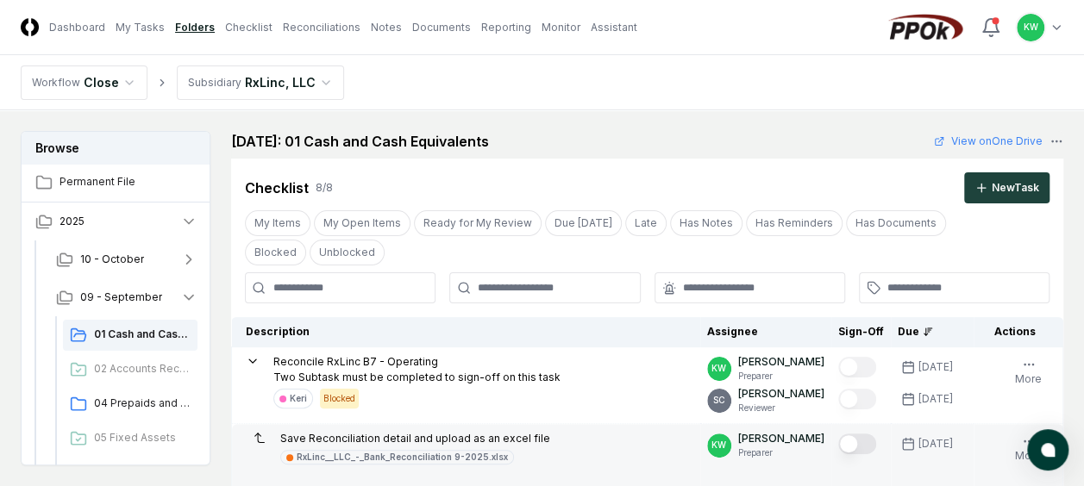
click at [873, 438] on button "Mark complete" at bounding box center [857, 444] width 38 height 21
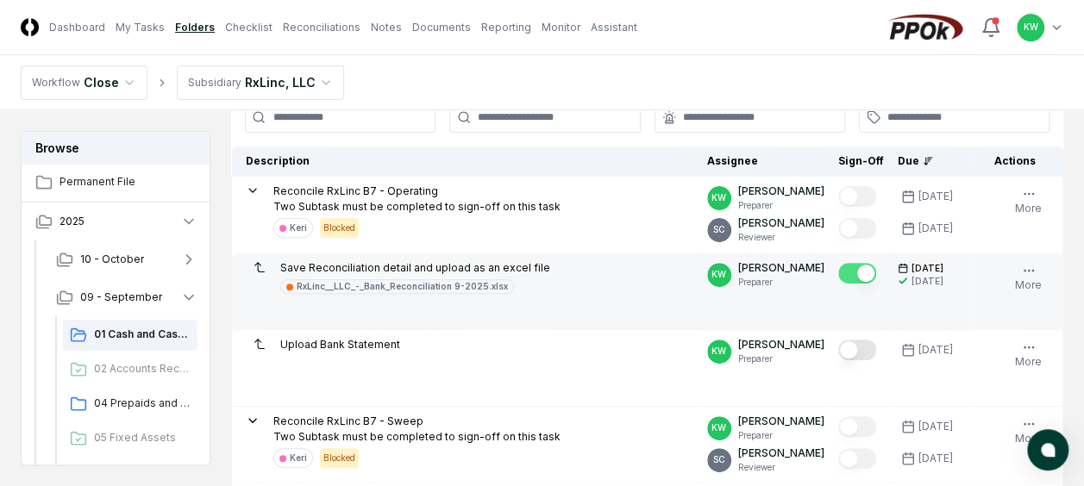
scroll to position [172, 0]
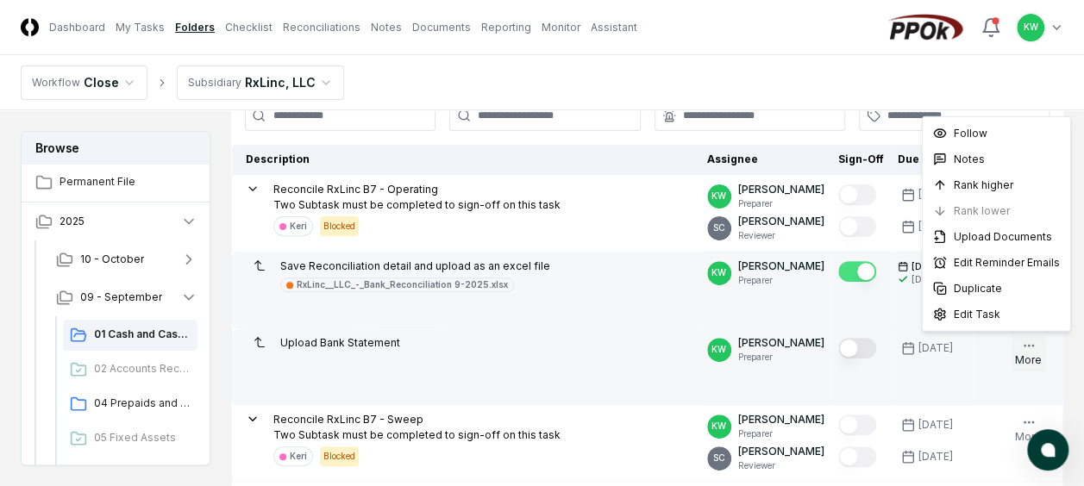
click at [1025, 347] on icon "button" at bounding box center [1029, 346] width 14 height 14
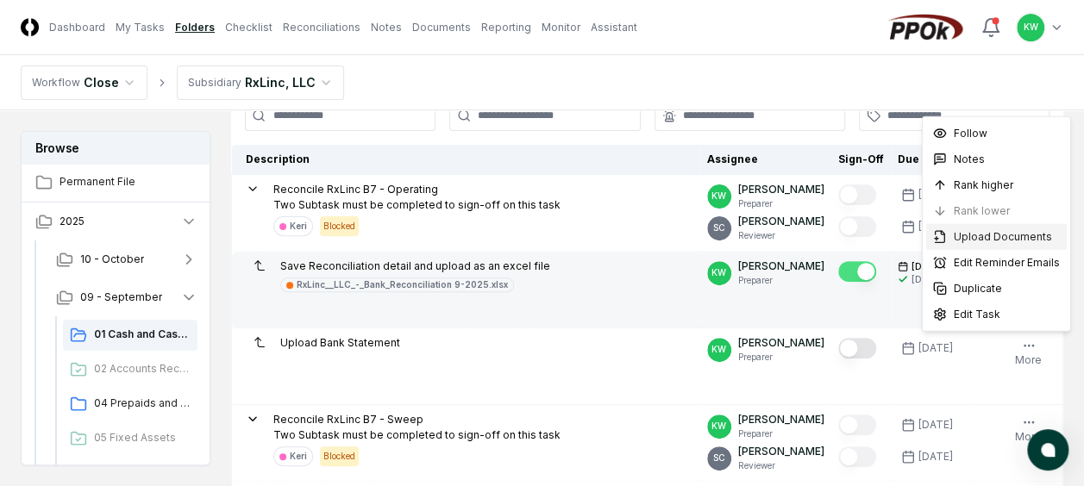
click at [997, 235] on span "Upload Documents" at bounding box center [1003, 237] width 98 height 16
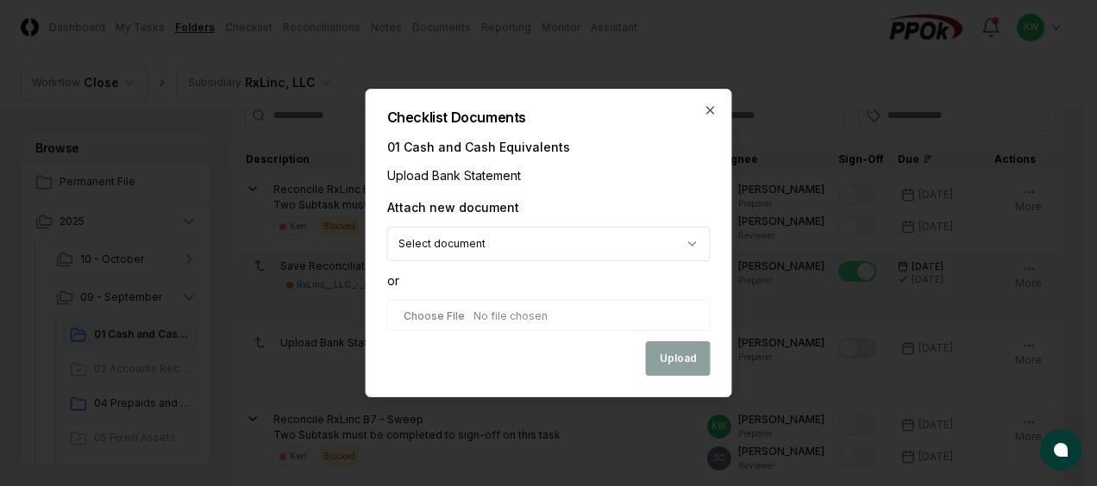
click at [606, 316] on input "file" at bounding box center [548, 315] width 323 height 31
type input "**********"
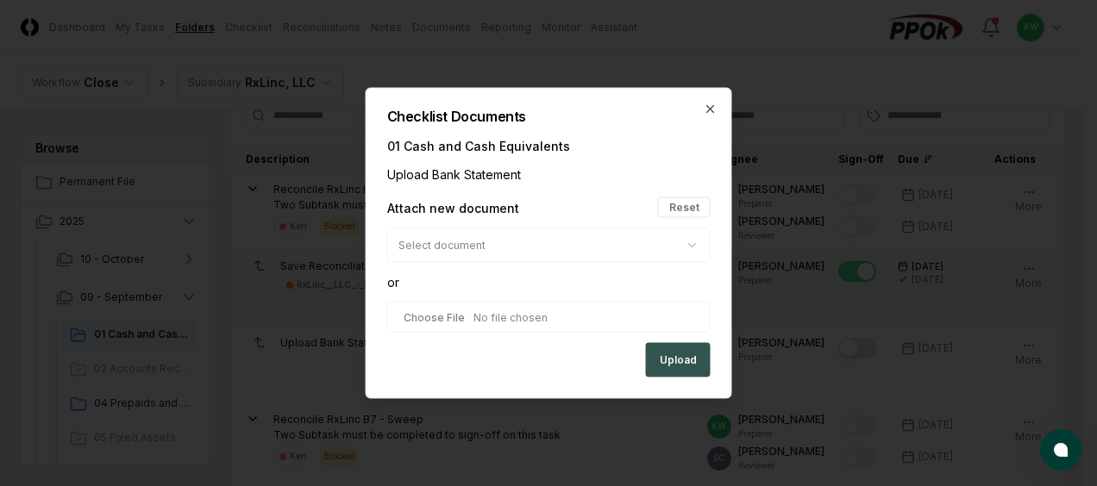
click at [673, 355] on button "Upload" at bounding box center [678, 360] width 65 height 34
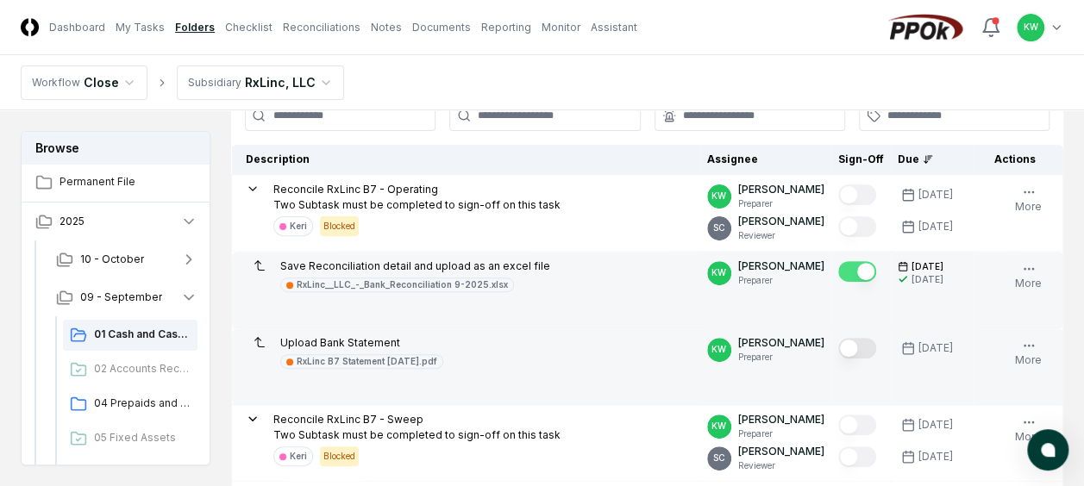
click at [867, 348] on button "Mark complete" at bounding box center [857, 348] width 38 height 21
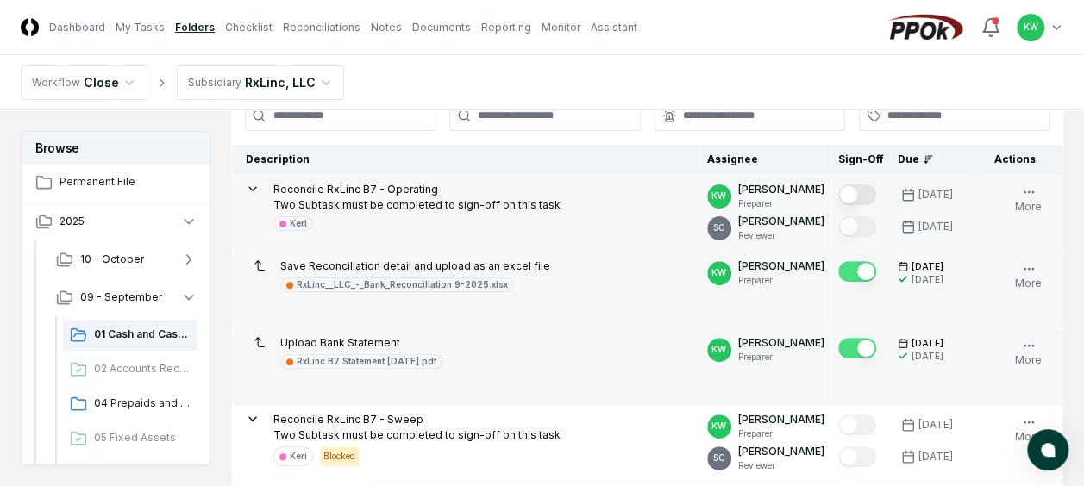
click at [871, 195] on button "Mark complete" at bounding box center [857, 195] width 38 height 21
